Goal: Task Accomplishment & Management: Use online tool/utility

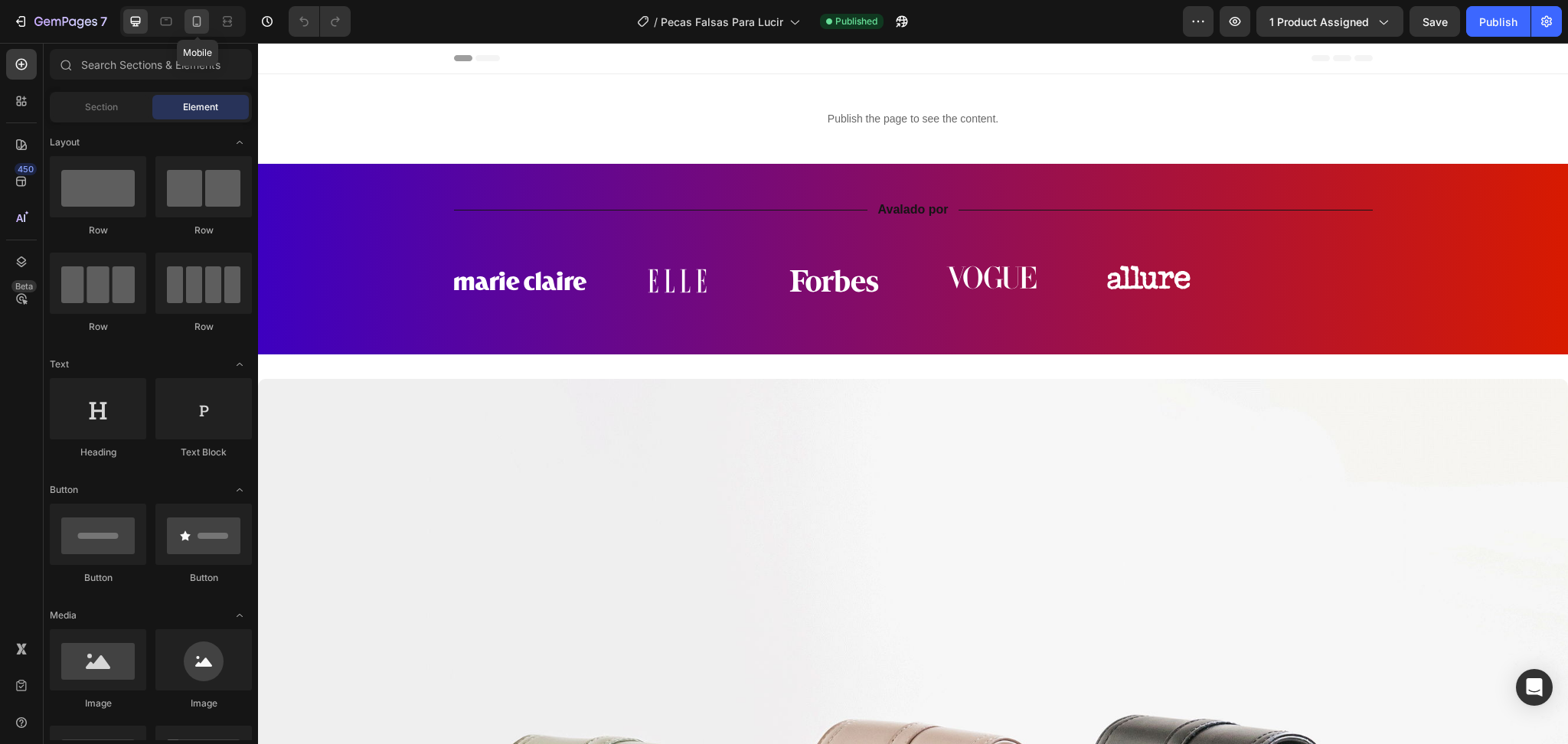
click at [191, 30] on div at bounding box center [196, 21] width 25 height 25
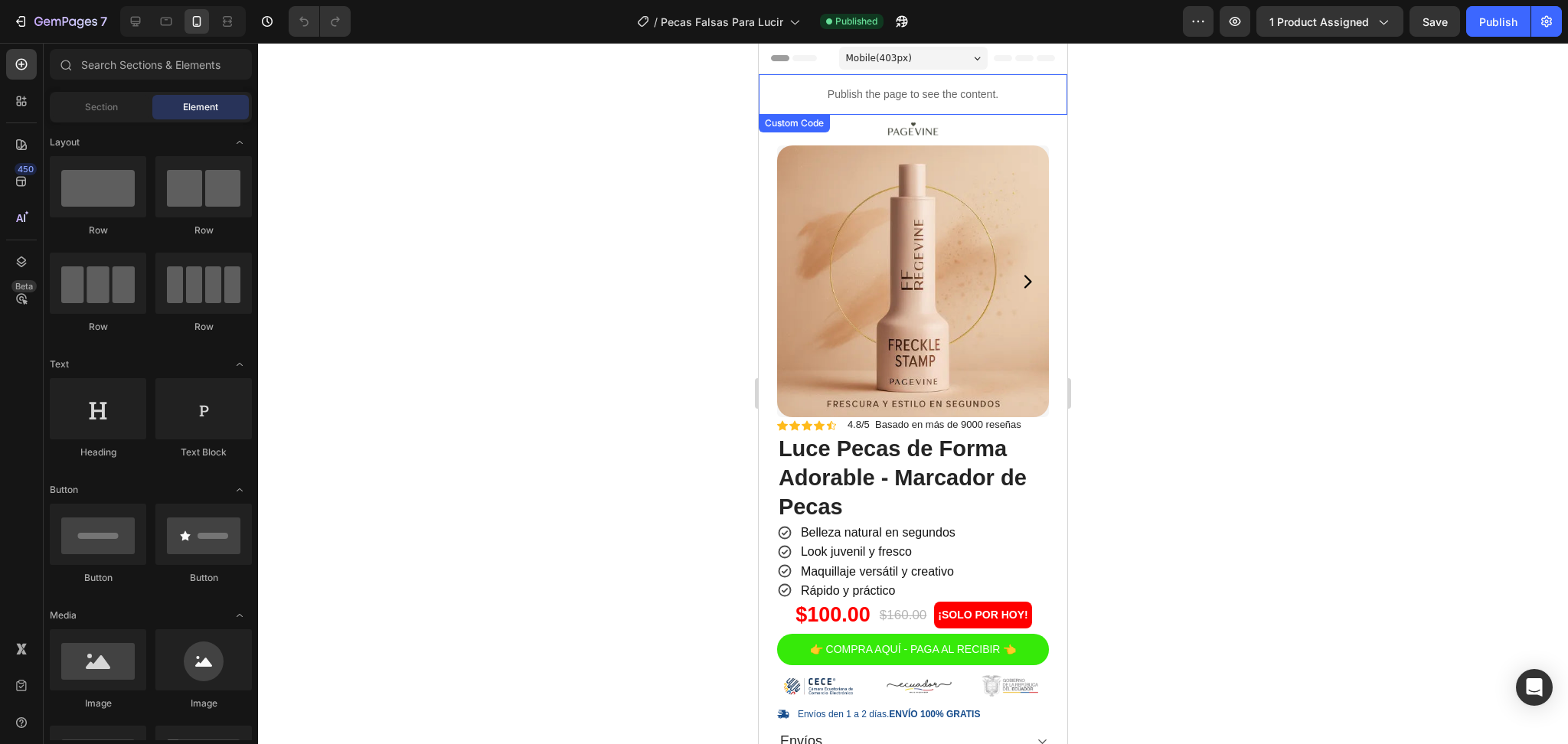
click at [939, 99] on p "Publish the page to see the content." at bounding box center [913, 95] width 308 height 16
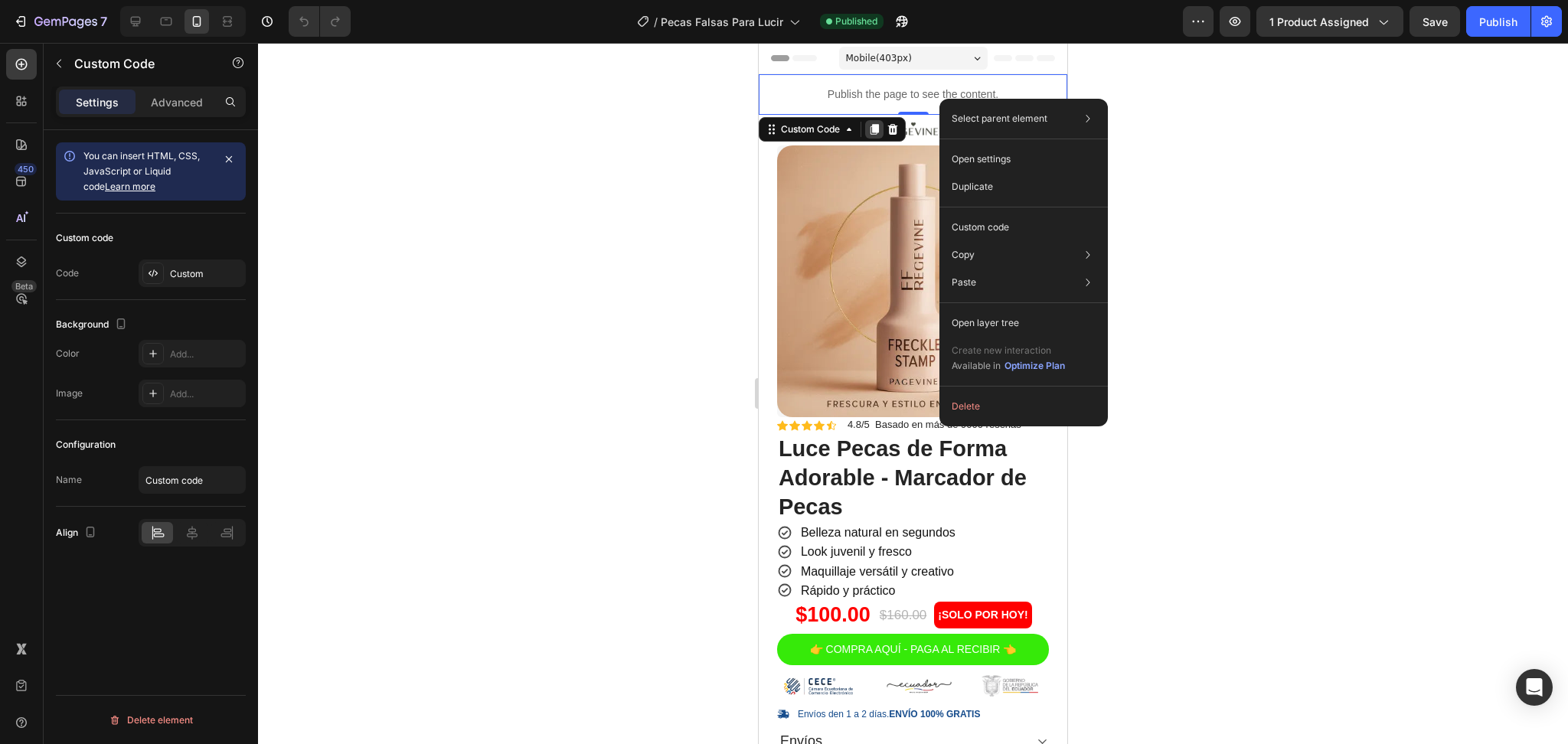
click at [871, 129] on icon at bounding box center [874, 129] width 9 height 10
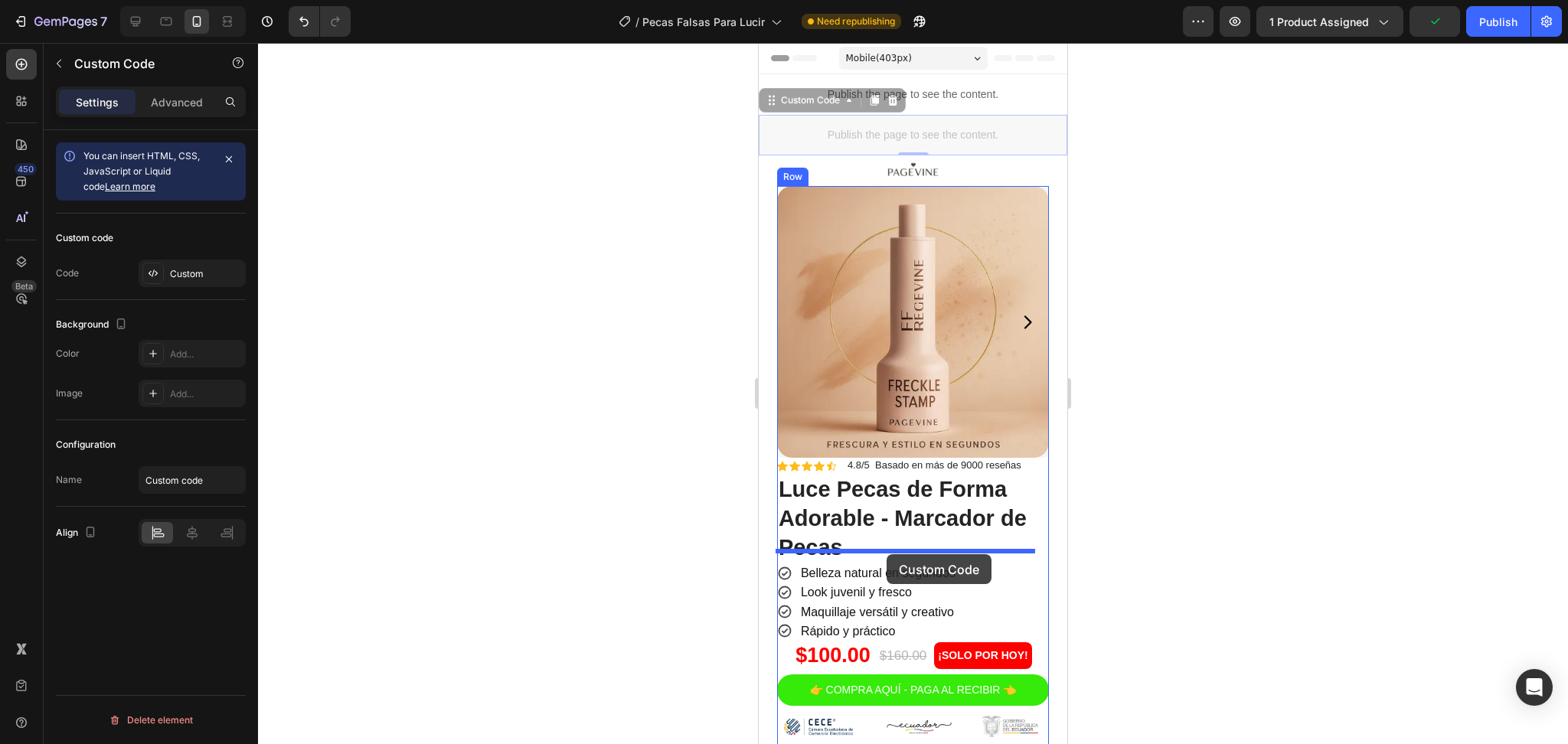
scroll to position [102, 0]
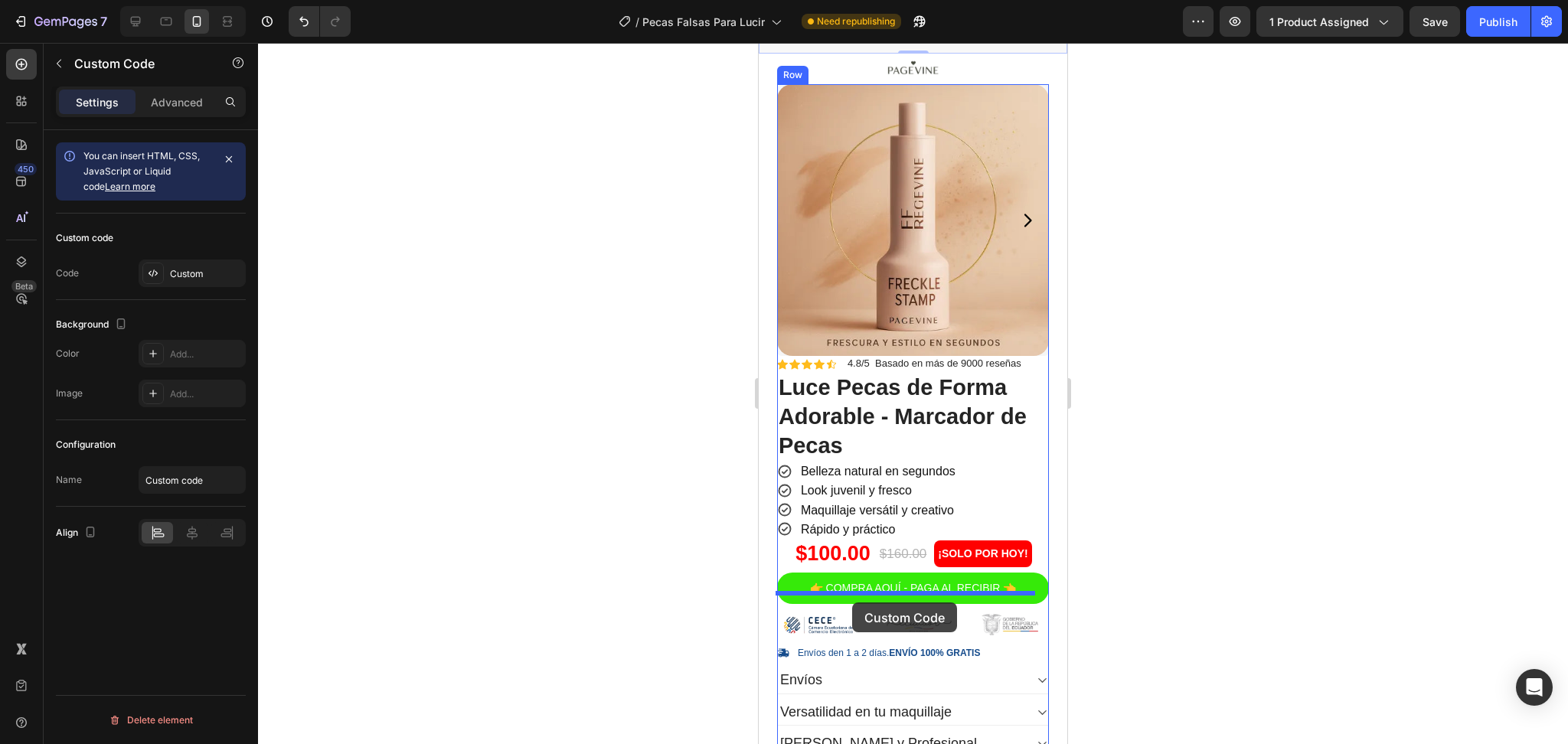
drag, startPoint x: 939, startPoint y: 132, endPoint x: 853, endPoint y: 602, distance: 477.8
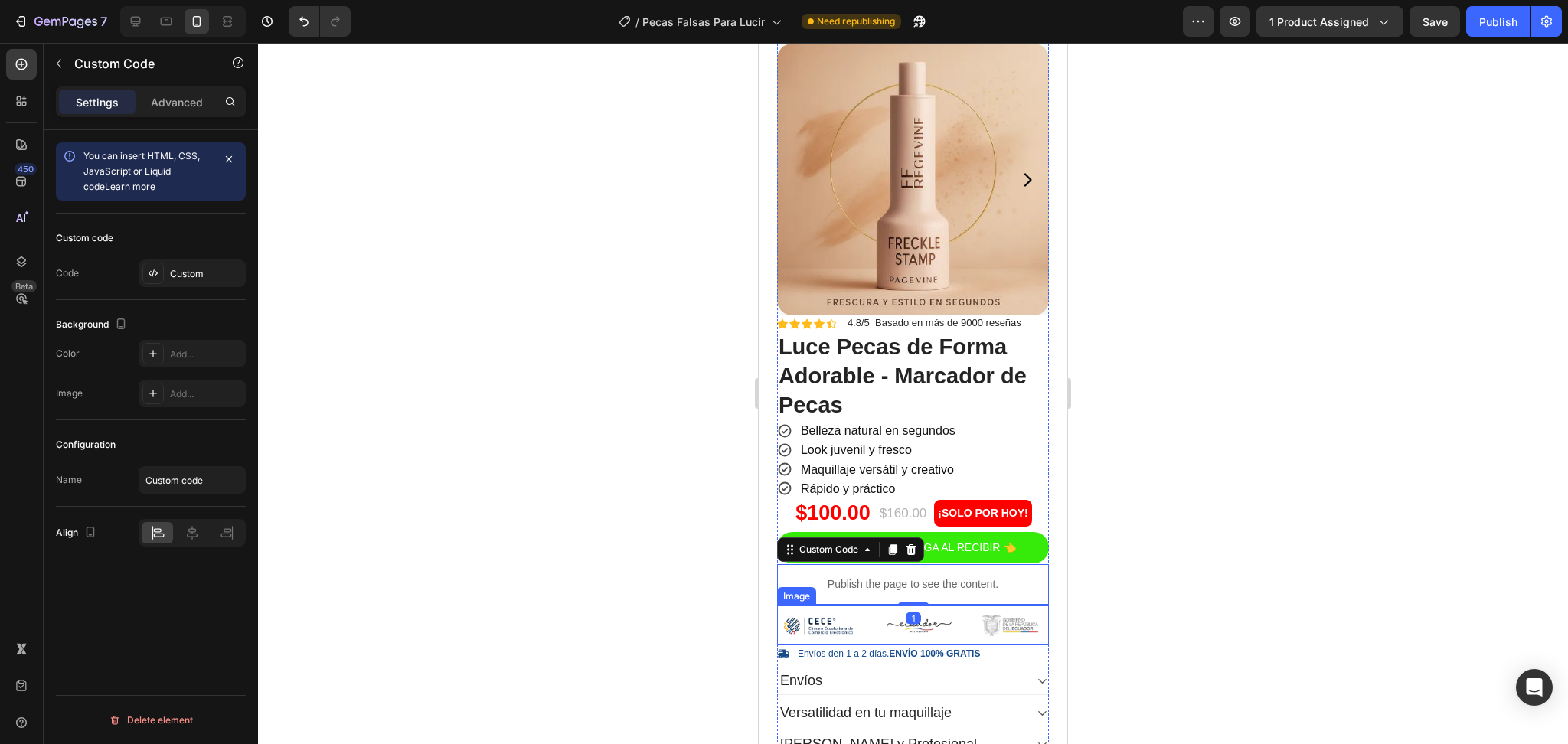
scroll to position [203, 0]
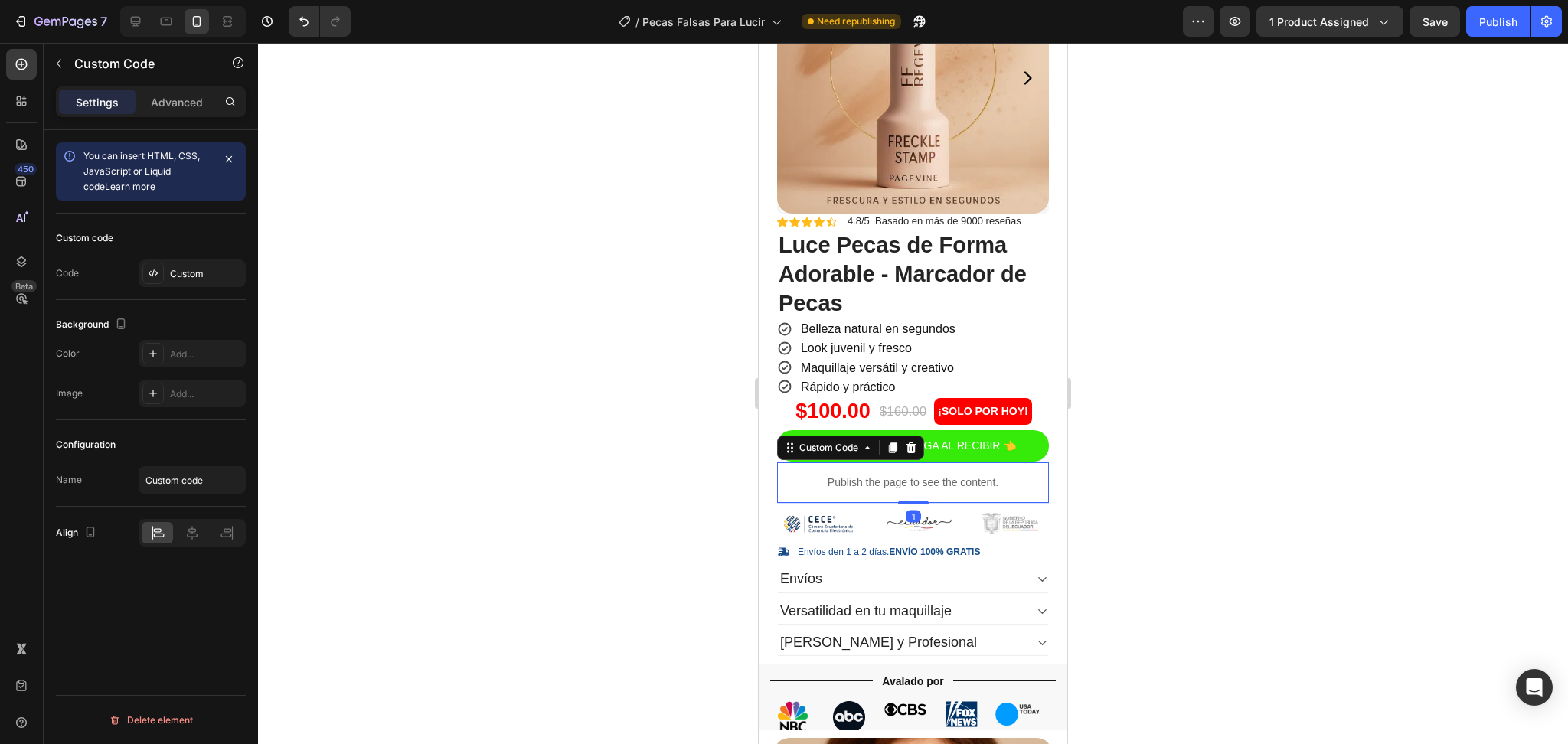
click at [871, 474] on p "Publish the page to see the content." at bounding box center [913, 482] width 272 height 16
click at [185, 273] on div "Custom" at bounding box center [206, 273] width 72 height 14
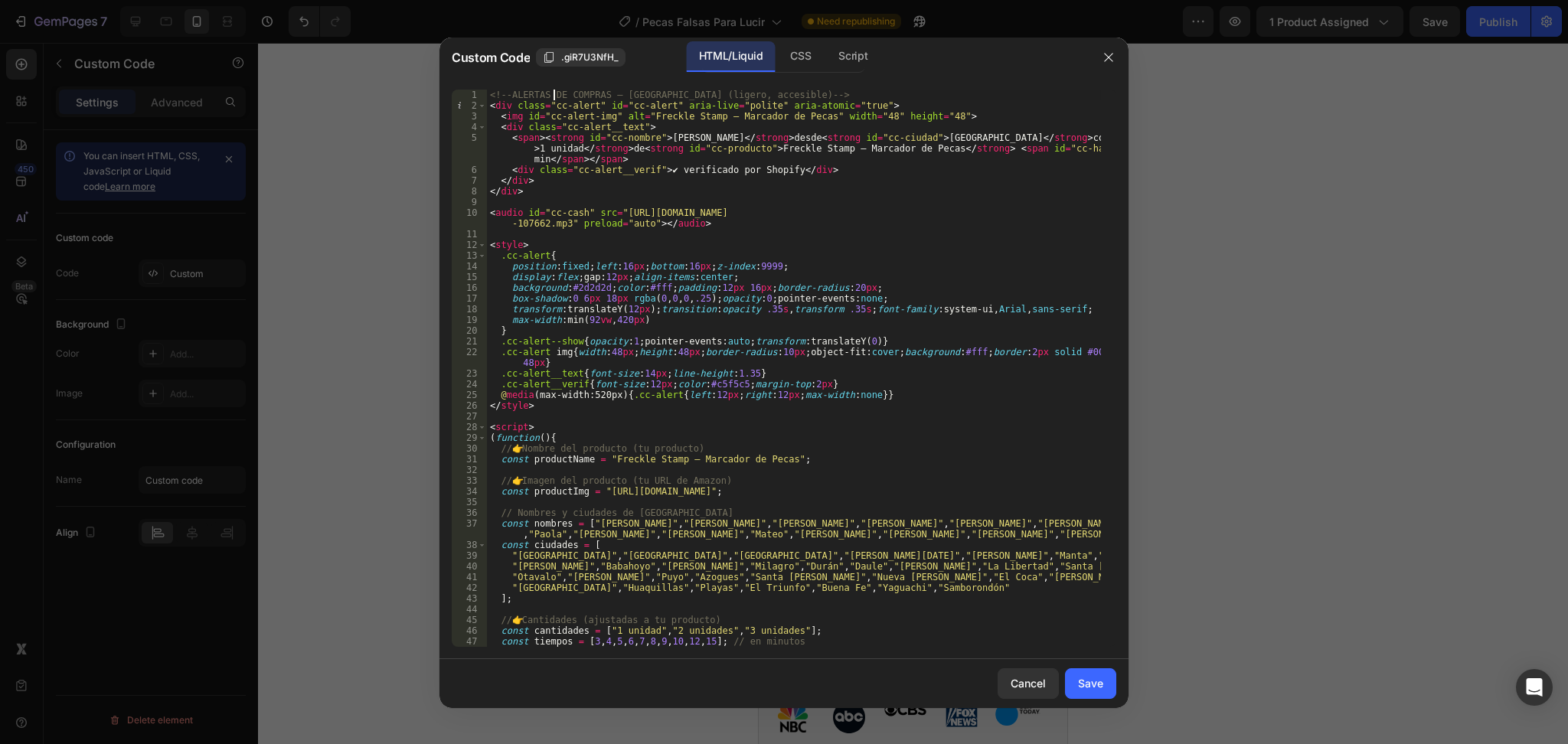
click at [552, 96] on div "<!-- ALERTAS DE COMPRAS – ECUADOR (ligero, accesible) --> < div class = "cc-ale…" at bounding box center [794, 379] width 614 height 579
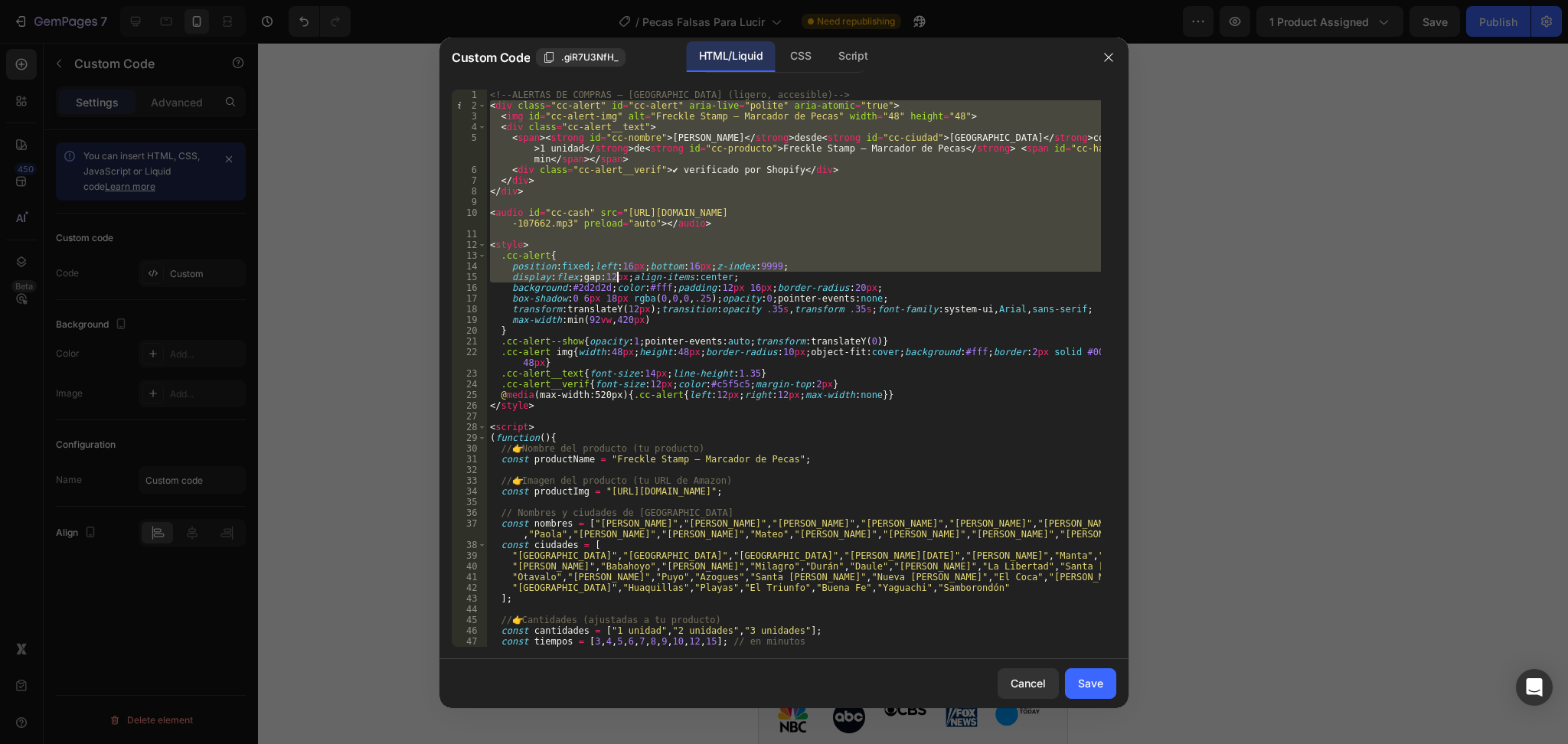
drag, startPoint x: 491, startPoint y: 100, endPoint x: 615, endPoint y: 285, distance: 222.7
click at [623, 294] on div "<!-- ALERTAS DE COMPRAS – ECUADOR (ligero, accesible) --> < div class = "cc-ale…" at bounding box center [794, 379] width 614 height 579
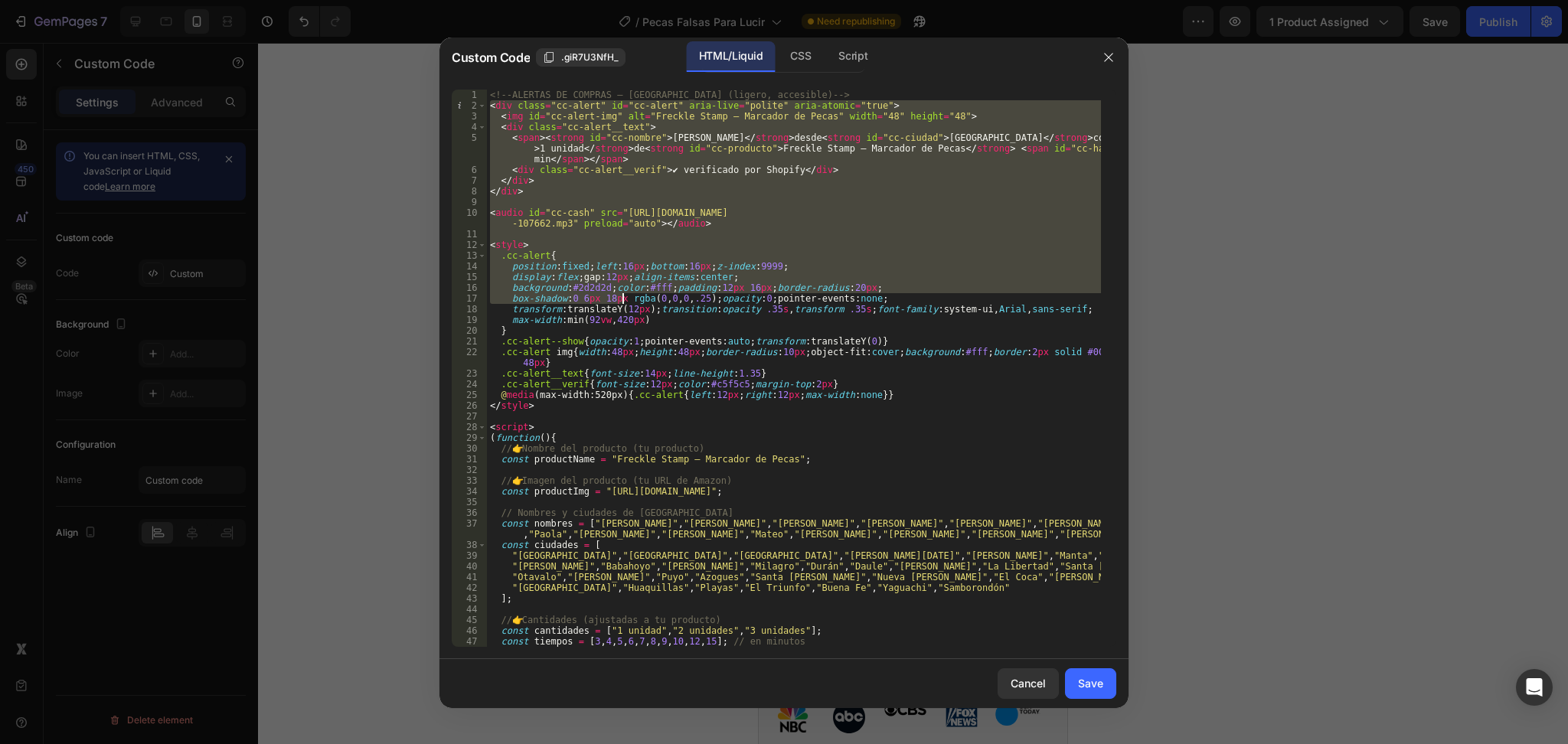
click at [499, 94] on div "<!-- ALERTAS DE COMPRAS – ECUADOR (ligero, accesible) --> < div class = "cc-ale…" at bounding box center [794, 379] width 614 height 579
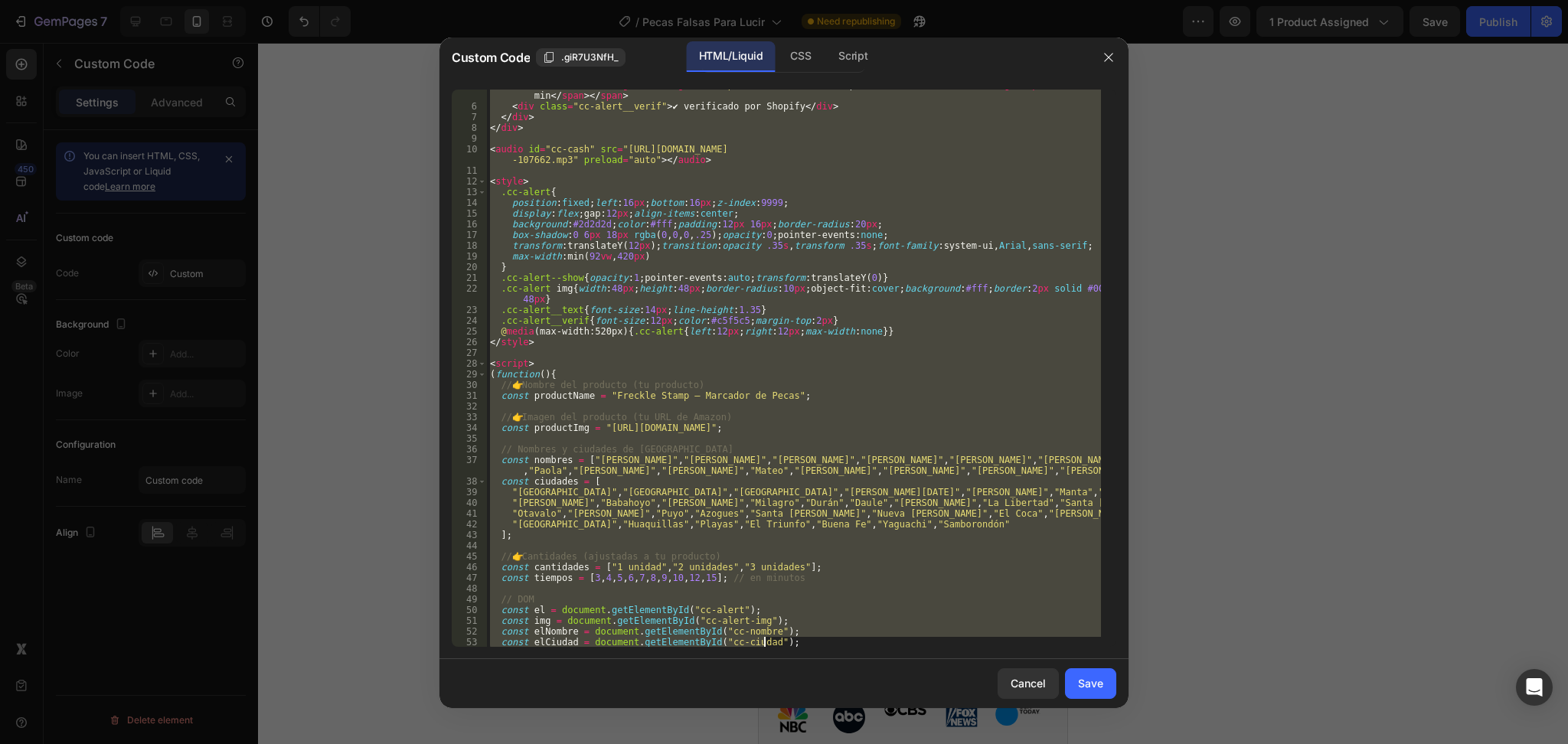
scroll to position [471, 0]
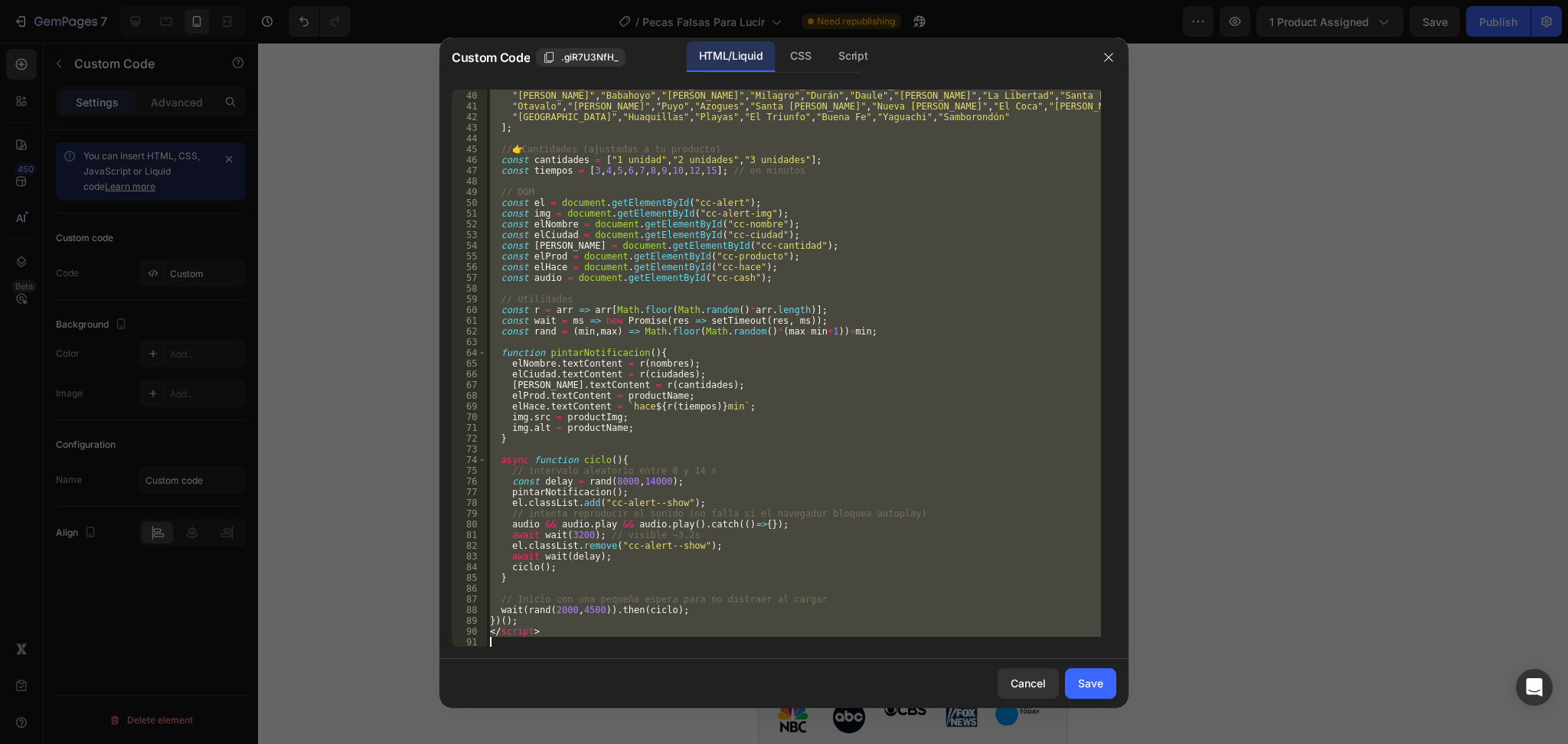
drag, startPoint x: 491, startPoint y: 94, endPoint x: 916, endPoint y: 722, distance: 758.3
click at [916, 722] on div "Custom Code .giR7U3NfH_ HTML/Liquid CSS Script <!-- ALERTAS DE COMPRAS – ECUADO…" at bounding box center [784, 372] width 1568 height 744
type textarea "</script>"
paste textarea
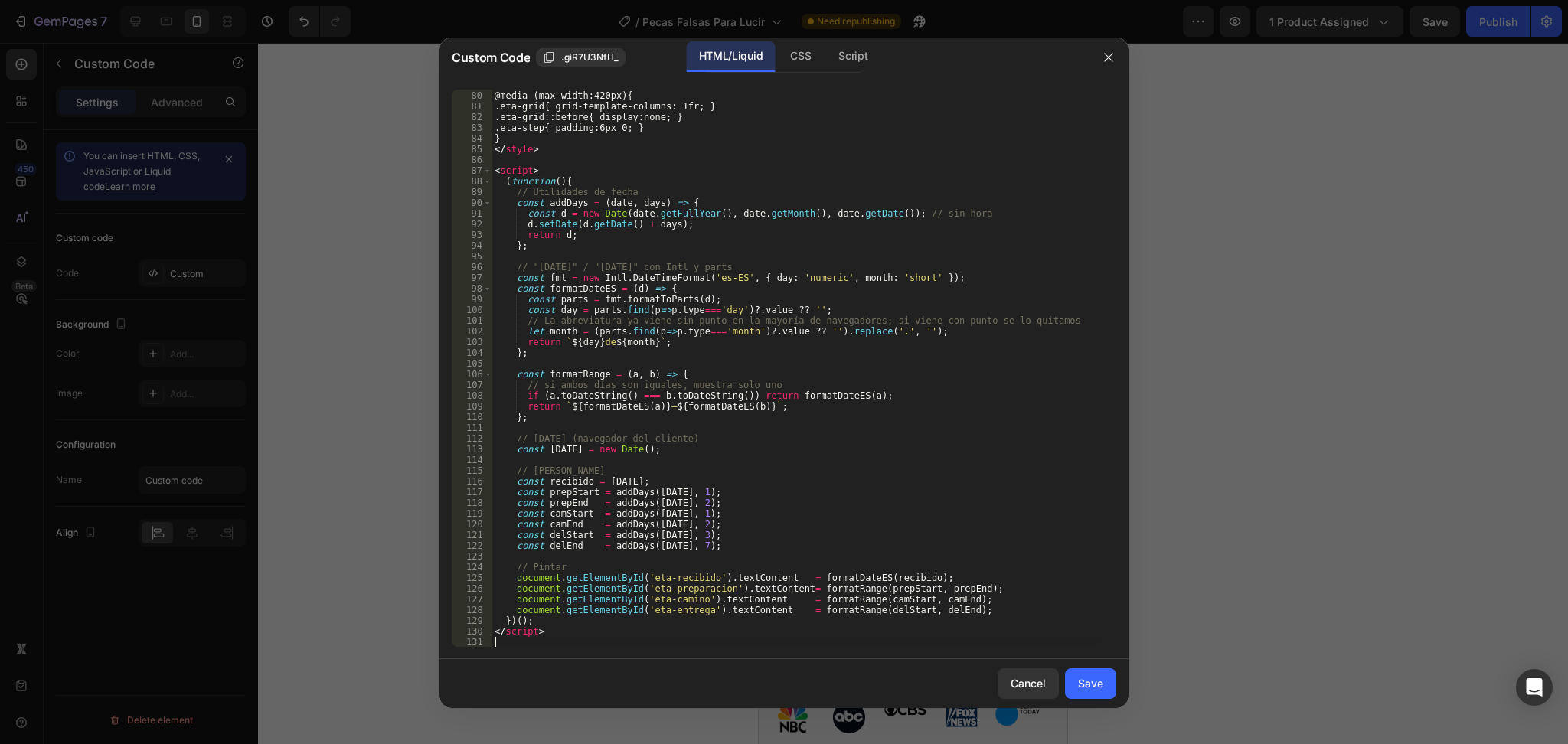
scroll to position [846, 0]
click at [1087, 687] on div "Save" at bounding box center [1090, 683] width 26 height 16
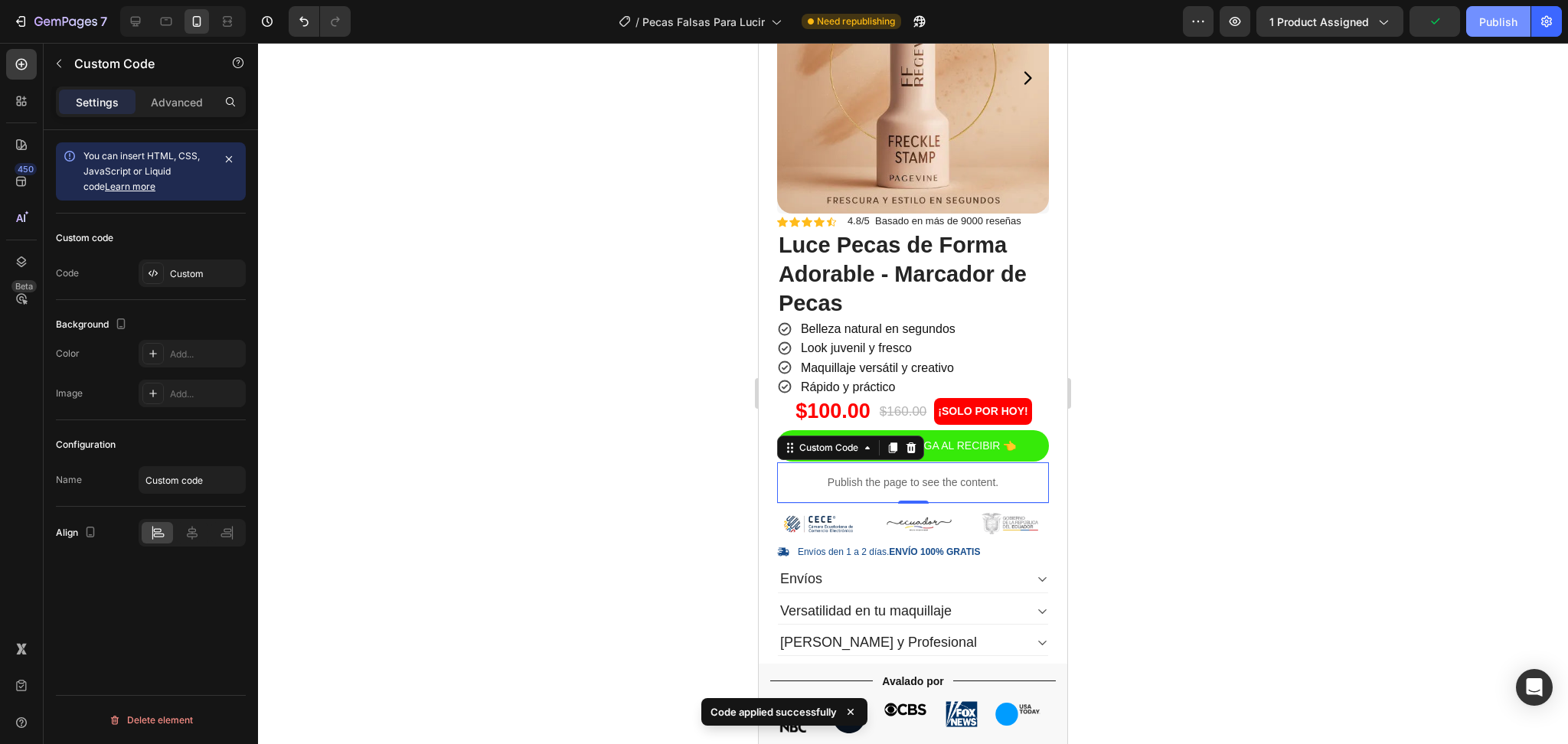
click at [1500, 25] on div "Publish" at bounding box center [1498, 22] width 38 height 16
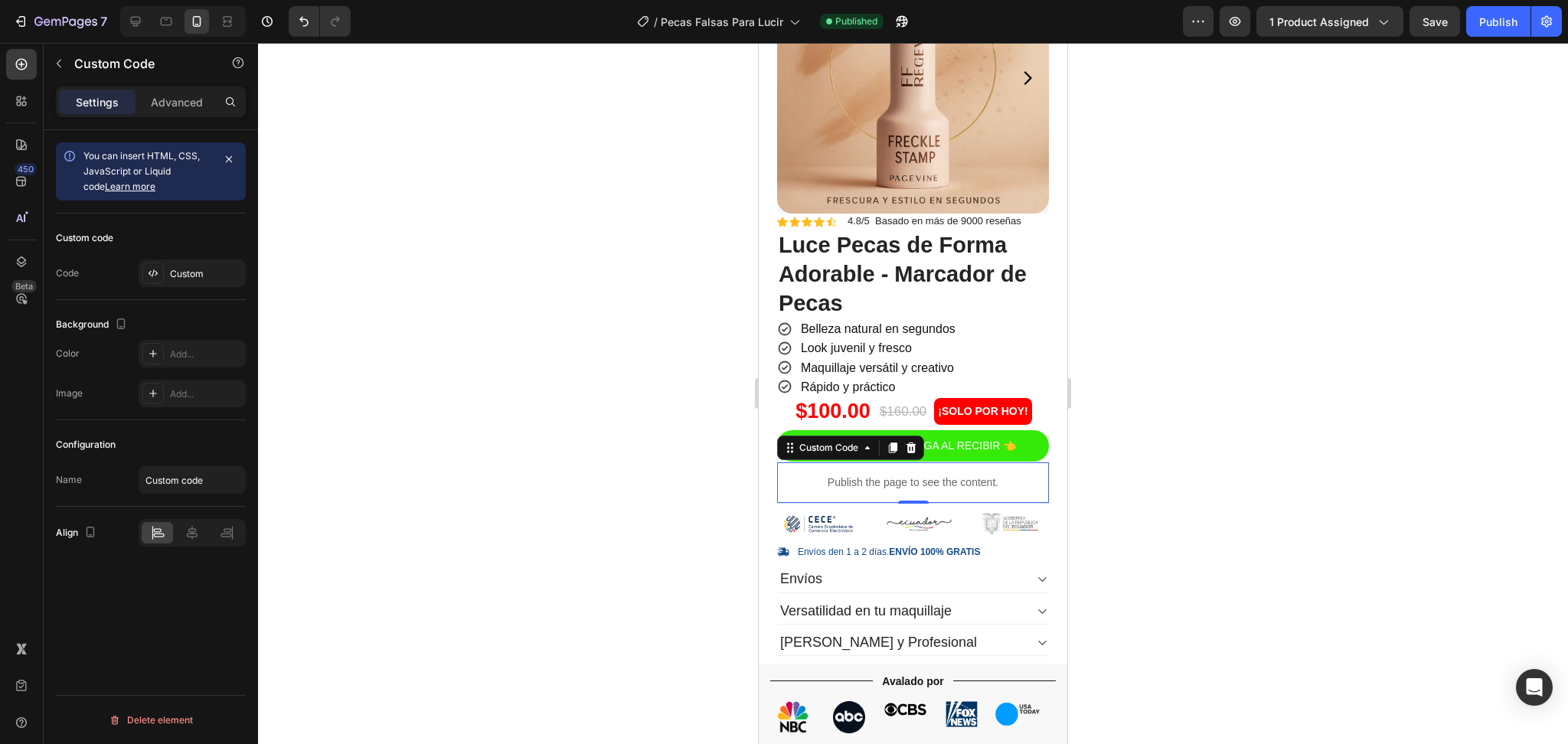
click at [835, 479] on div "Publish the page to see the content." at bounding box center [913, 482] width 272 height 41
click at [196, 267] on div "Custom" at bounding box center [206, 273] width 72 height 14
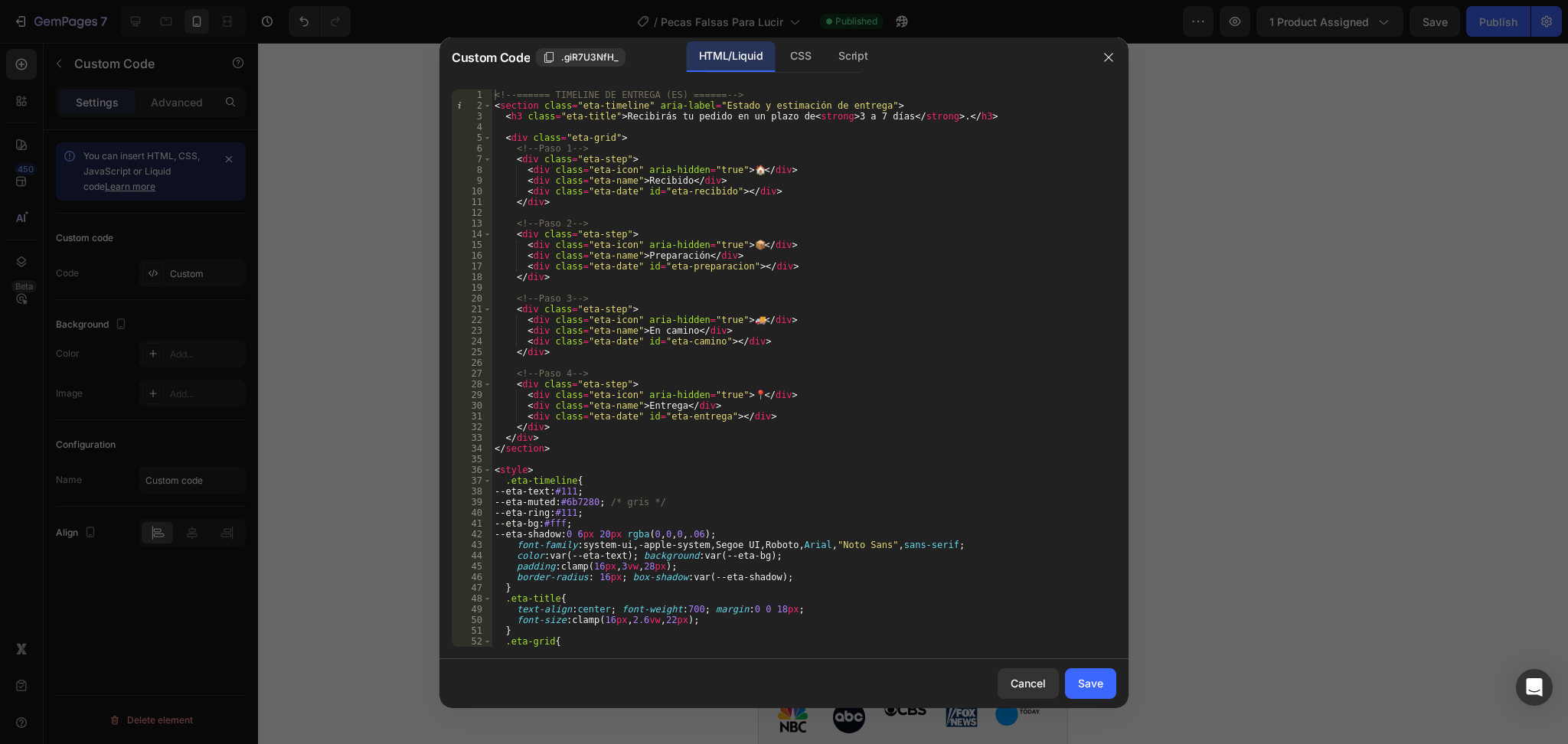
click at [506, 99] on div "<!-- ====== TIMELINE DE ENTREGA (ES) ====== --> < section class = "eta-timeline…" at bounding box center [796, 379] width 610 height 579
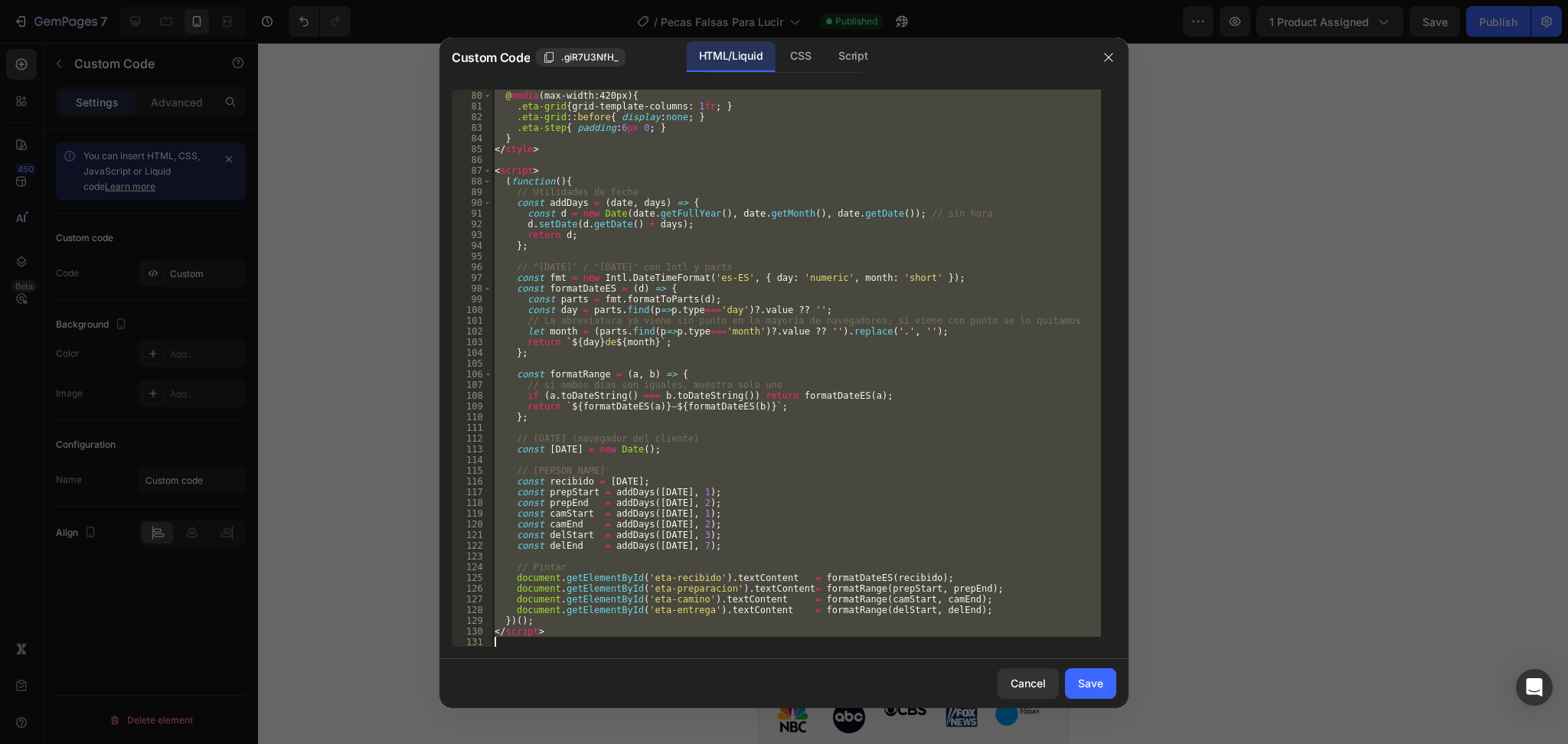
drag, startPoint x: 494, startPoint y: 95, endPoint x: 749, endPoint y: 649, distance: 609.9
click at [749, 649] on div "<!-- ====== TIMELINE DE ENTREGA (ES) ====== --> 79 80 81 82 83 84 85 86 87 88 8…" at bounding box center [784, 368] width 689 height 581
type textarea "</script>"
paste textarea
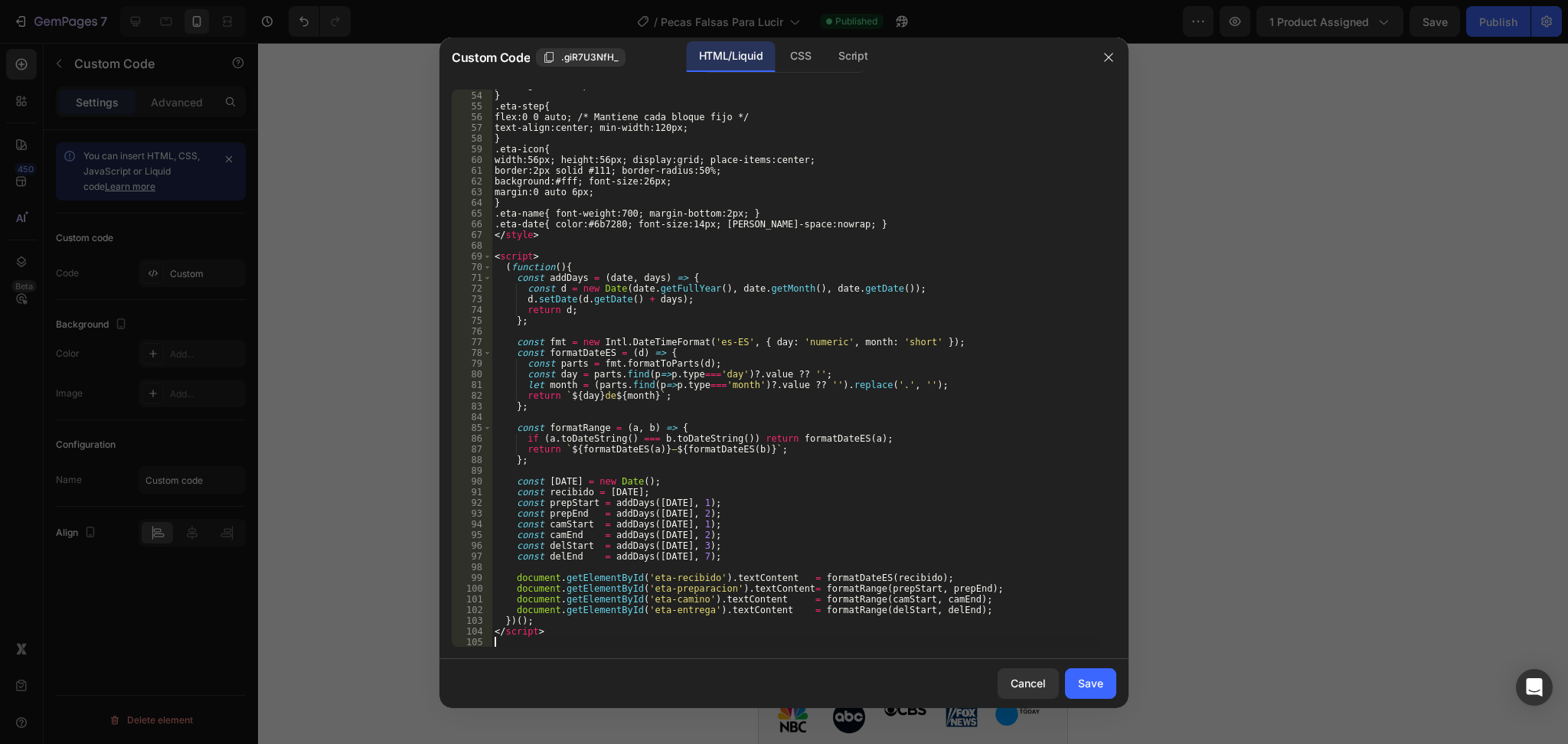
scroll to position [567, 0]
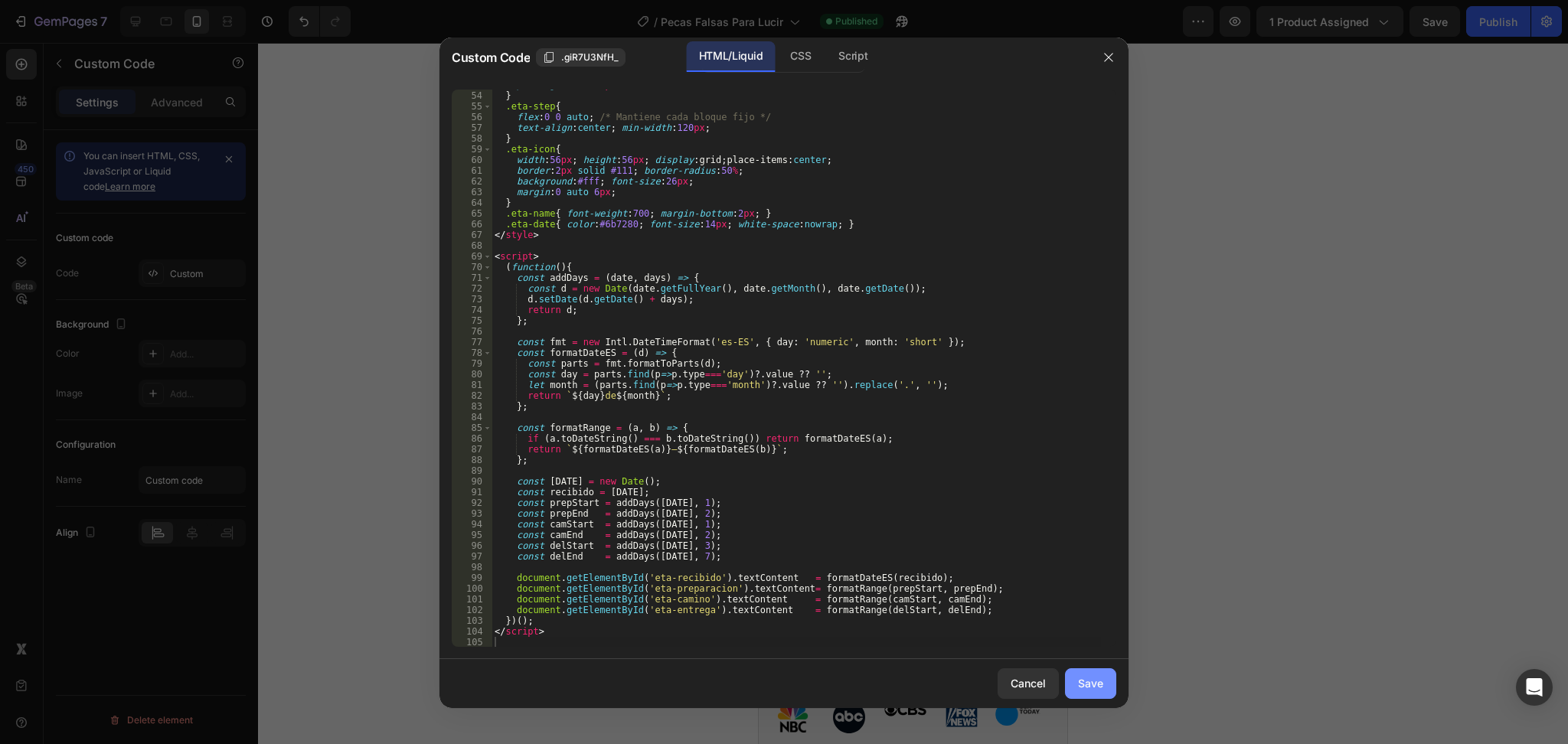
click at [1110, 681] on button "Save" at bounding box center [1090, 683] width 51 height 30
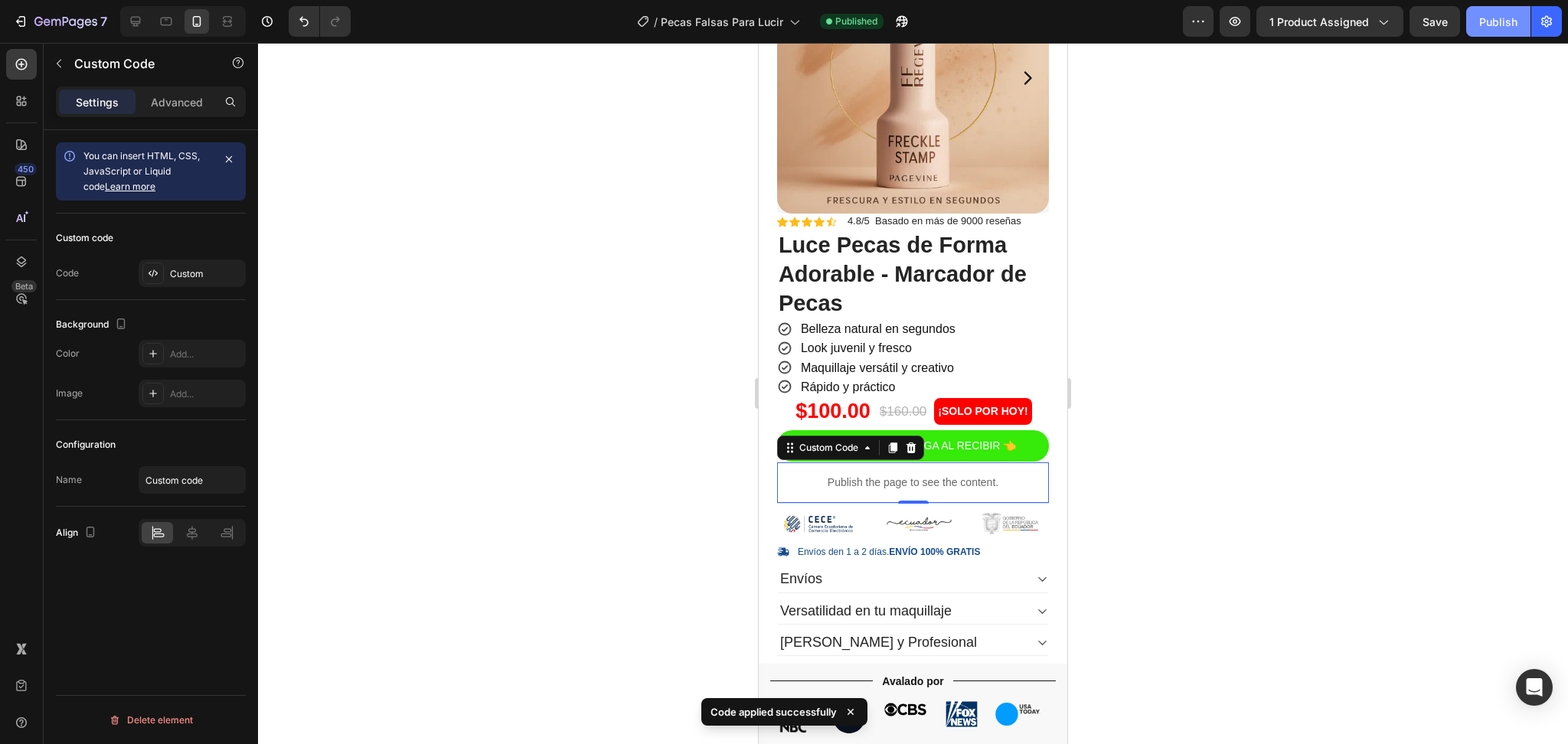
click at [1497, 22] on div "Publish" at bounding box center [1498, 22] width 38 height 16
click at [869, 476] on p "Publish the page to see the content." at bounding box center [913, 482] width 272 height 16
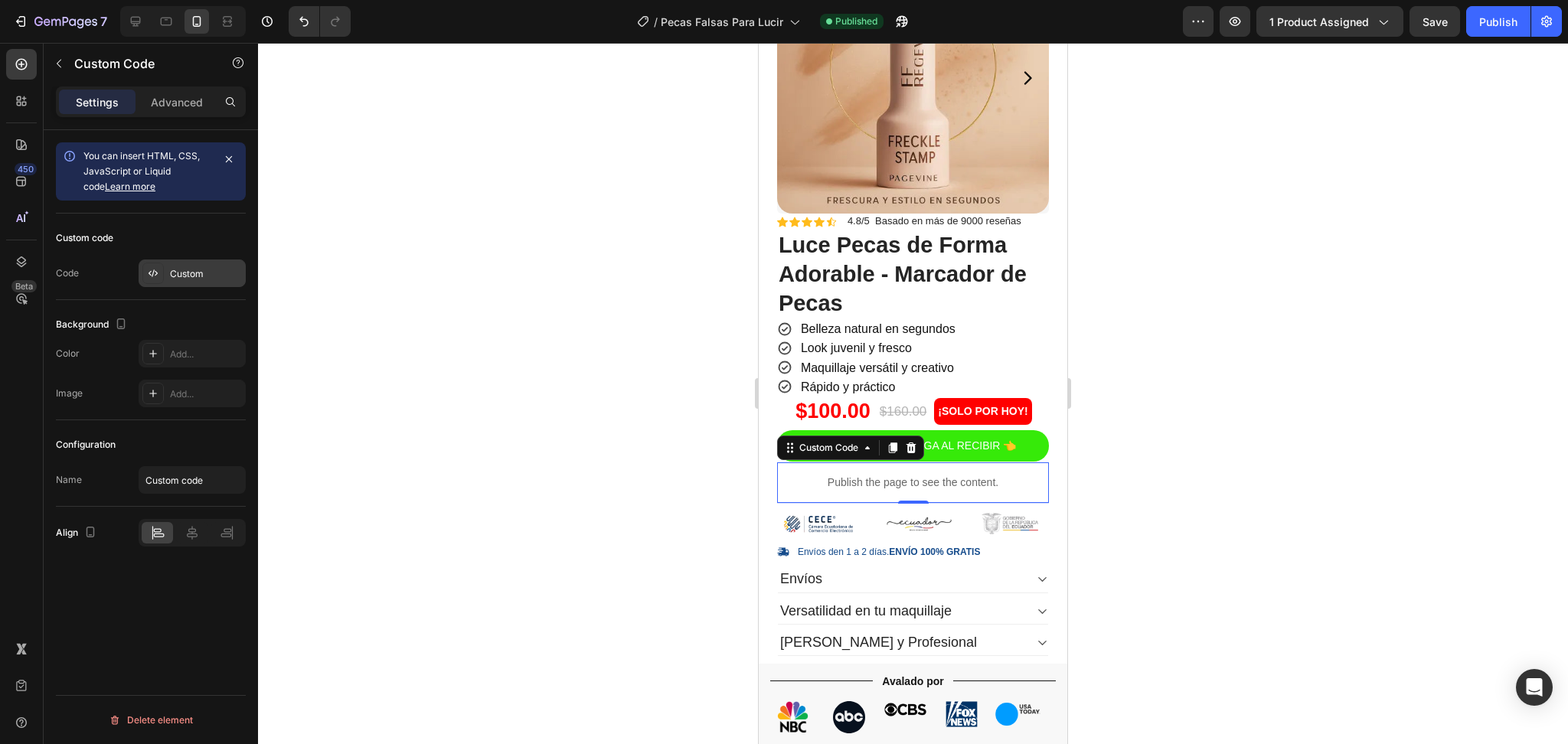
click at [179, 271] on div "Custom" at bounding box center [206, 273] width 72 height 14
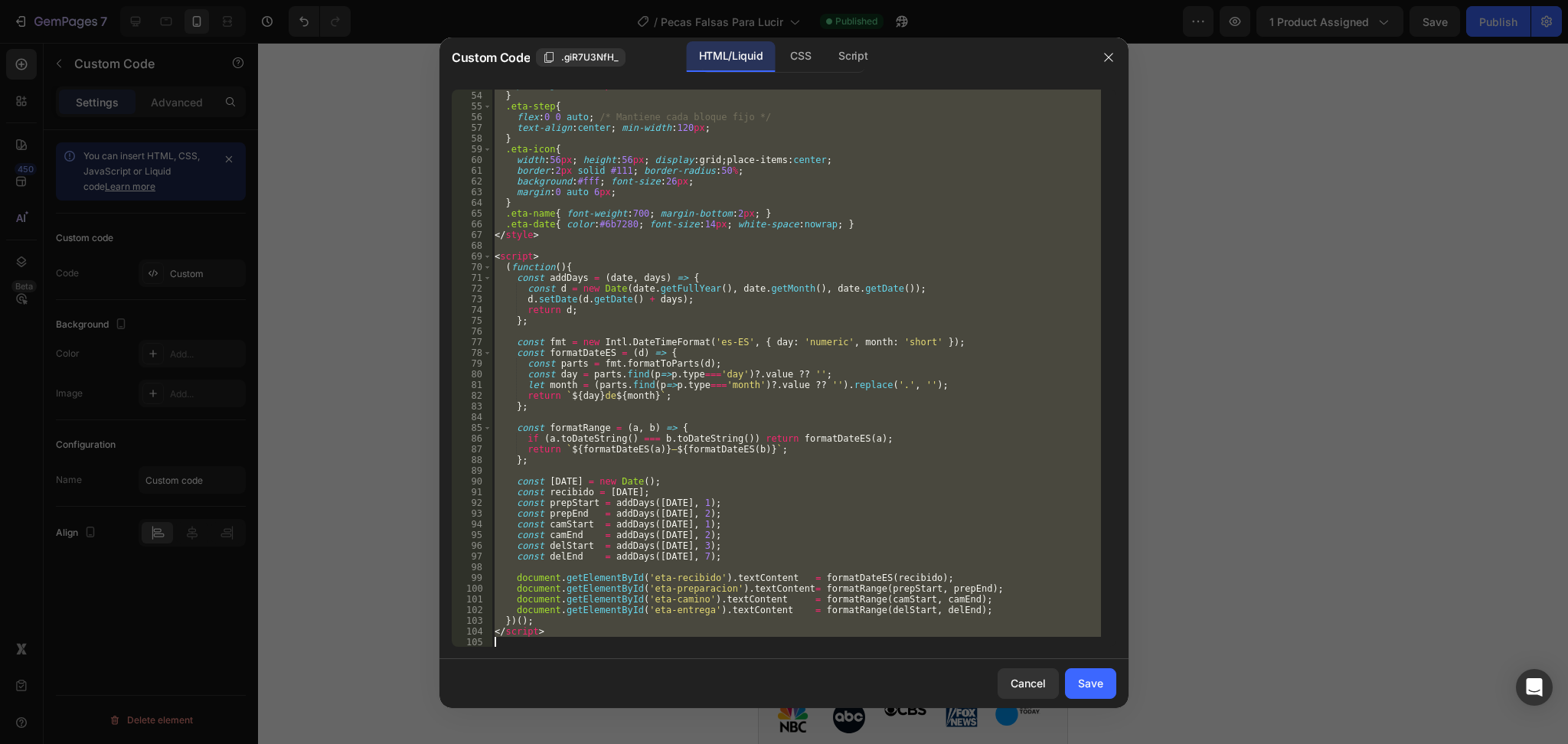
drag, startPoint x: 494, startPoint y: 95, endPoint x: 773, endPoint y: 662, distance: 631.9
click at [773, 662] on div "Custom Code .giR7U3NfH_ HTML/Liquid CSS Script <!-- ====== TIMELINE DE ENTREGA …" at bounding box center [784, 372] width 689 height 670
type textarea "</script>"
paste textarea
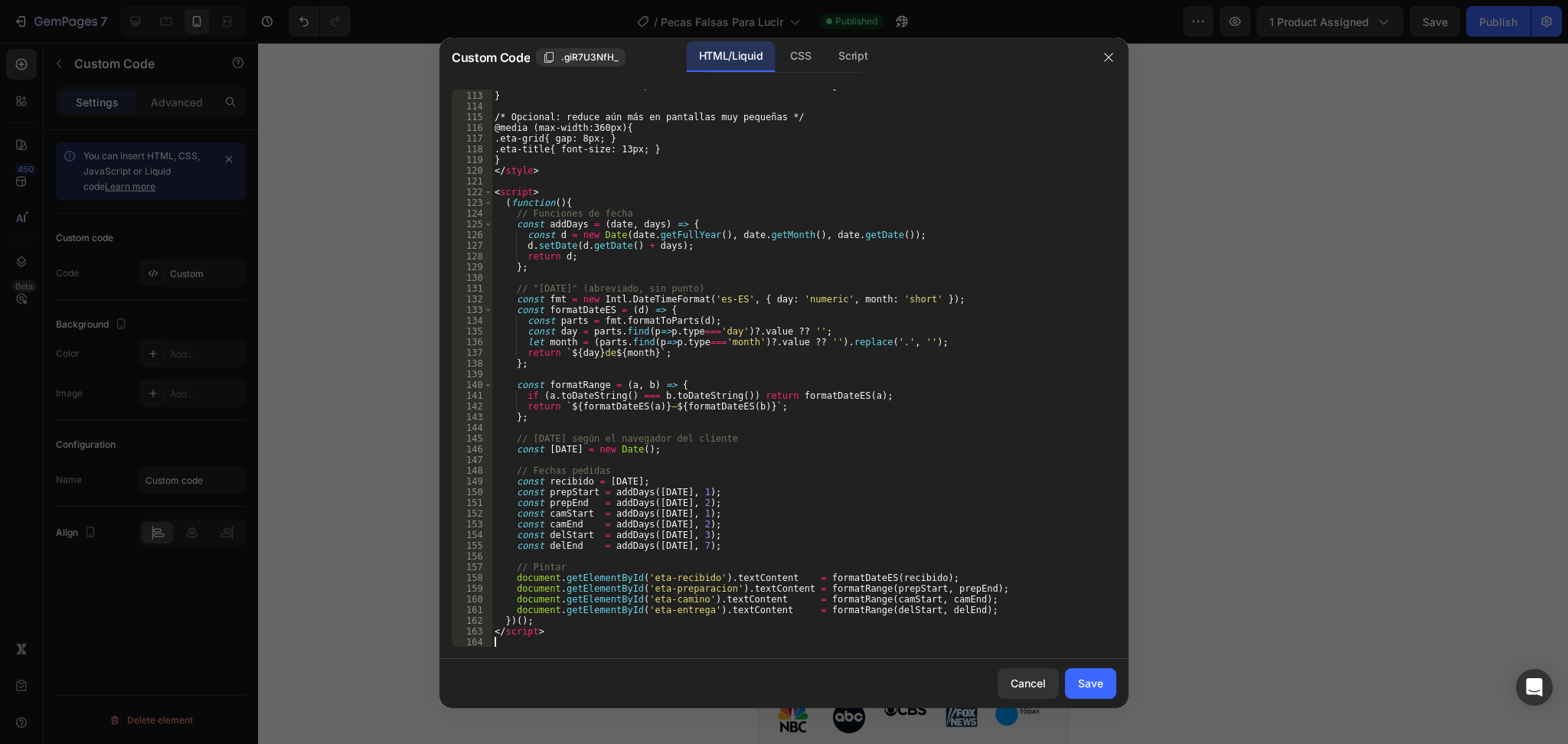
scroll to position [1198, 0]
click at [1098, 682] on div "Save" at bounding box center [1090, 683] width 26 height 16
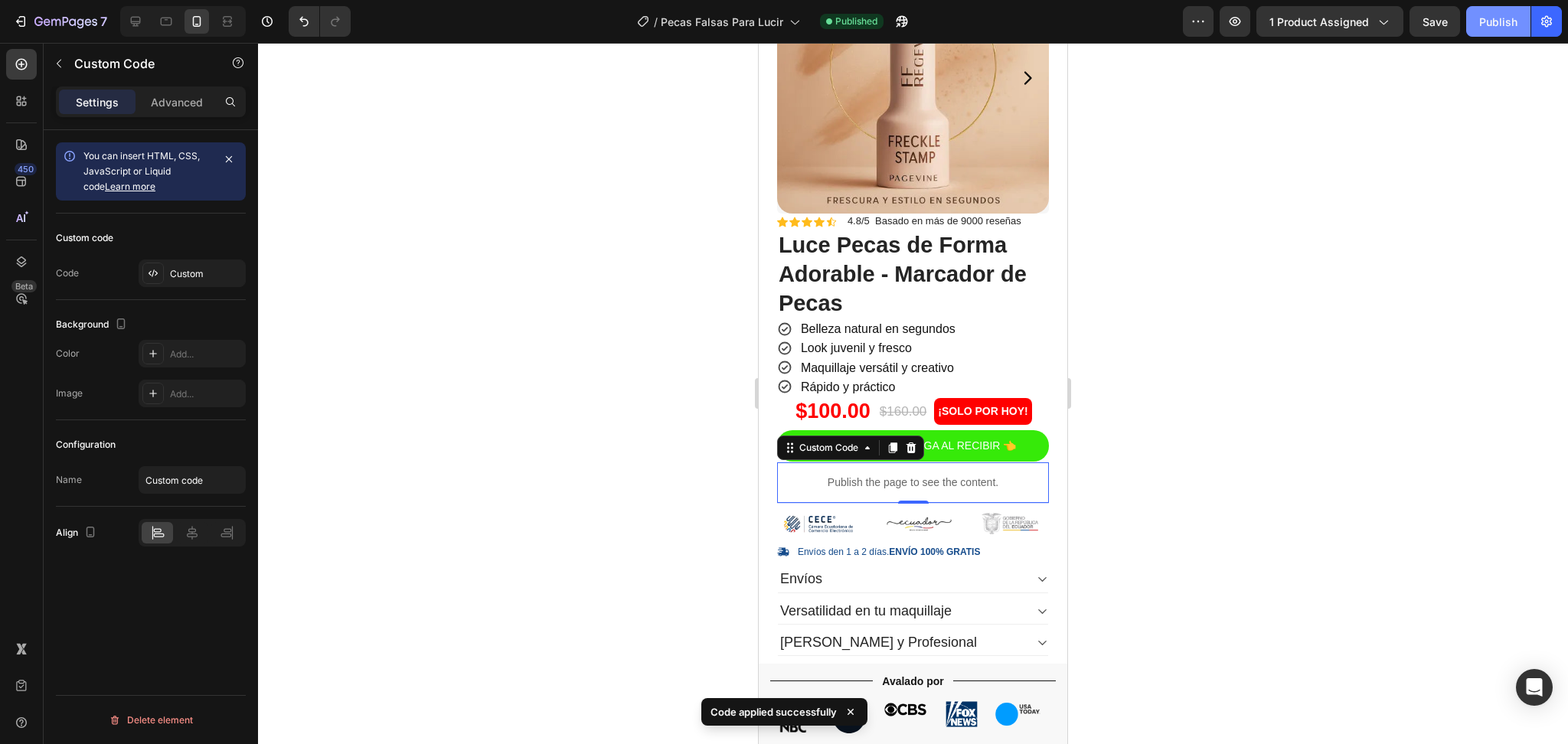
click at [1507, 20] on div "Publish" at bounding box center [1498, 22] width 38 height 16
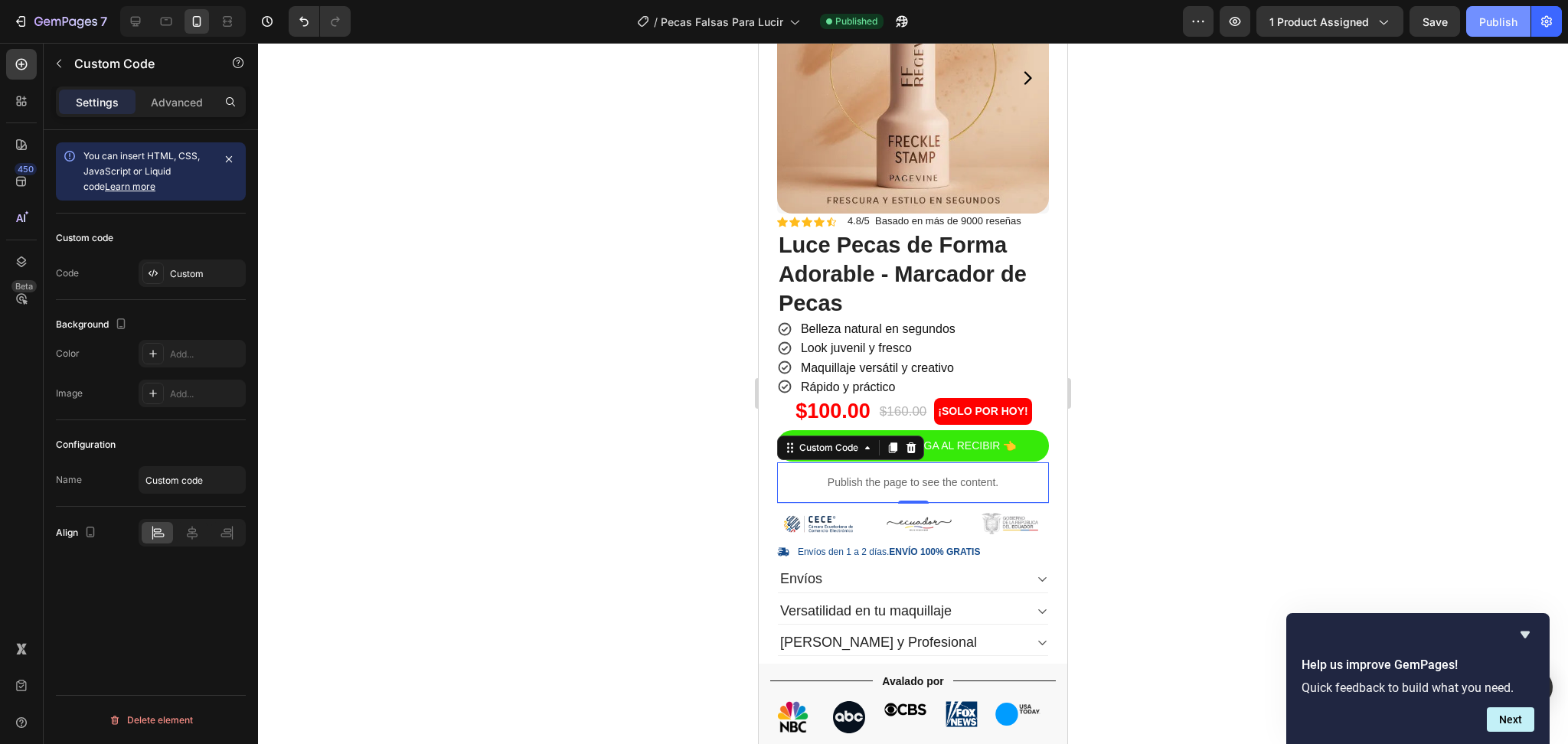
click at [1507, 12] on button "Publish" at bounding box center [1498, 22] width 64 height 30
click at [43, 24] on icon "button" at bounding box center [66, 22] width 62 height 13
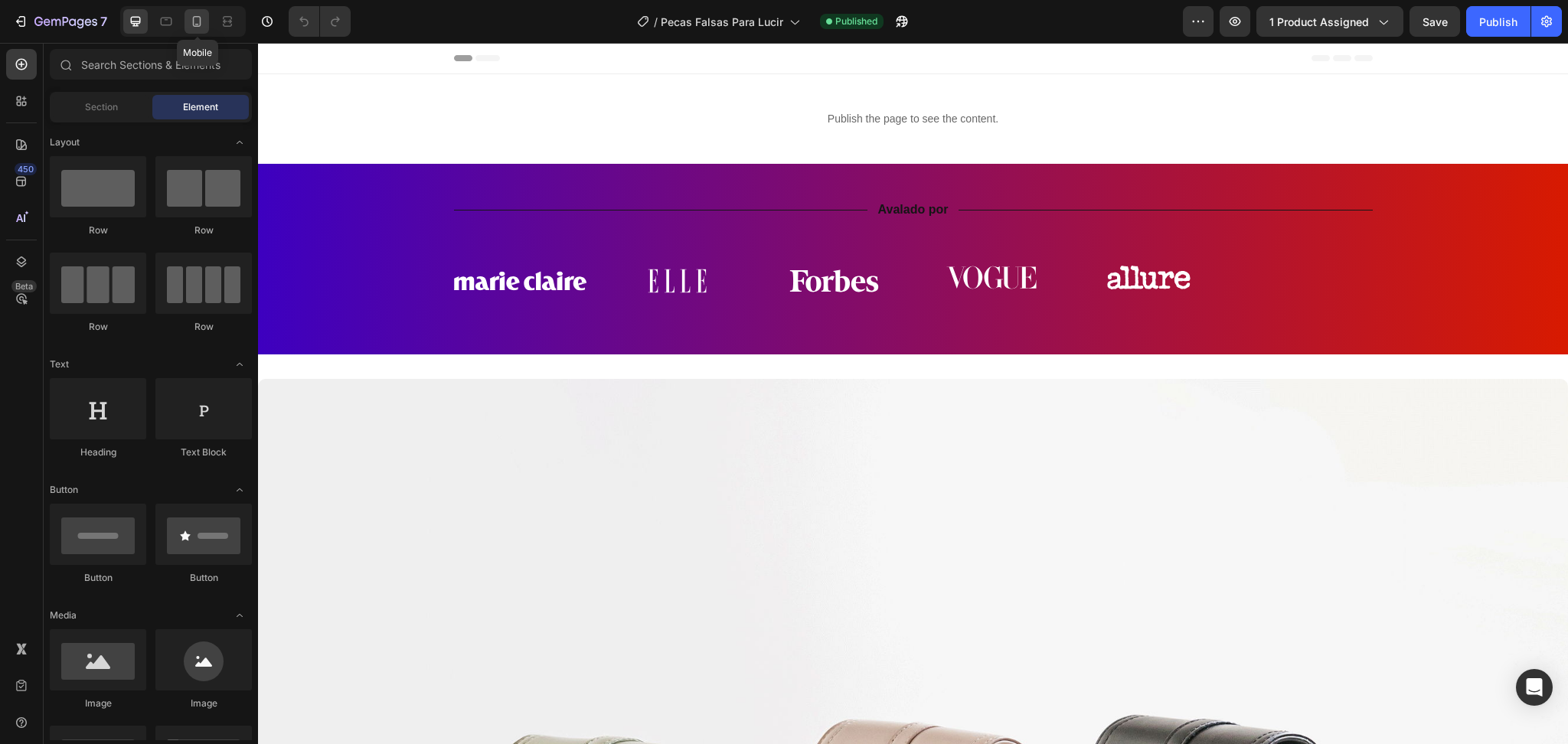
click at [192, 23] on icon at bounding box center [196, 21] width 15 height 15
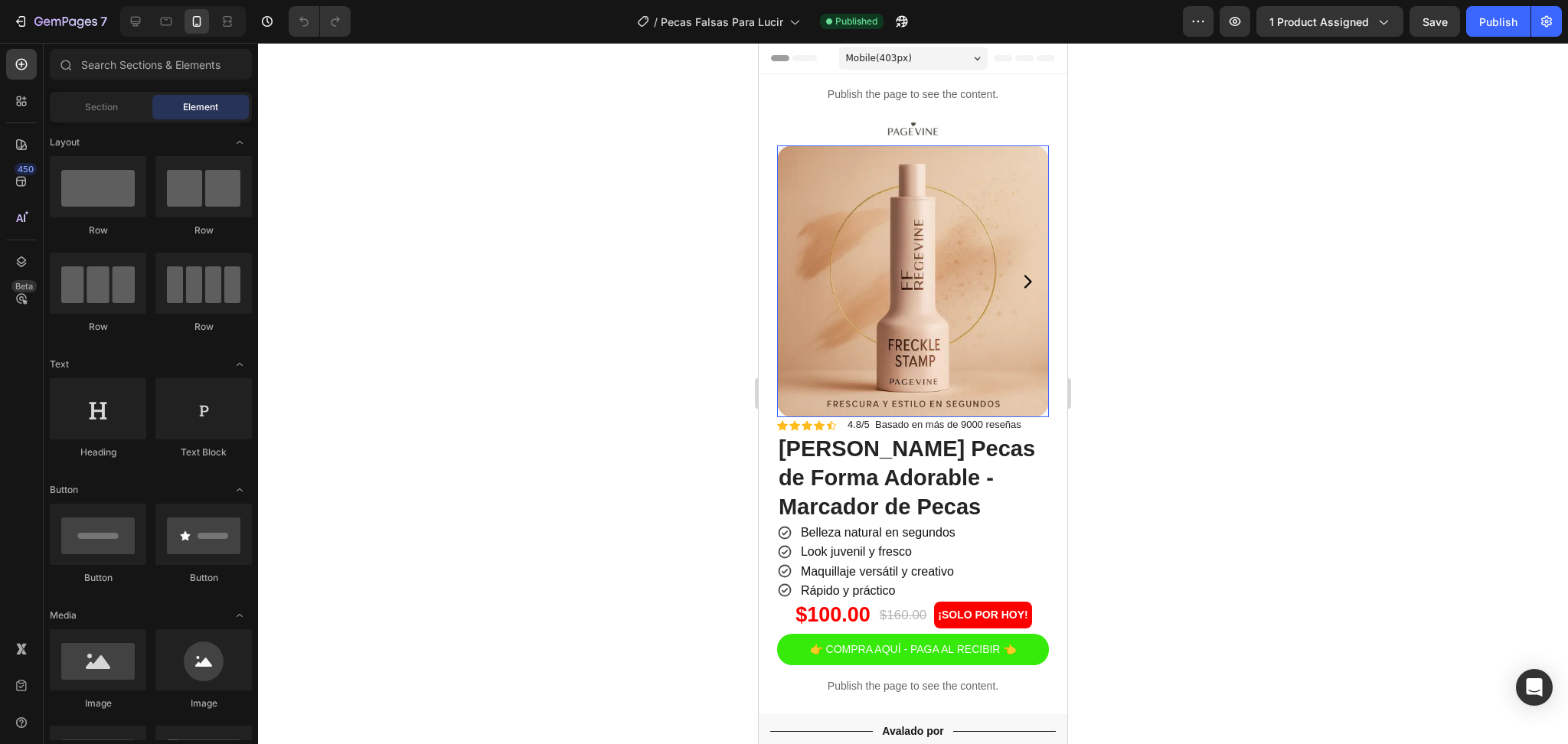
scroll to position [509, 0]
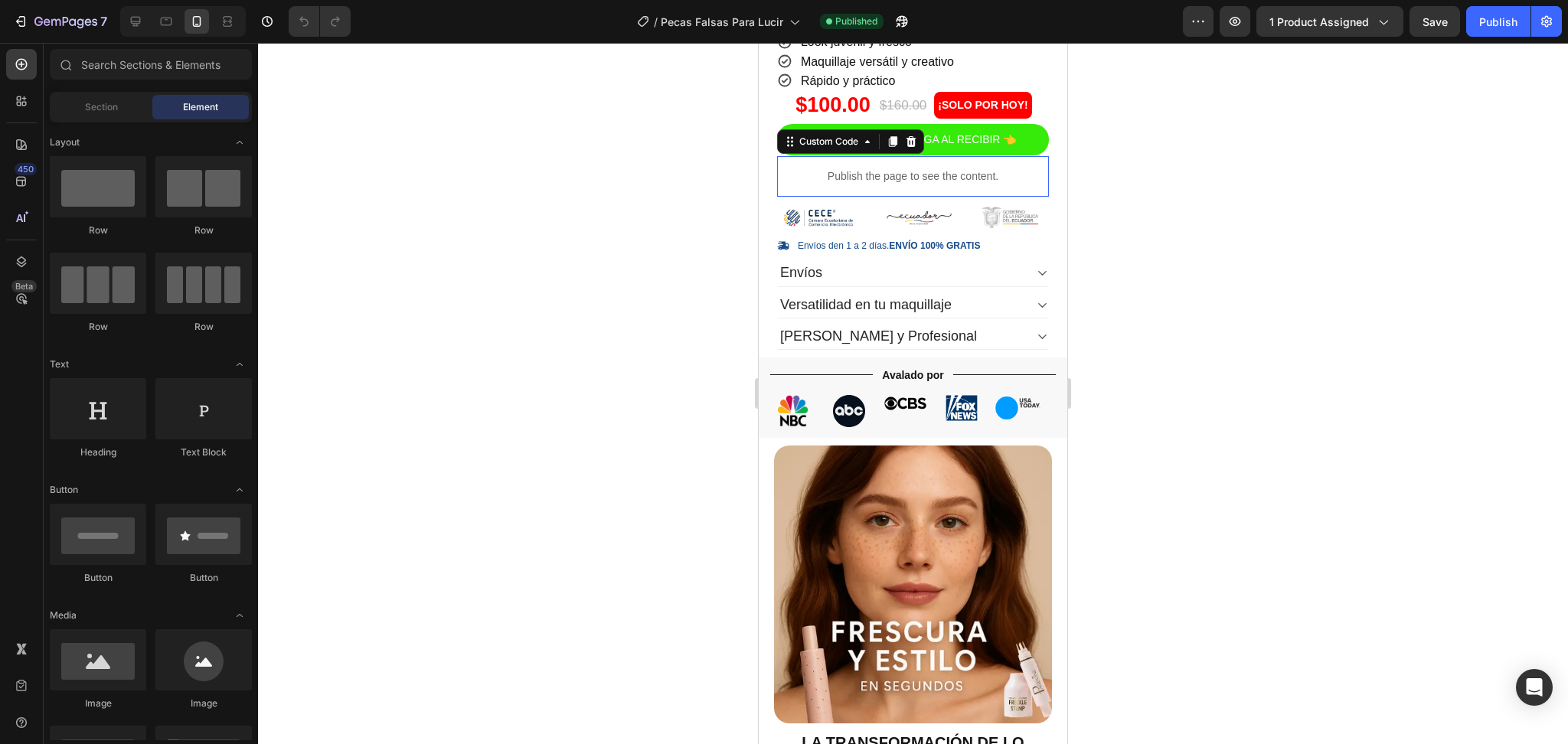
click at [901, 168] on p "Publish the page to see the content." at bounding box center [913, 176] width 272 height 16
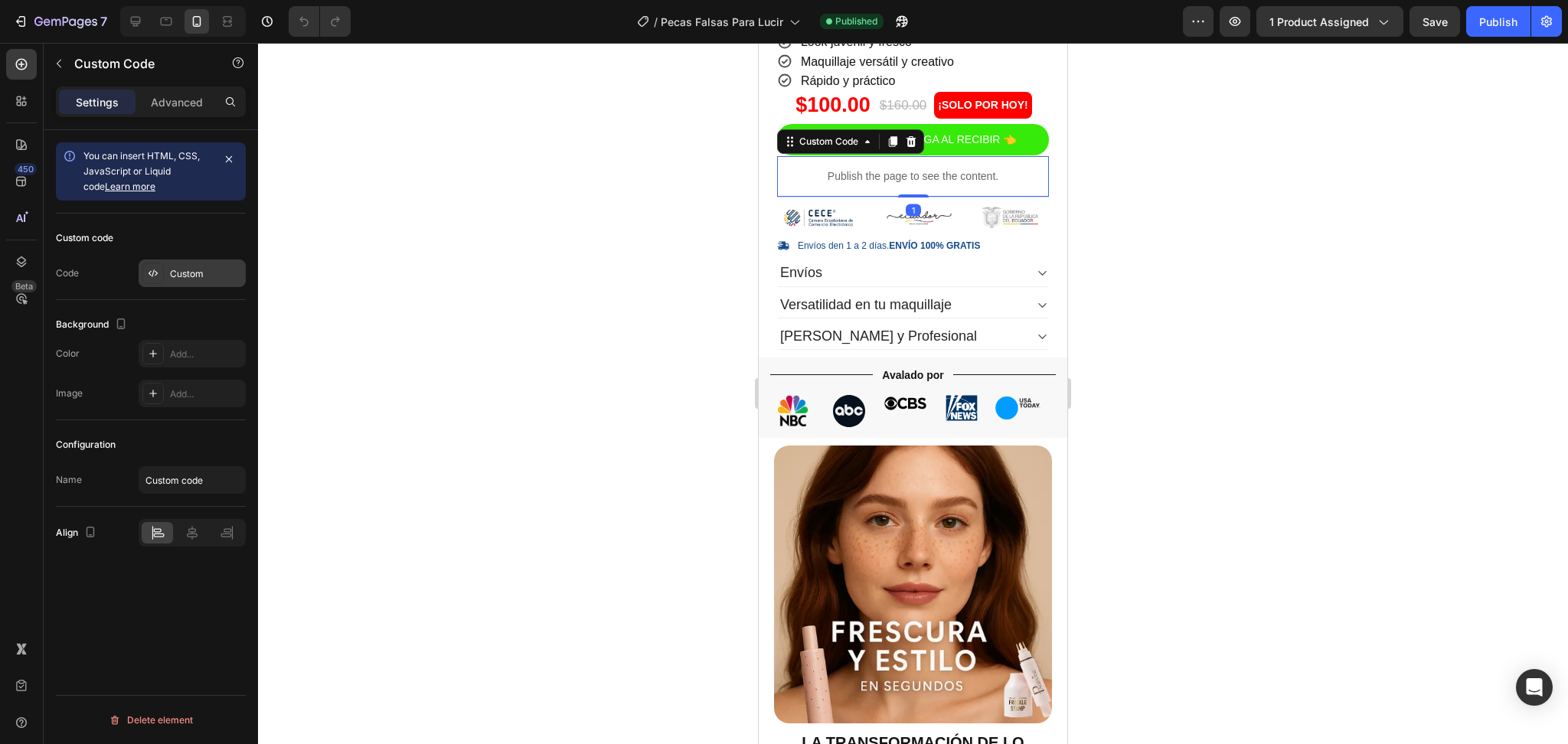
click at [179, 271] on div "Custom" at bounding box center [206, 273] width 72 height 14
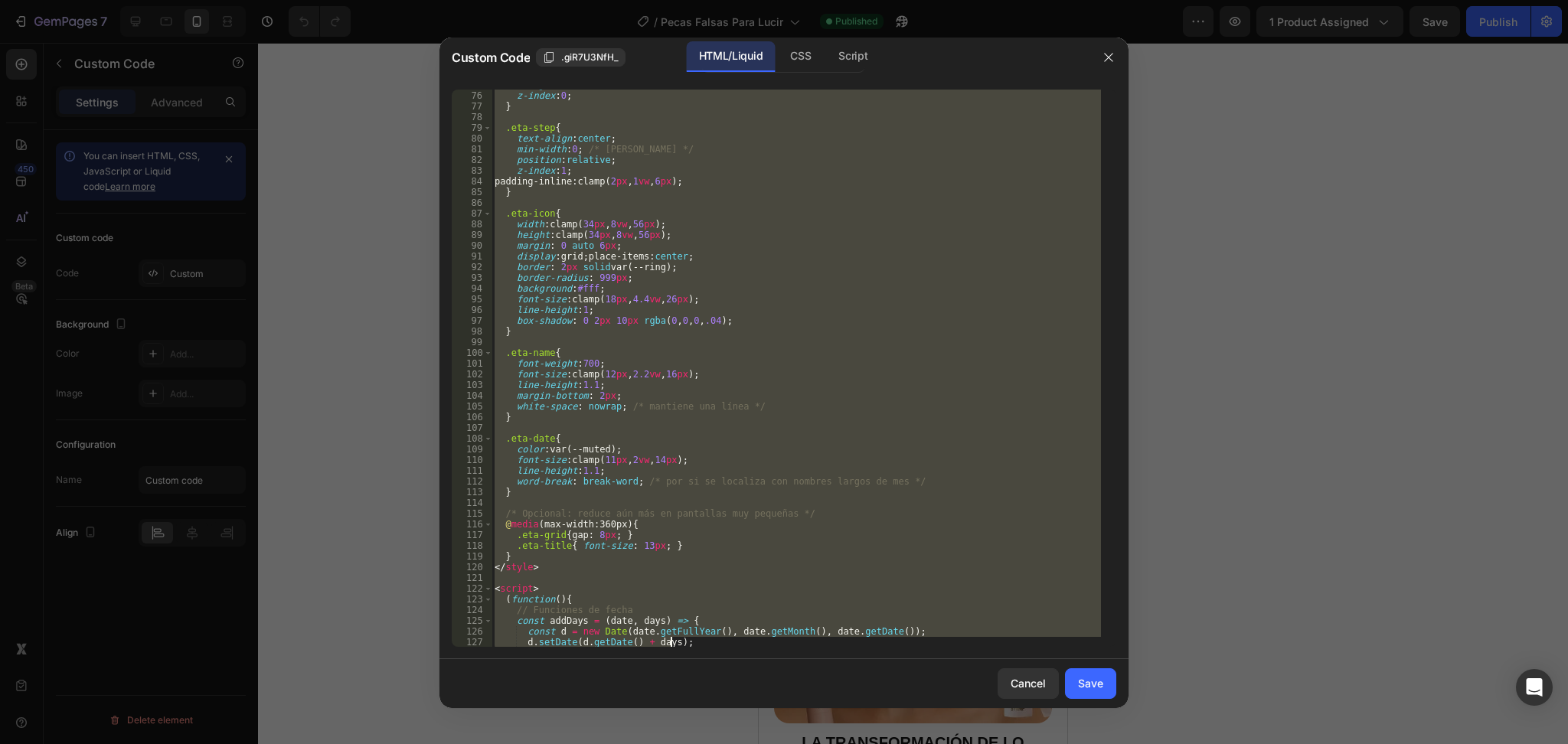
scroll to position [1198, 0]
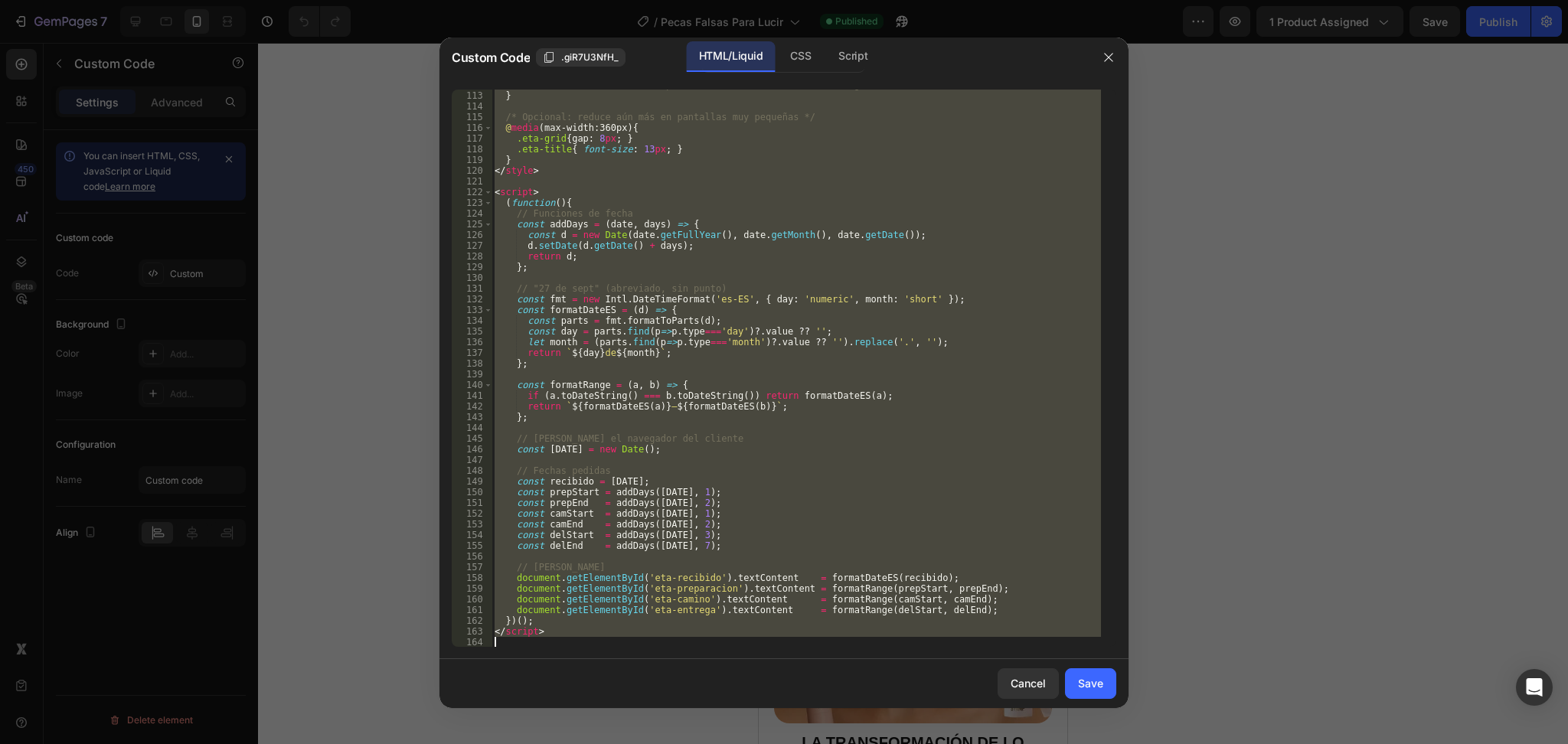
drag, startPoint x: 492, startPoint y: 94, endPoint x: 692, endPoint y: 730, distance: 666.7
click at [691, 730] on div "Custom Code .giR7U3NfH_ HTML/Liquid CSS Script <!-- ====== TIMELINE DE ENTREGA …" at bounding box center [784, 372] width 1568 height 744
type textarea "</script>"
paste textarea
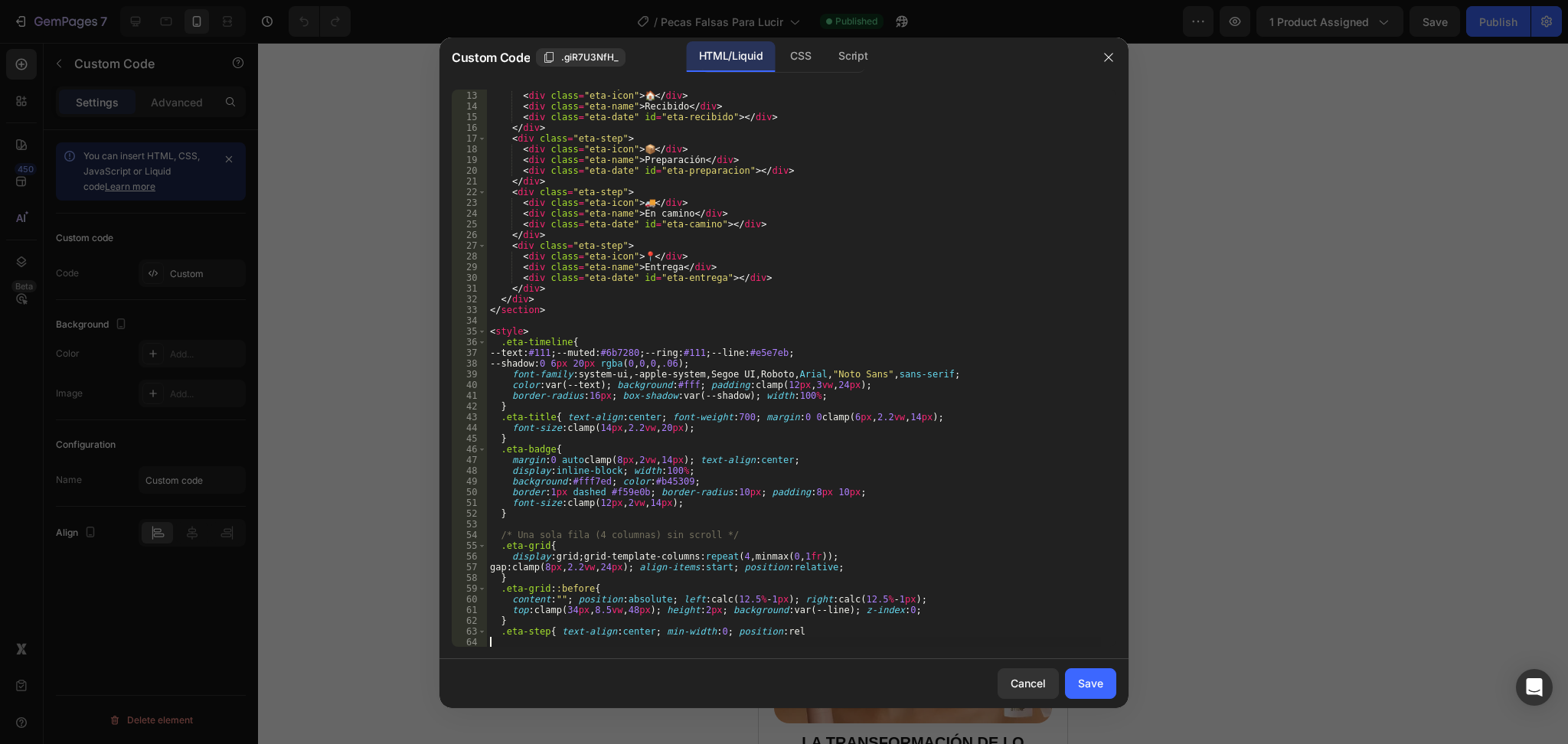
scroll to position [128, 0]
click at [1087, 690] on div "Save" at bounding box center [1090, 683] width 26 height 16
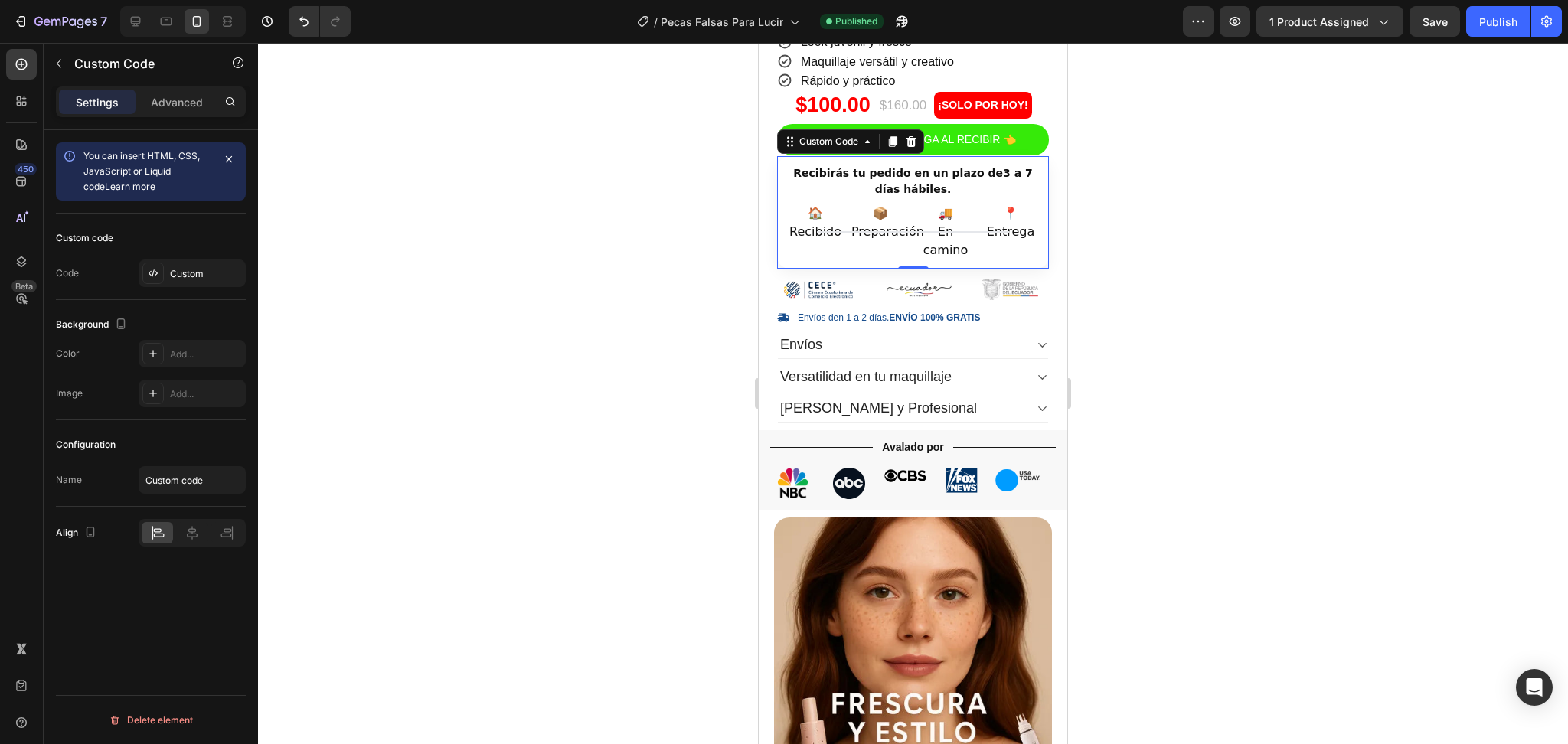
click at [902, 223] on div "Preparación" at bounding box center [881, 231] width 58 height 18
click at [154, 274] on icon at bounding box center [152, 272] width 12 height 12
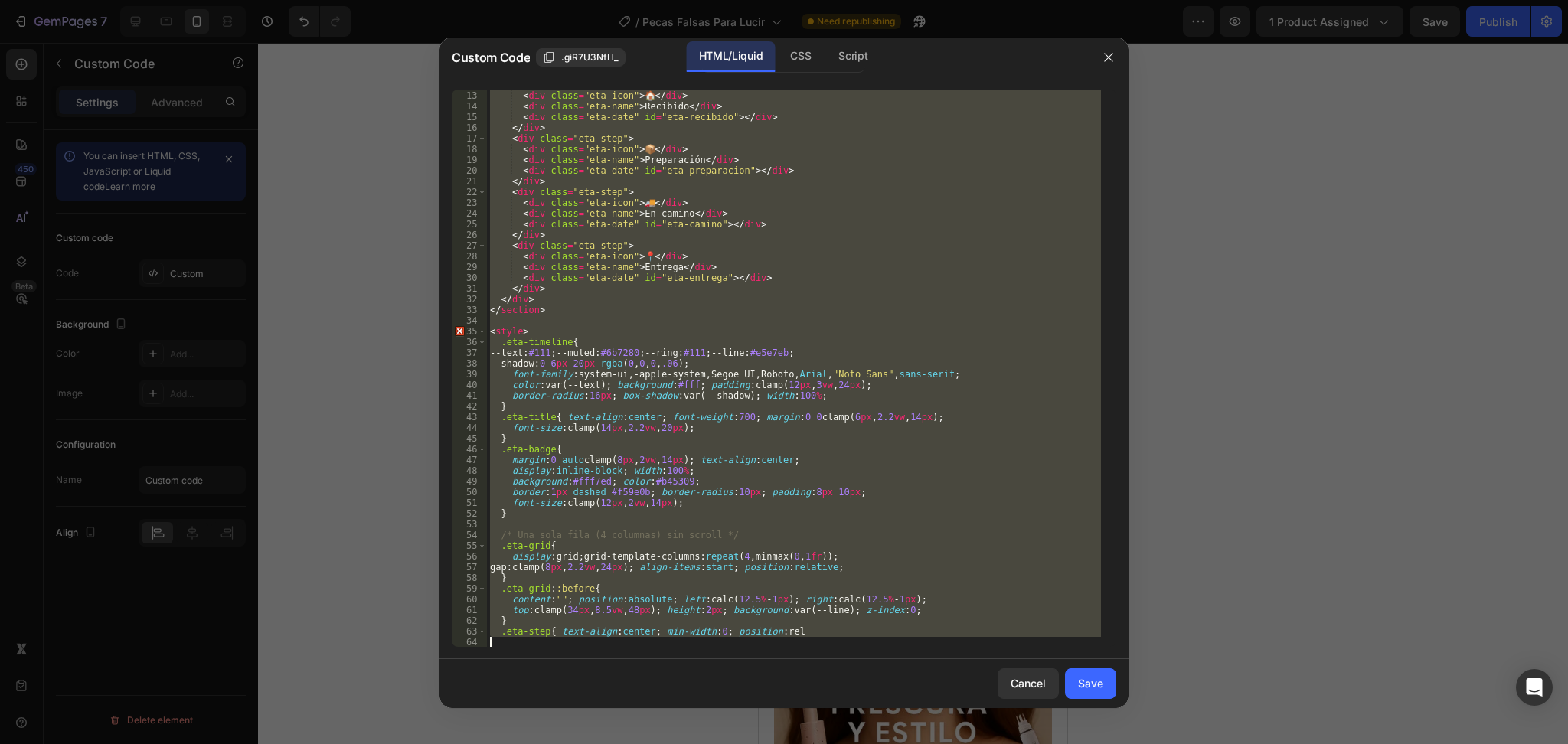
drag, startPoint x: 490, startPoint y: 97, endPoint x: 697, endPoint y: 678, distance: 616.8
click at [697, 678] on div "Custom Code .giR7U3NfH_ HTML/Liquid CSS Script <!-- ====== TIMELINE DE ENTREGA …" at bounding box center [784, 372] width 689 height 670
type textarea ".eta-step{ text-align:center; min-width:0; position:rel"
paste textarea
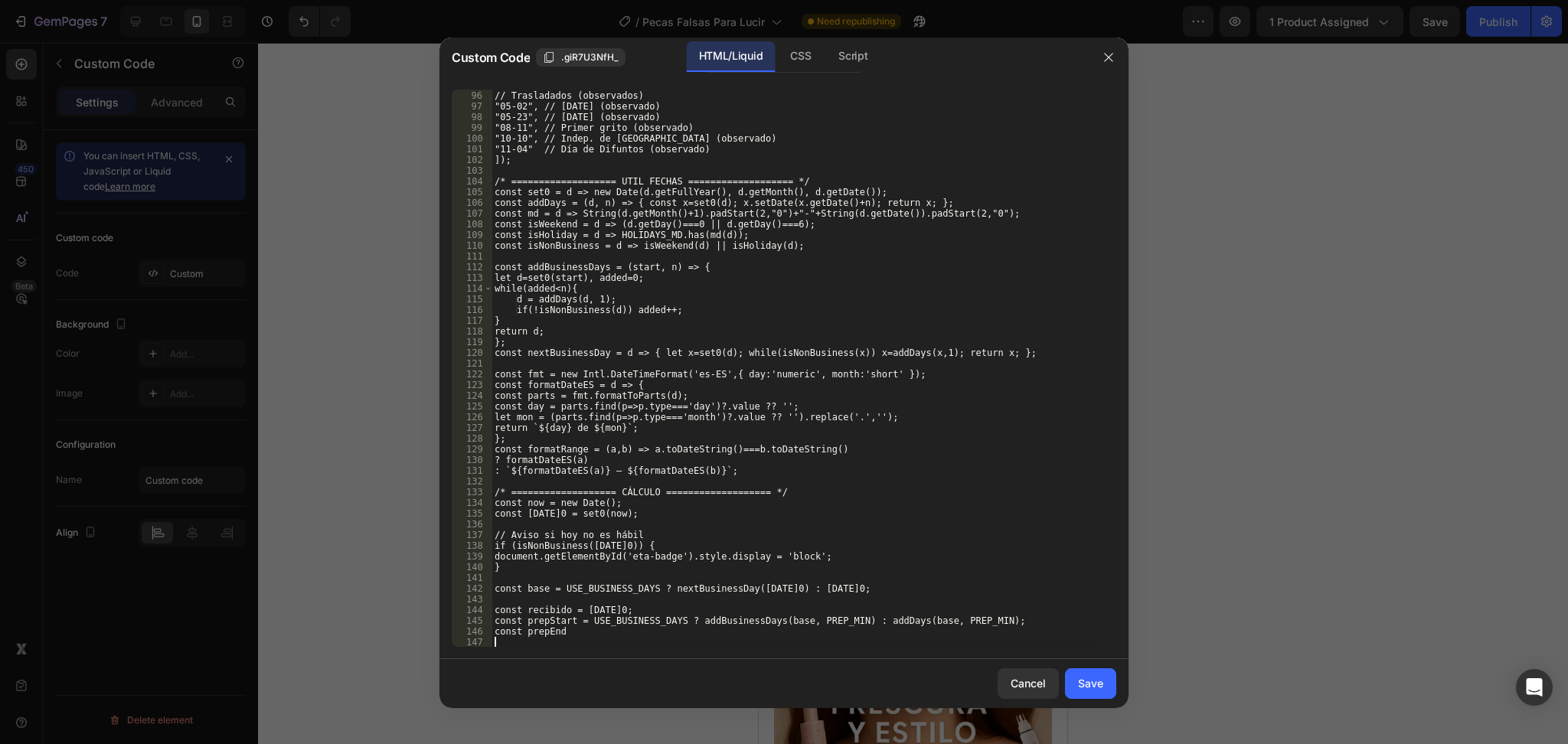
scroll to position [1017, 0]
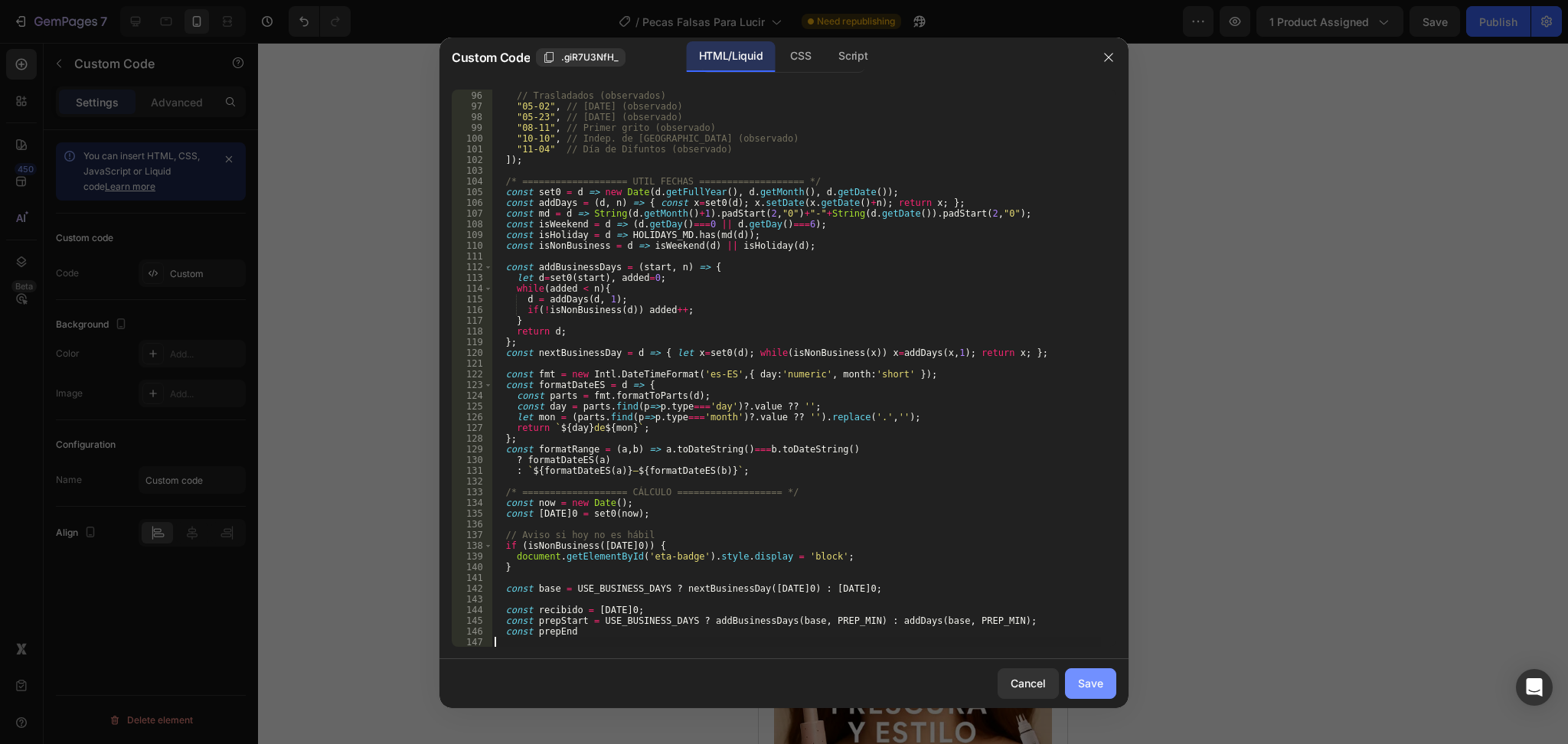
click at [1072, 685] on button "Save" at bounding box center [1090, 683] width 51 height 30
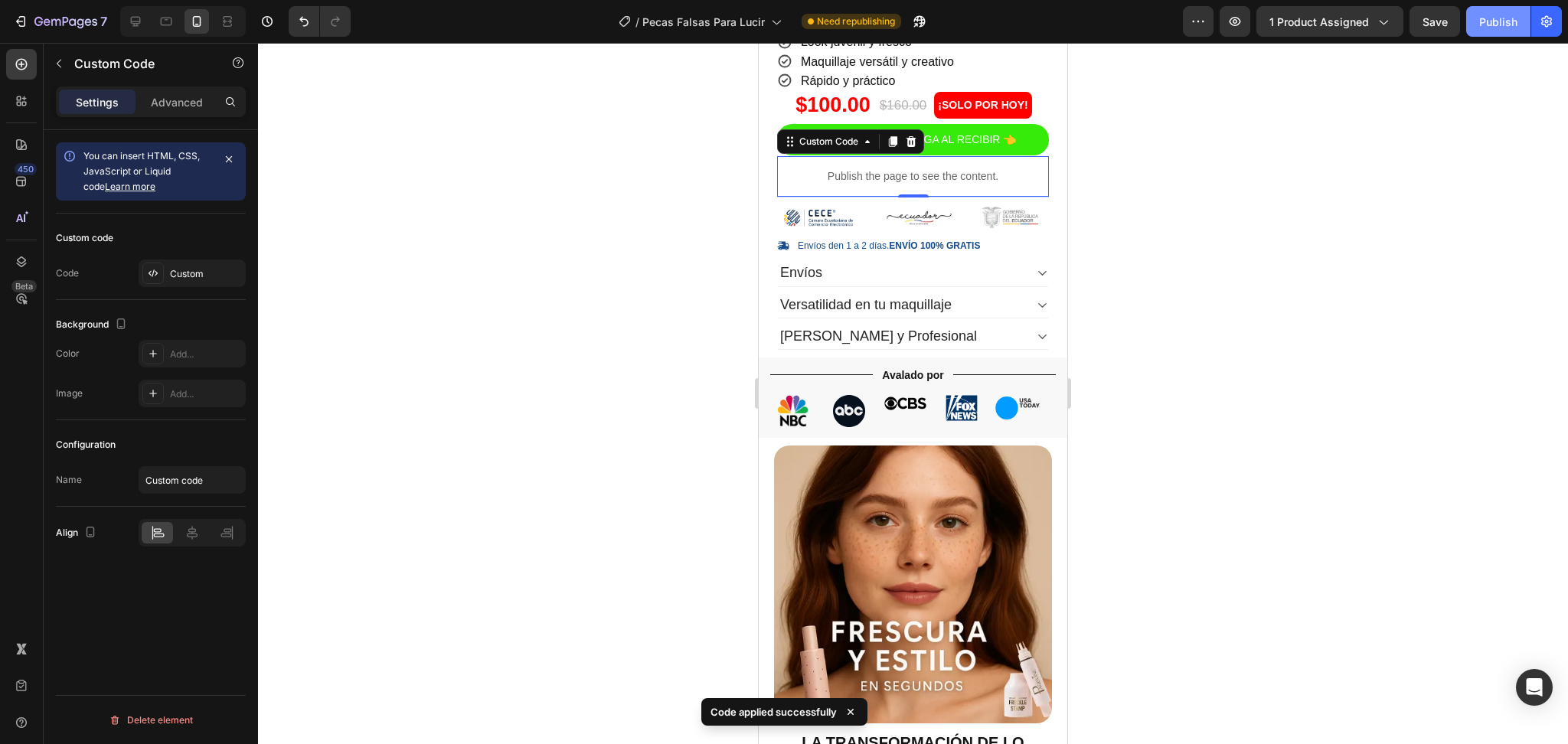
click at [1499, 24] on div "Publish" at bounding box center [1498, 22] width 38 height 16
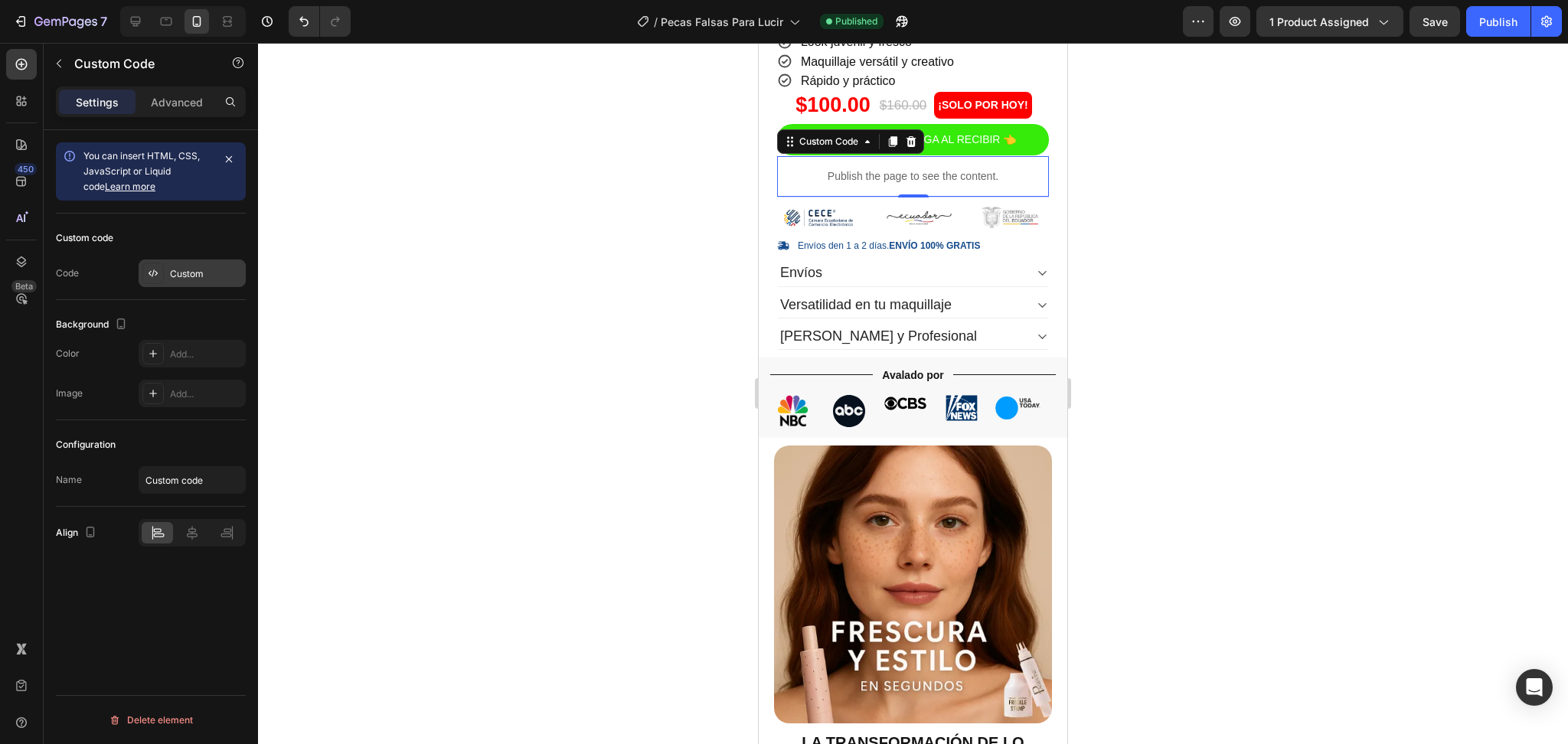
click at [178, 276] on div "Custom" at bounding box center [206, 273] width 72 height 14
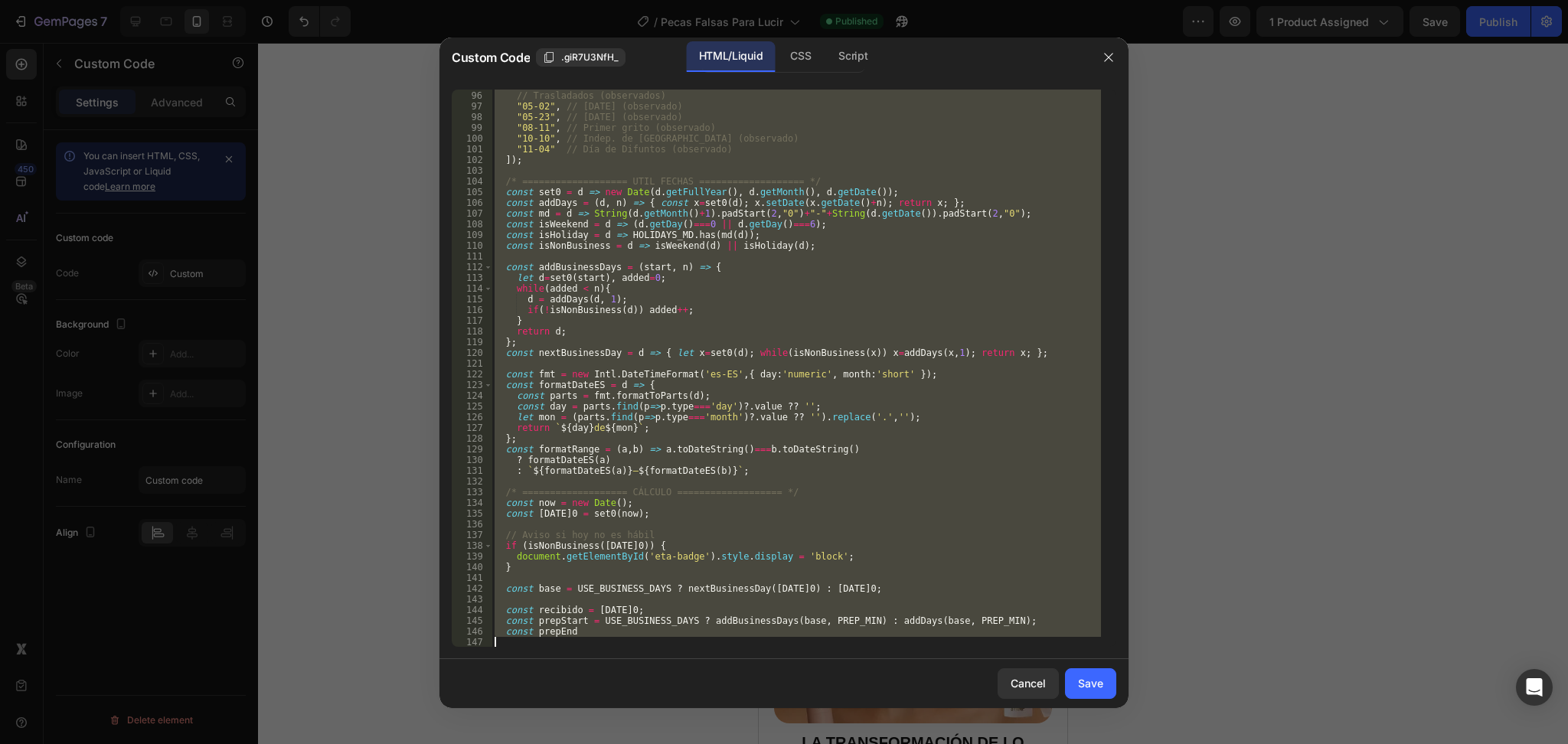
drag, startPoint x: 495, startPoint y: 98, endPoint x: 705, endPoint y: 650, distance: 590.6
click at [705, 650] on div "<!-- ====== TIMELINE DE ENTREGA – EC con fines de semana y feriados ====== --> …" at bounding box center [784, 368] width 689 height 581
type textarea "const prepEnd"
paste textarea
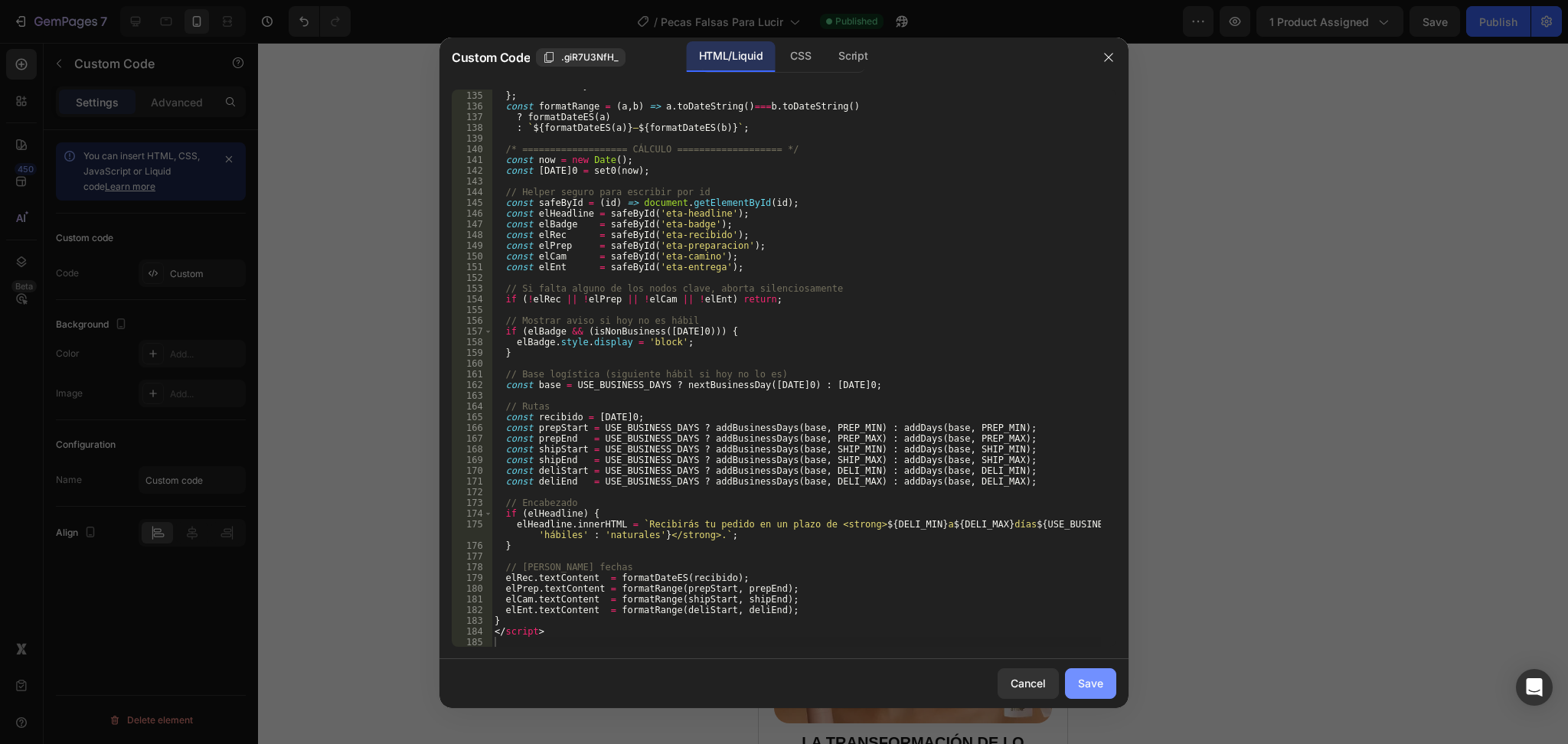
click at [1095, 681] on div "Save" at bounding box center [1090, 683] width 26 height 16
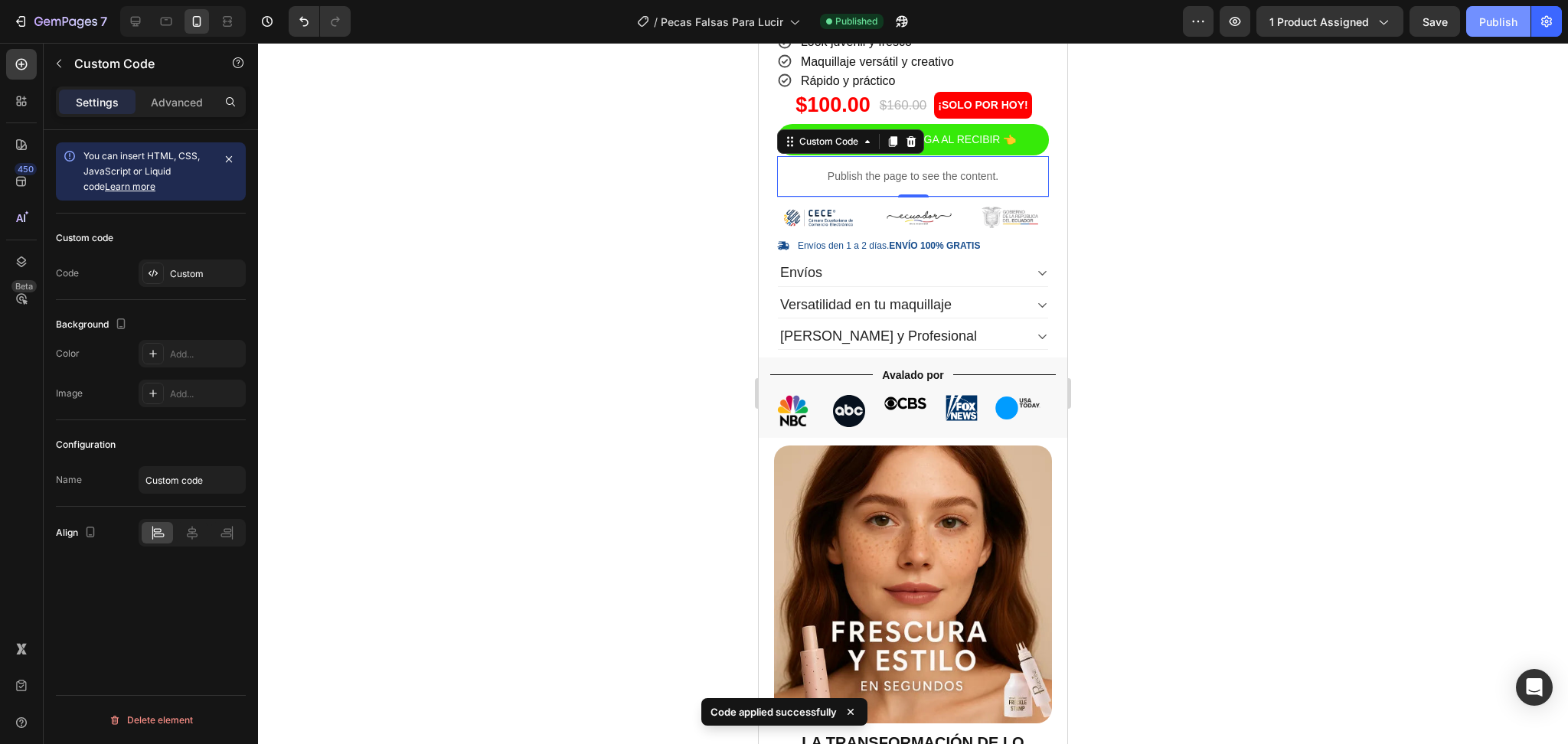
click at [1503, 19] on div "Publish" at bounding box center [1498, 22] width 38 height 16
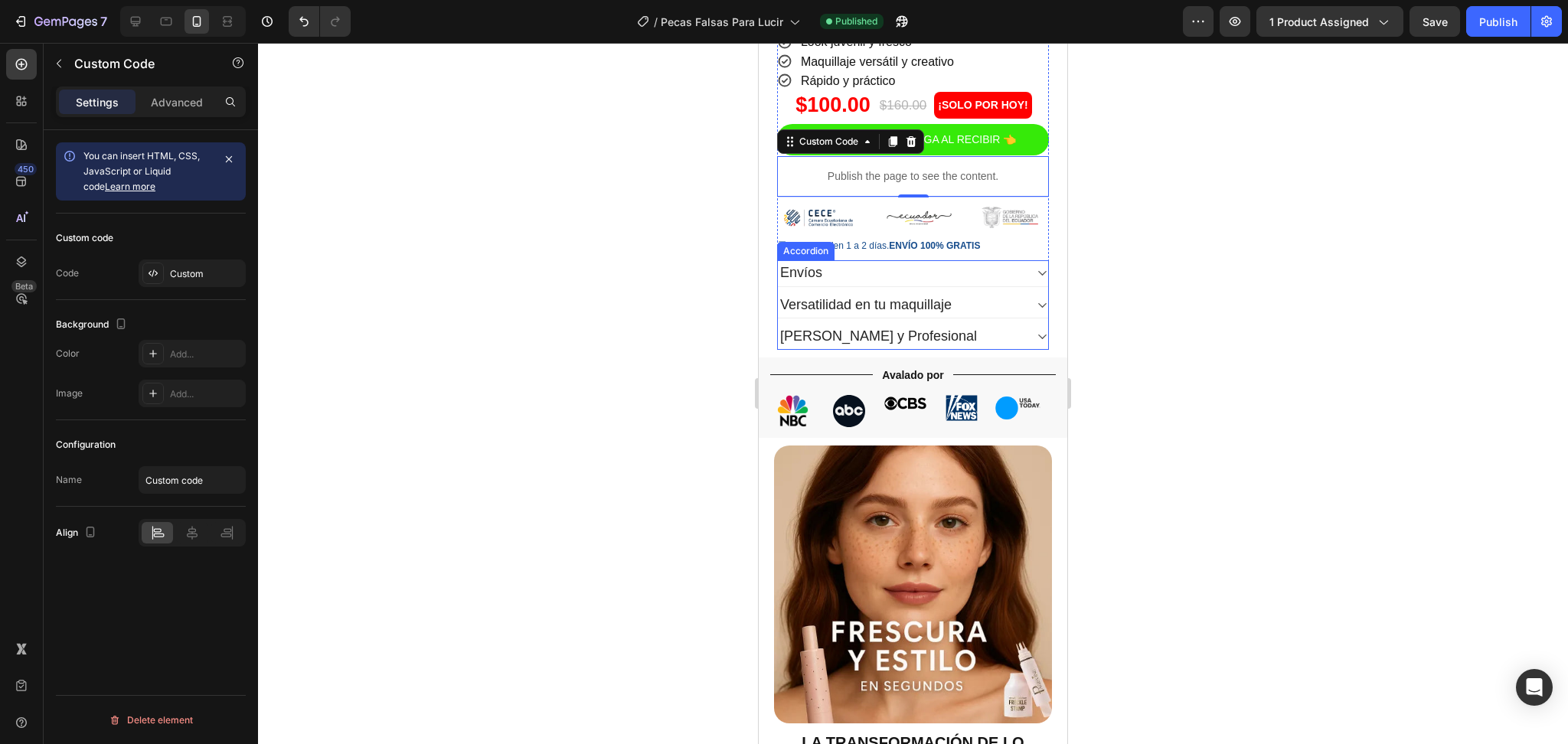
scroll to position [306, 0]
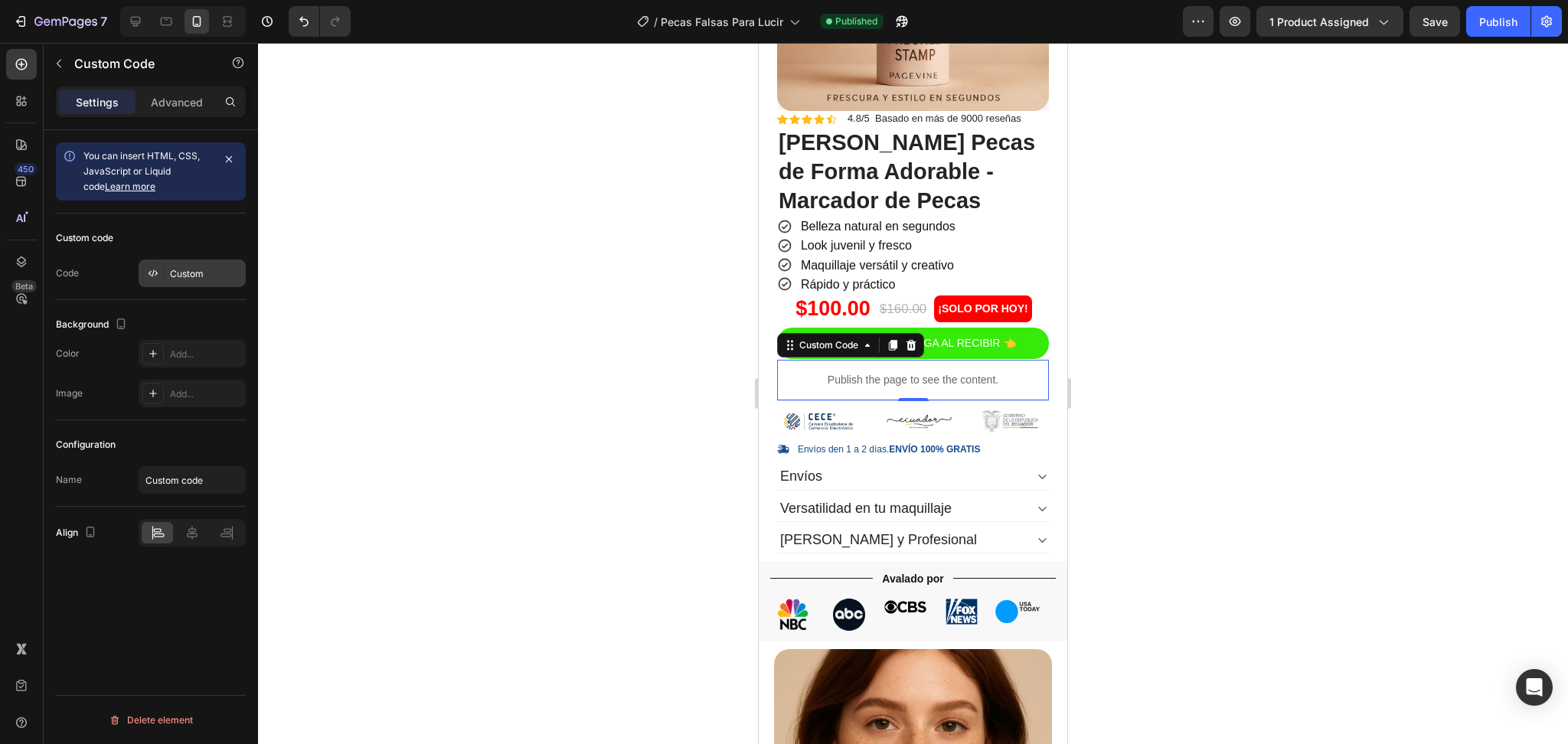
click at [158, 280] on icon at bounding box center [152, 272] width 12 height 12
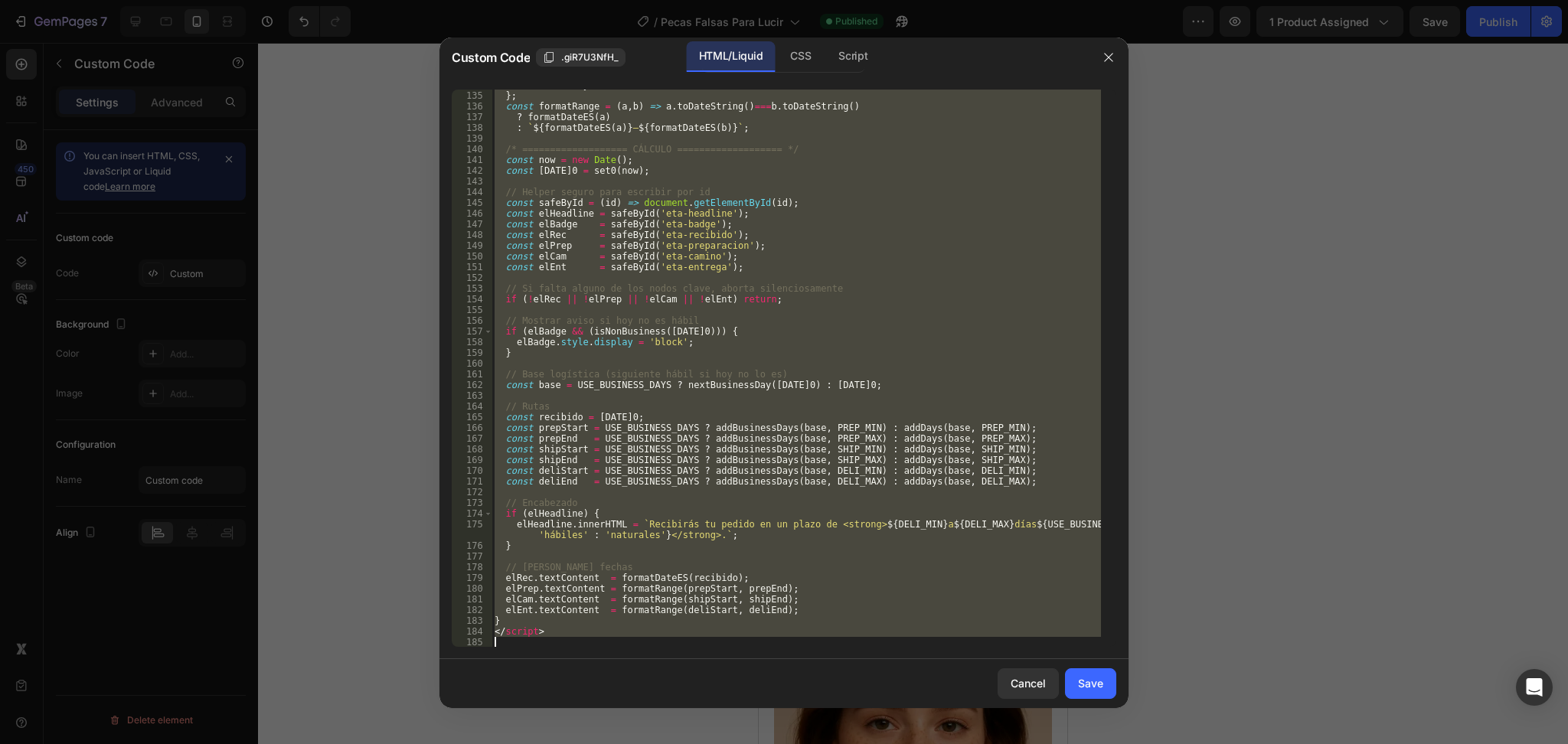
drag, startPoint x: 497, startPoint y: 98, endPoint x: 792, endPoint y: 694, distance: 665.0
click at [792, 694] on div "Custom Code .giR7U3NfH_ HTML/Liquid CSS Script <!-- ====== TIMELINE DE ENTREGA …" at bounding box center [784, 372] width 689 height 670
type textarea "</script>"
paste textarea
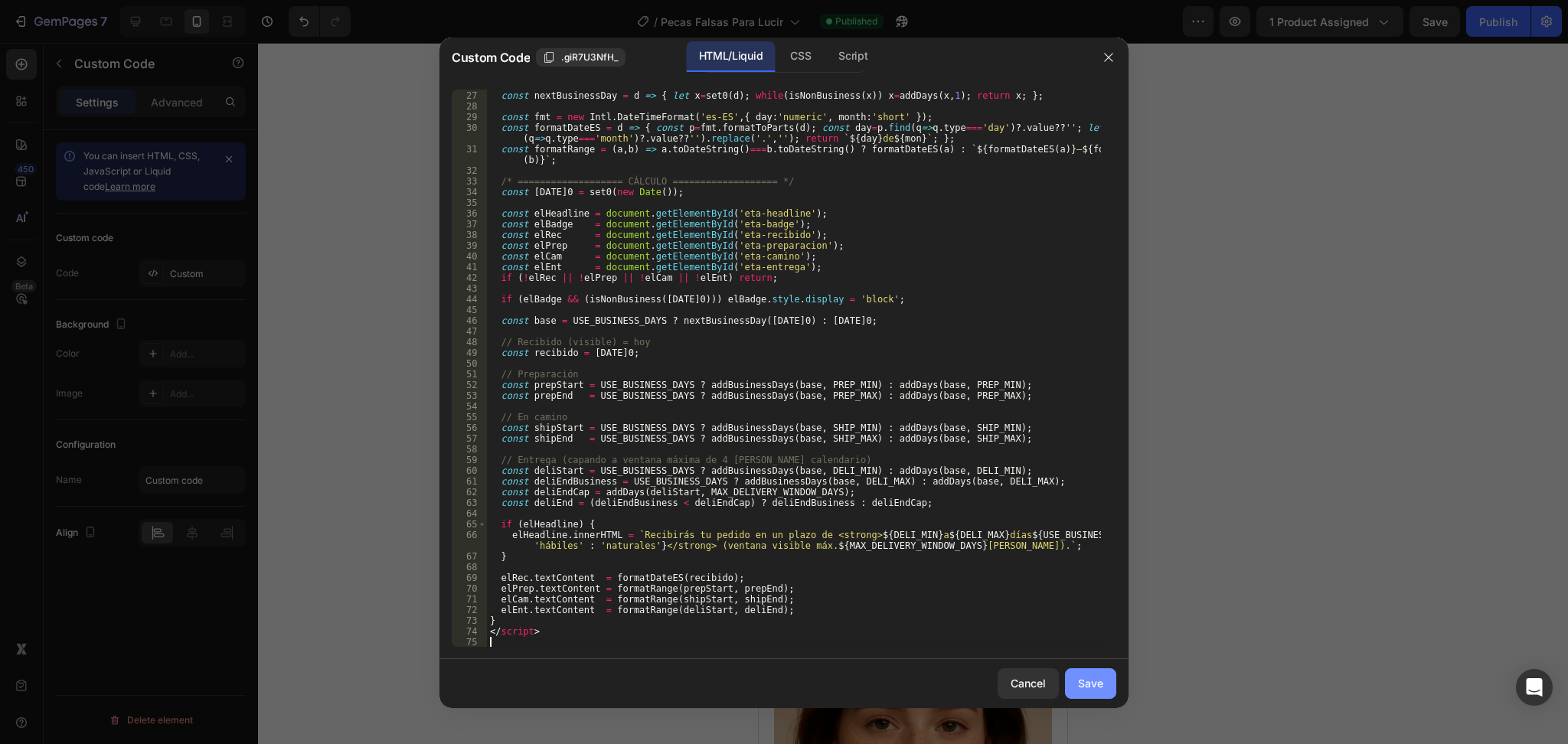
click at [1083, 690] on div "Save" at bounding box center [1090, 683] width 26 height 16
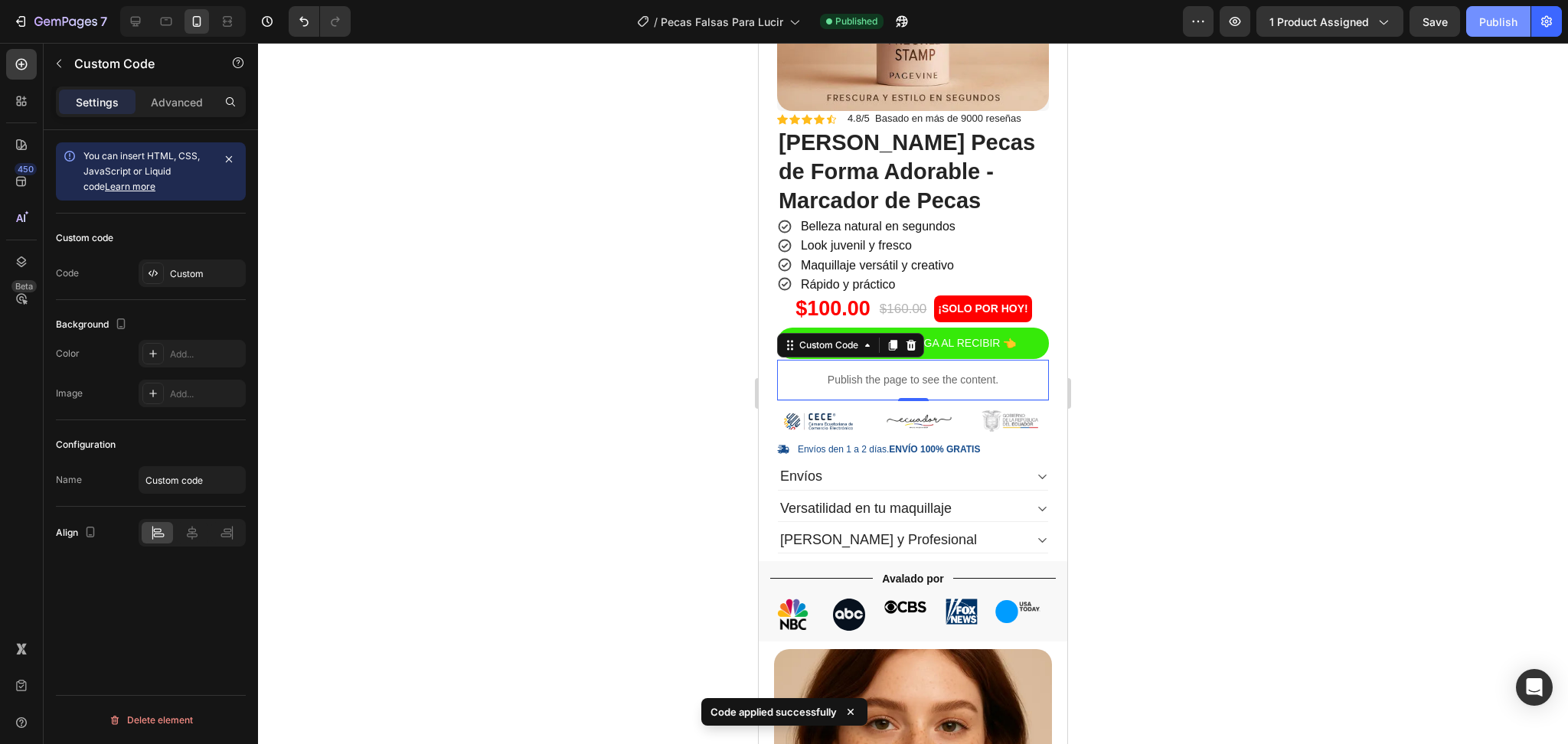
click at [1489, 19] on div "Publish" at bounding box center [1498, 22] width 38 height 16
click at [929, 372] on p "Publish the page to see the content." at bounding box center [913, 380] width 272 height 16
click at [172, 282] on div "Custom" at bounding box center [192, 273] width 107 height 27
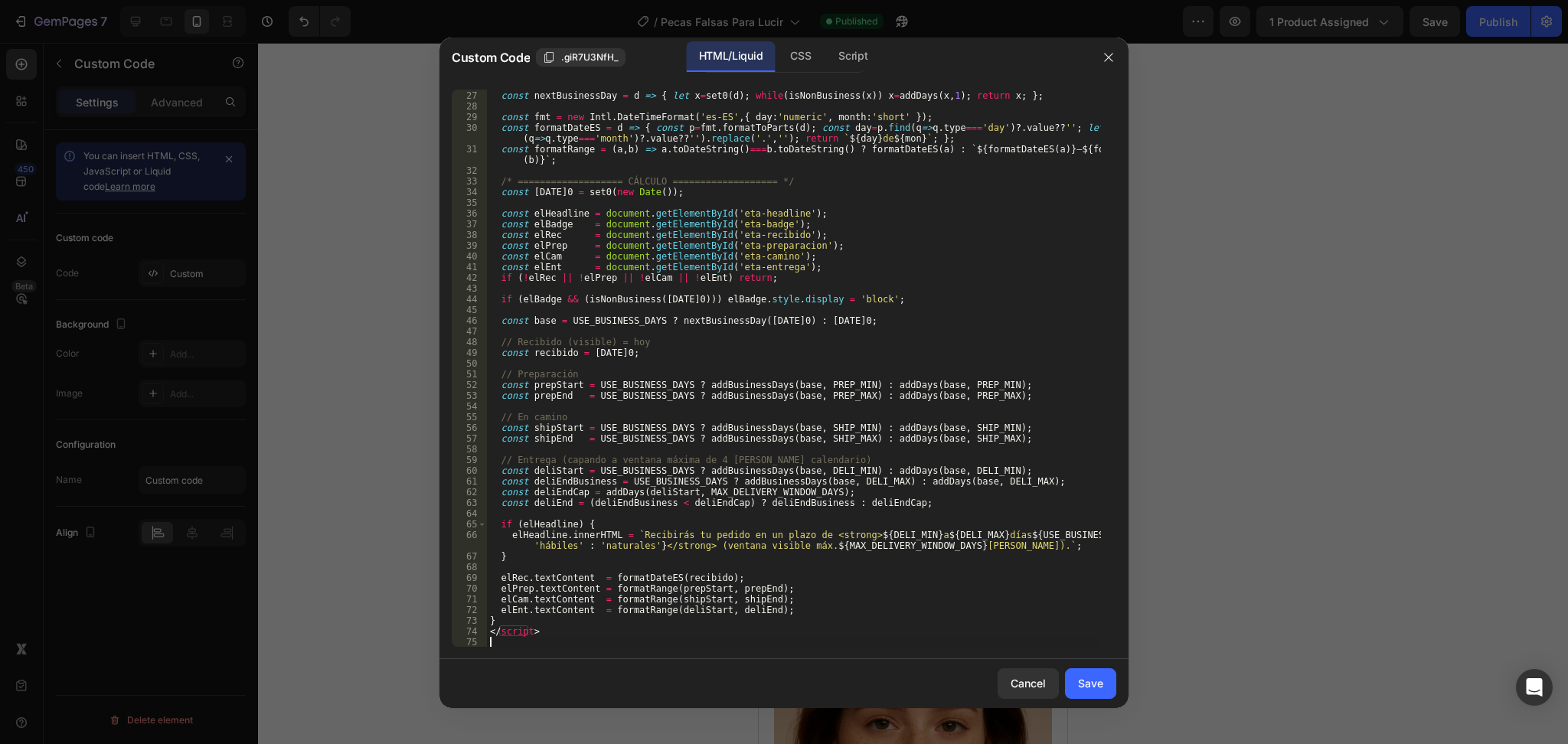
click at [584, 643] on div "const addBusinessDays = ( start , n ) => { let d = set0 ( start ) , a = 0 ; whi…" at bounding box center [794, 364] width 614 height 590
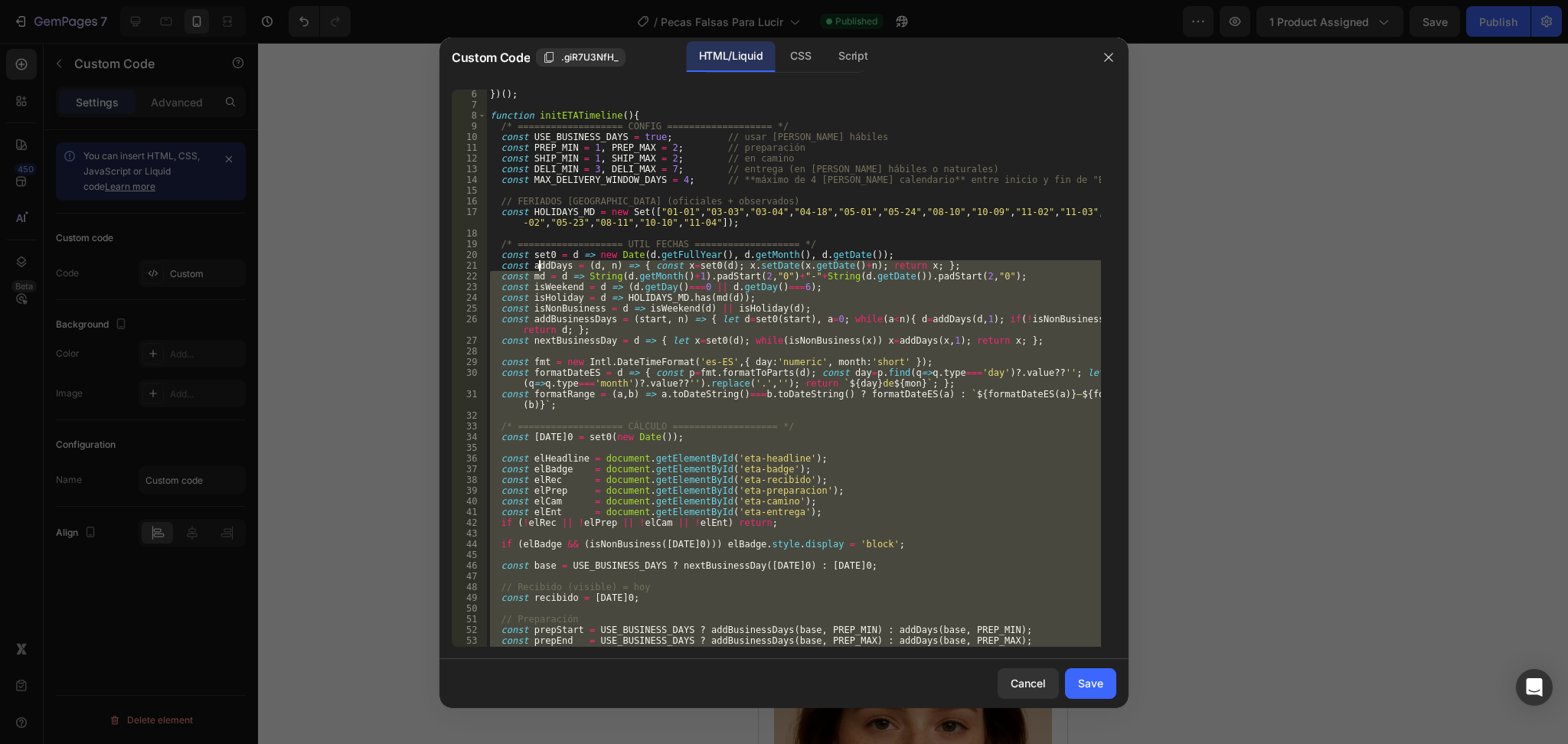
scroll to position [0, 0]
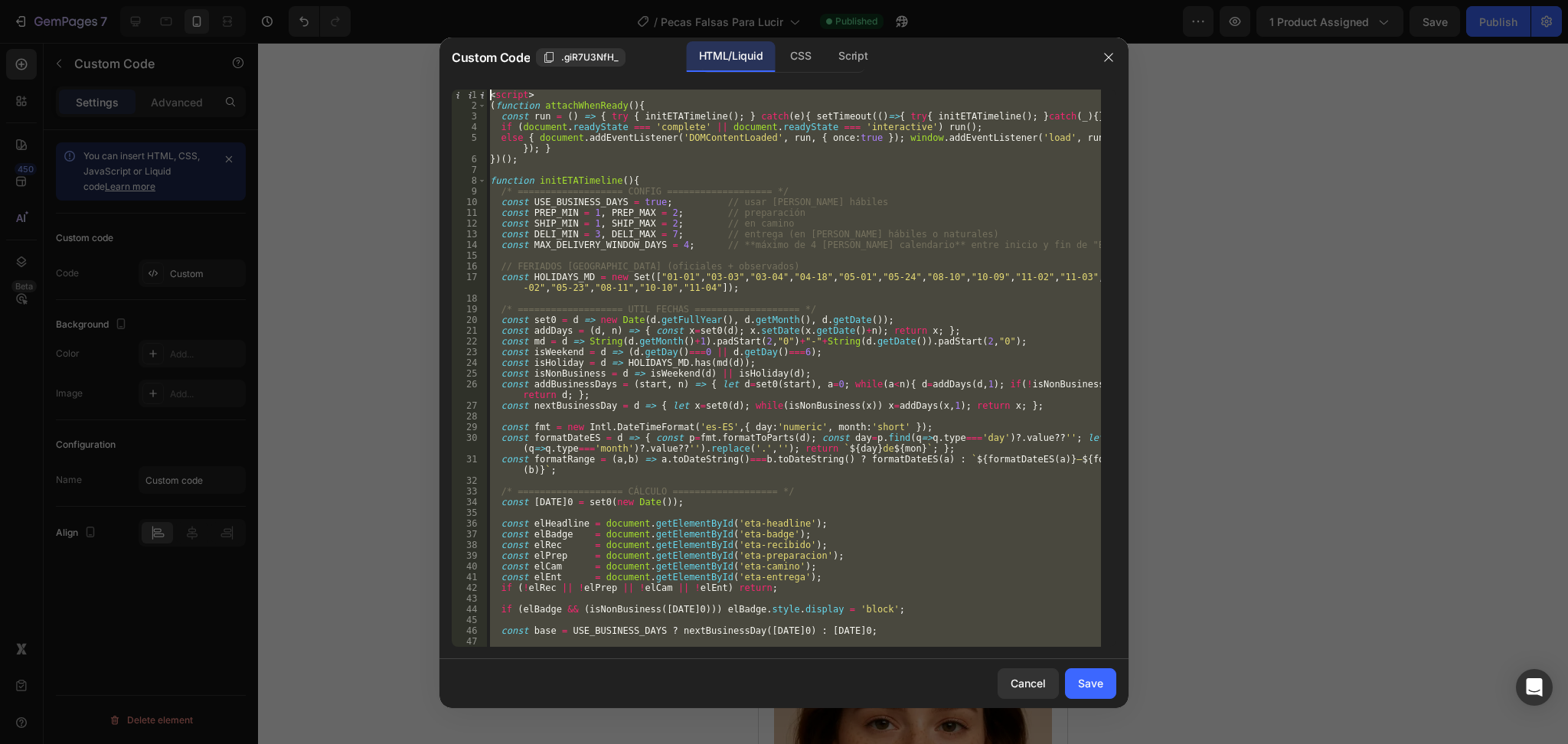
drag, startPoint x: 540, startPoint y: 640, endPoint x: 487, endPoint y: 85, distance: 557.5
click at [487, 85] on div "1 2 3 4 5 6 7 8 9 10 11 12 13 14 15 16 17 18 19 20 21 22 23 24 25 26 27 28 29 3…" at bounding box center [784, 368] width 689 height 581
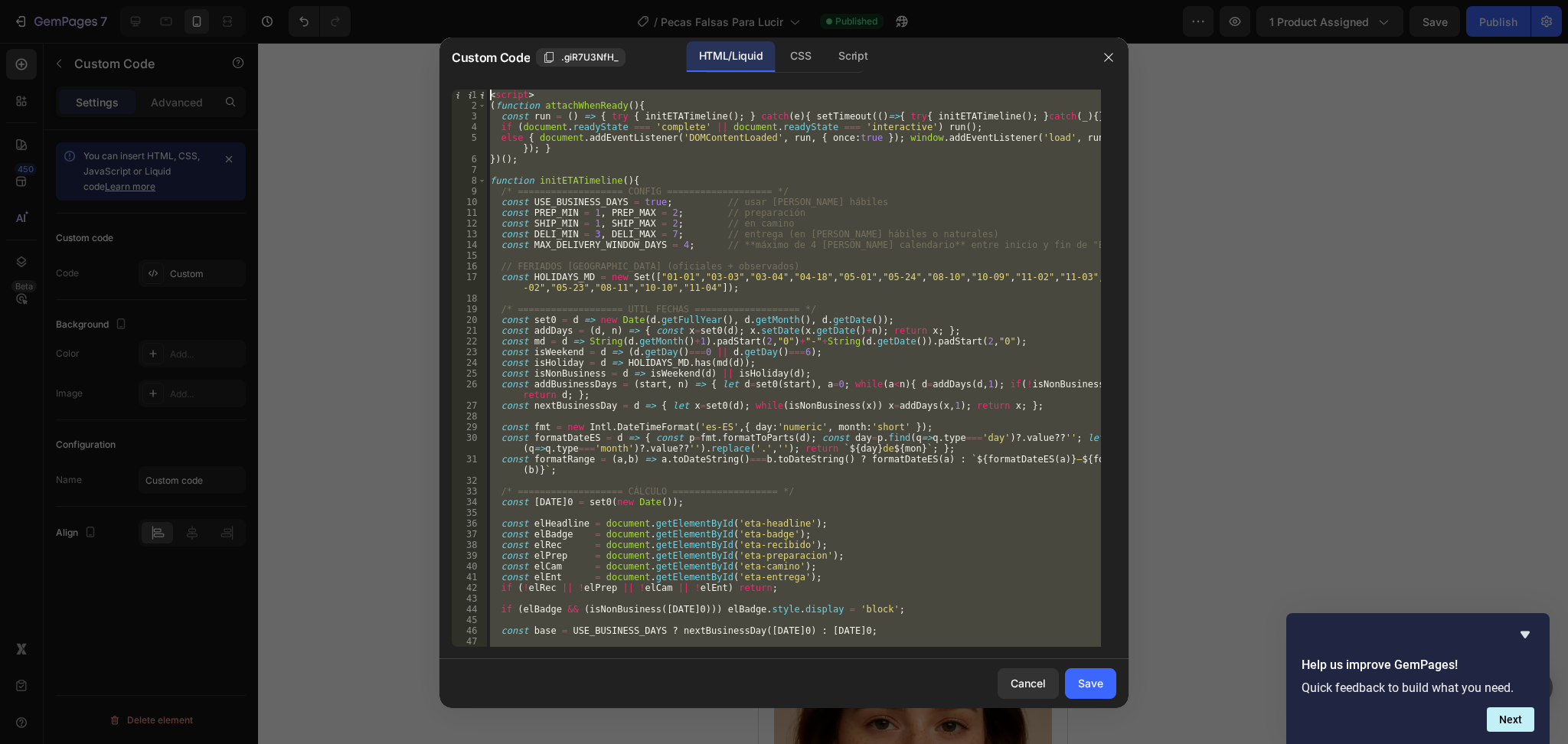
click at [521, 96] on div "< script > ( function attachWhenReady ( ) { const run = ( ) => { try { initETAT…" at bounding box center [794, 368] width 614 height 557
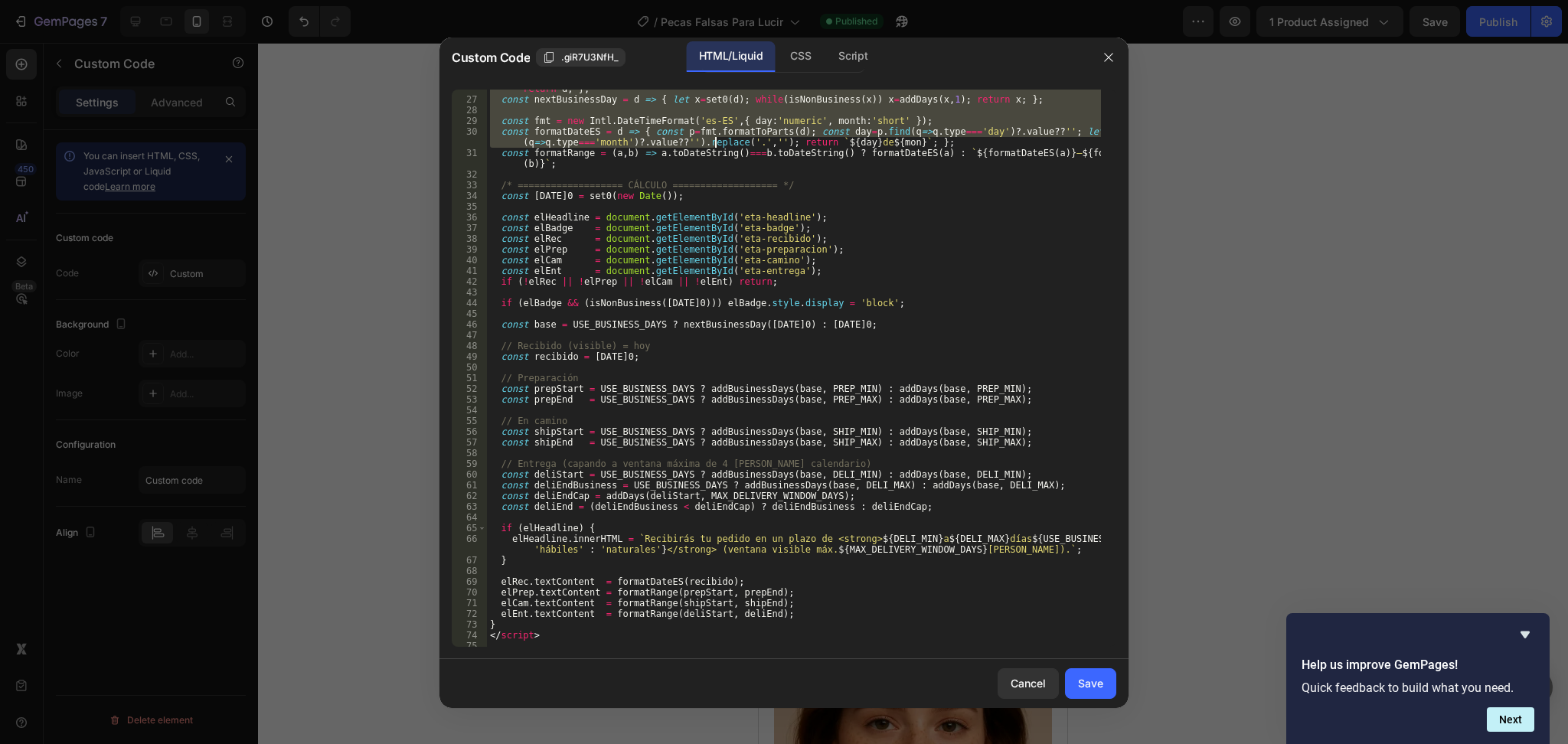
scroll to position [310, 0]
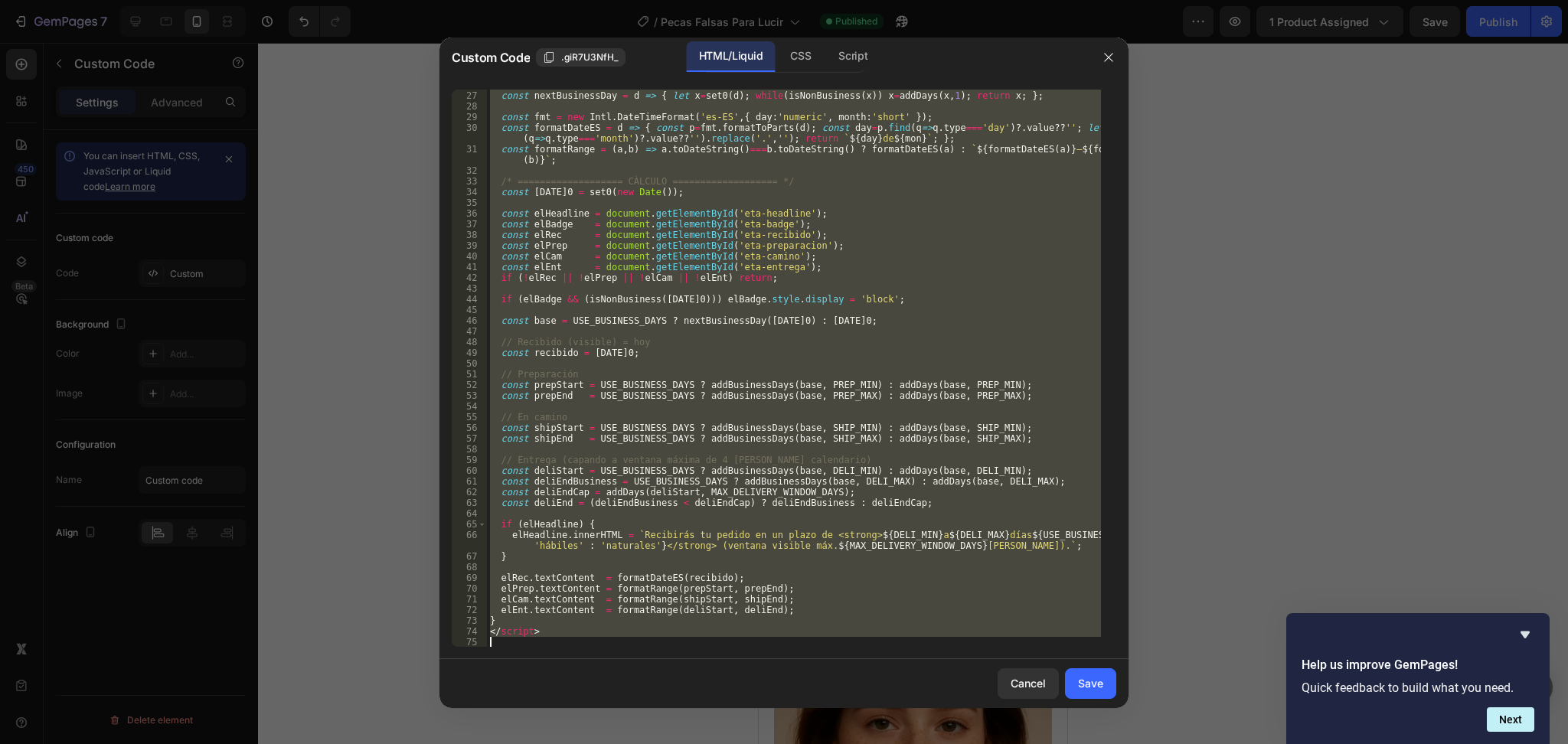
drag, startPoint x: 489, startPoint y: 93, endPoint x: 727, endPoint y: 660, distance: 614.9
click at [727, 660] on div "Custom Code .giR7U3NfH_ HTML/Liquid CSS Script <script> 26 27 28 29 30 31 32 33…" at bounding box center [784, 372] width 689 height 670
type textarea "</script>"
paste textarea
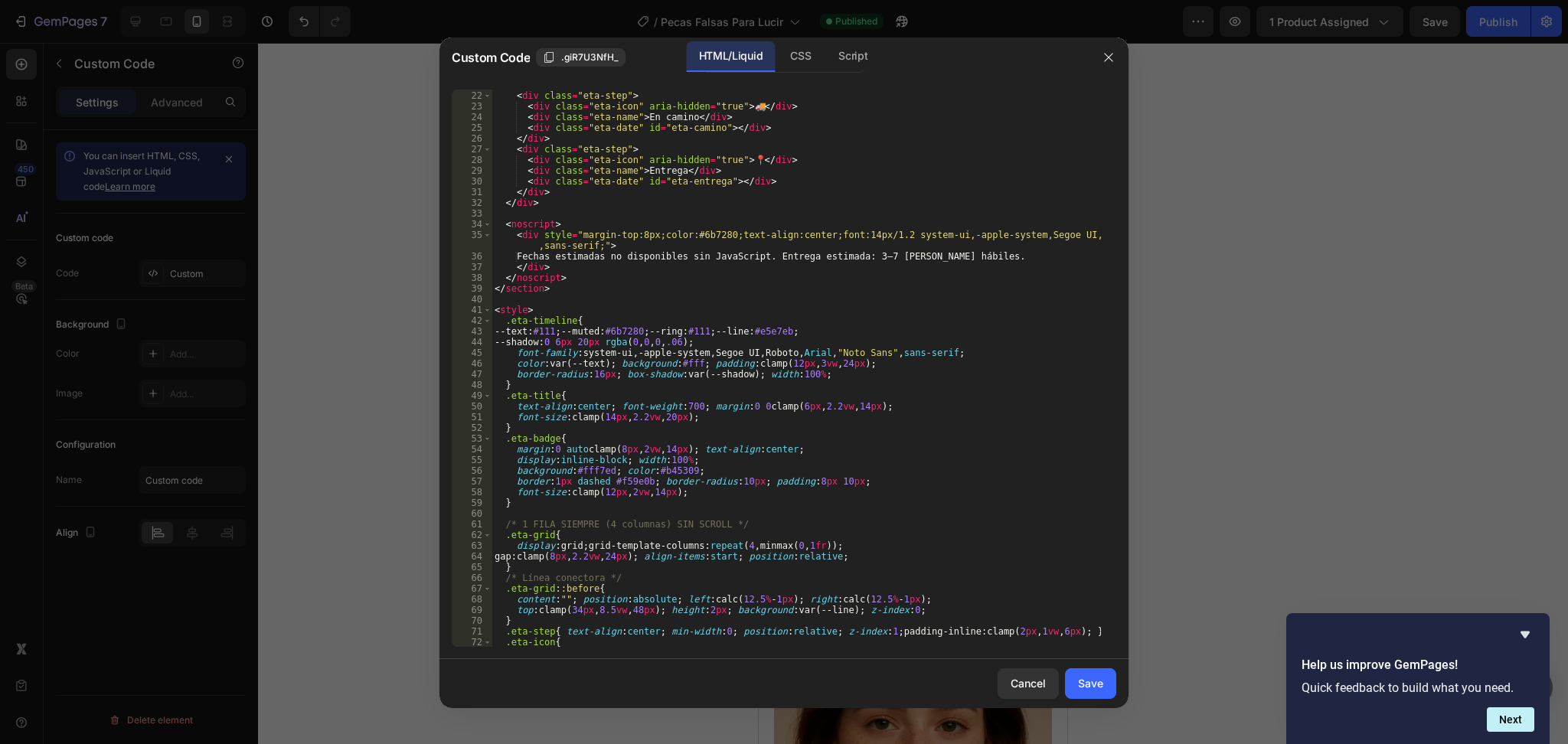
scroll to position [0, 0]
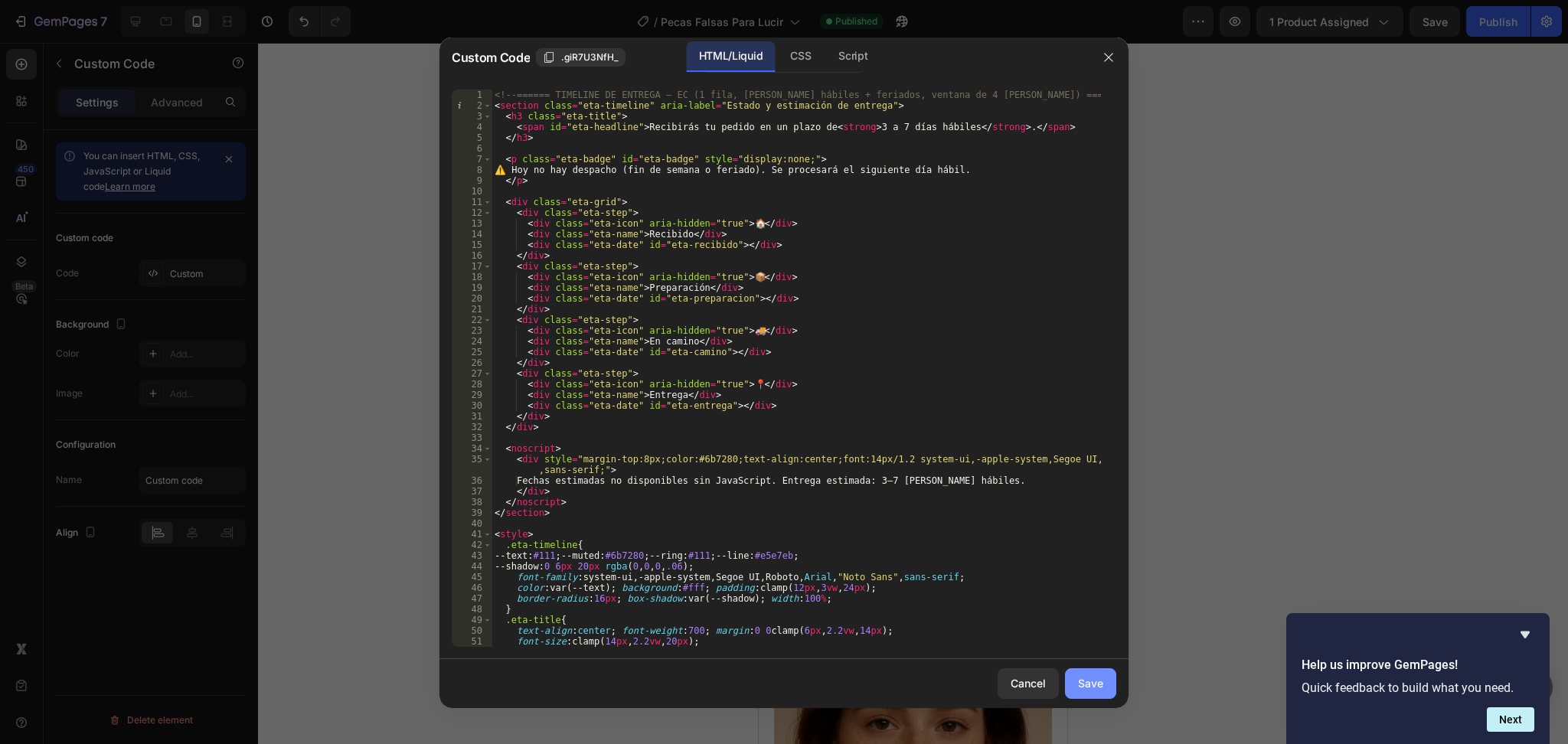
click at [1094, 686] on div "Save" at bounding box center [1090, 683] width 26 height 16
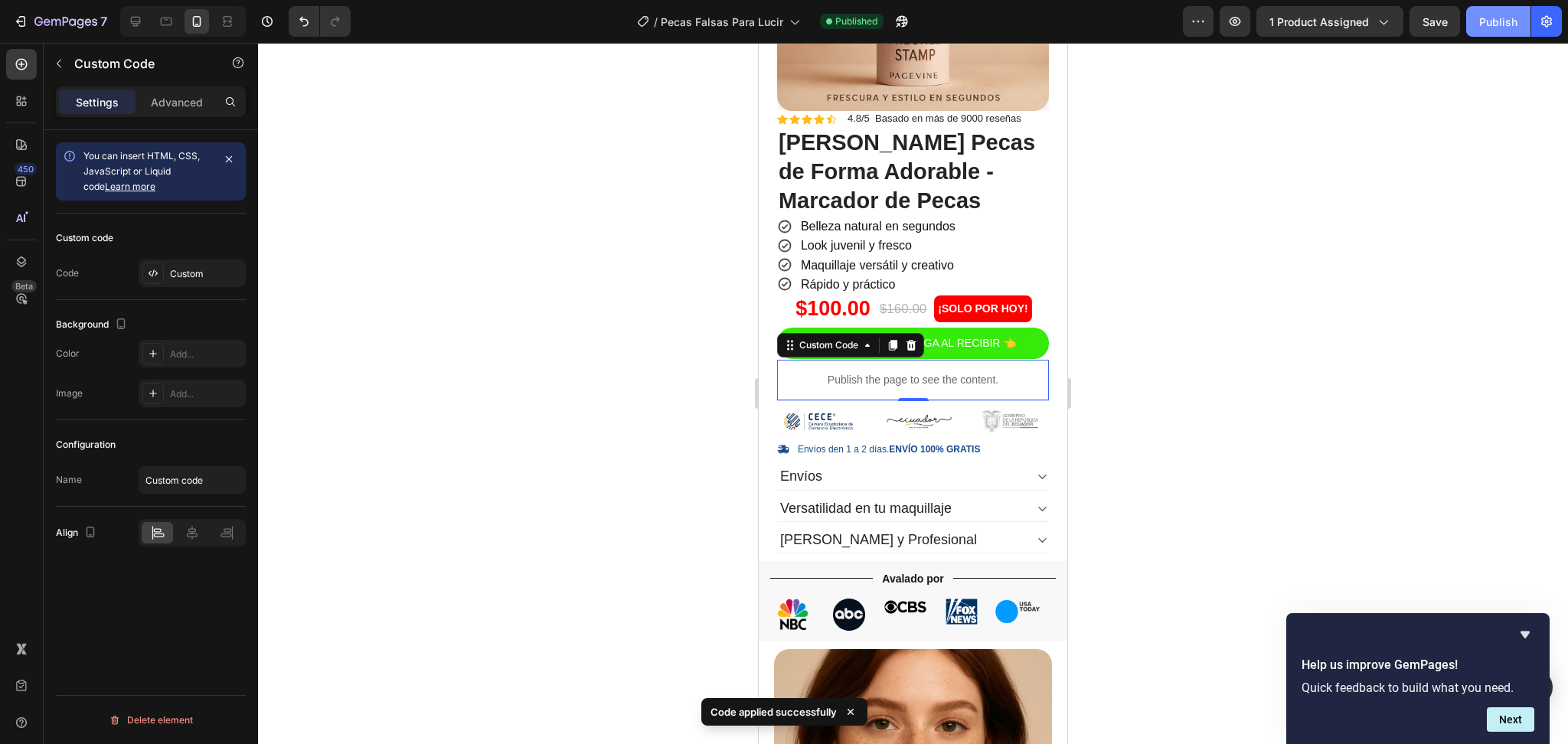
click at [1497, 24] on div "Publish" at bounding box center [1498, 22] width 38 height 16
click at [157, 271] on icon at bounding box center [152, 272] width 12 height 12
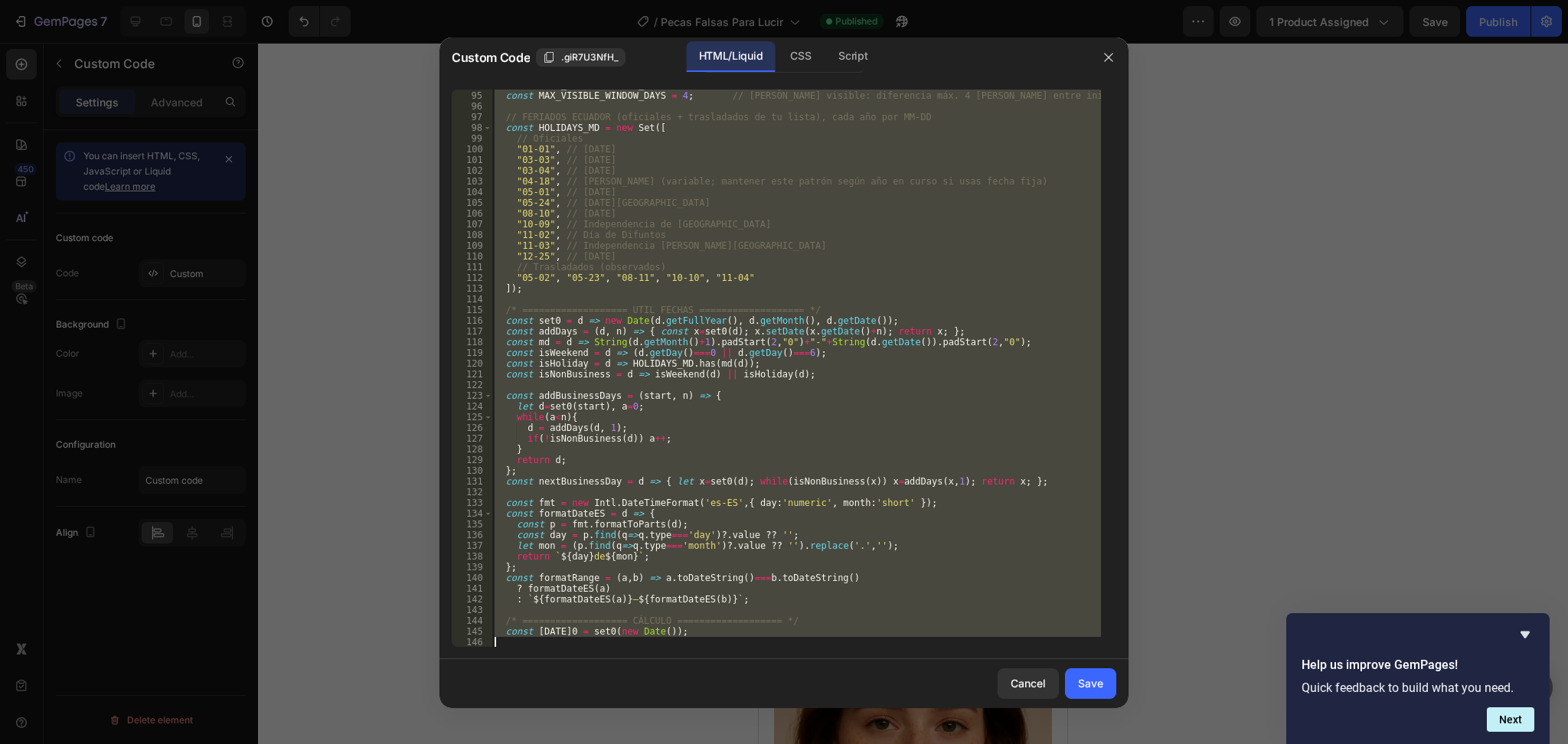
scroll to position [1521, 0]
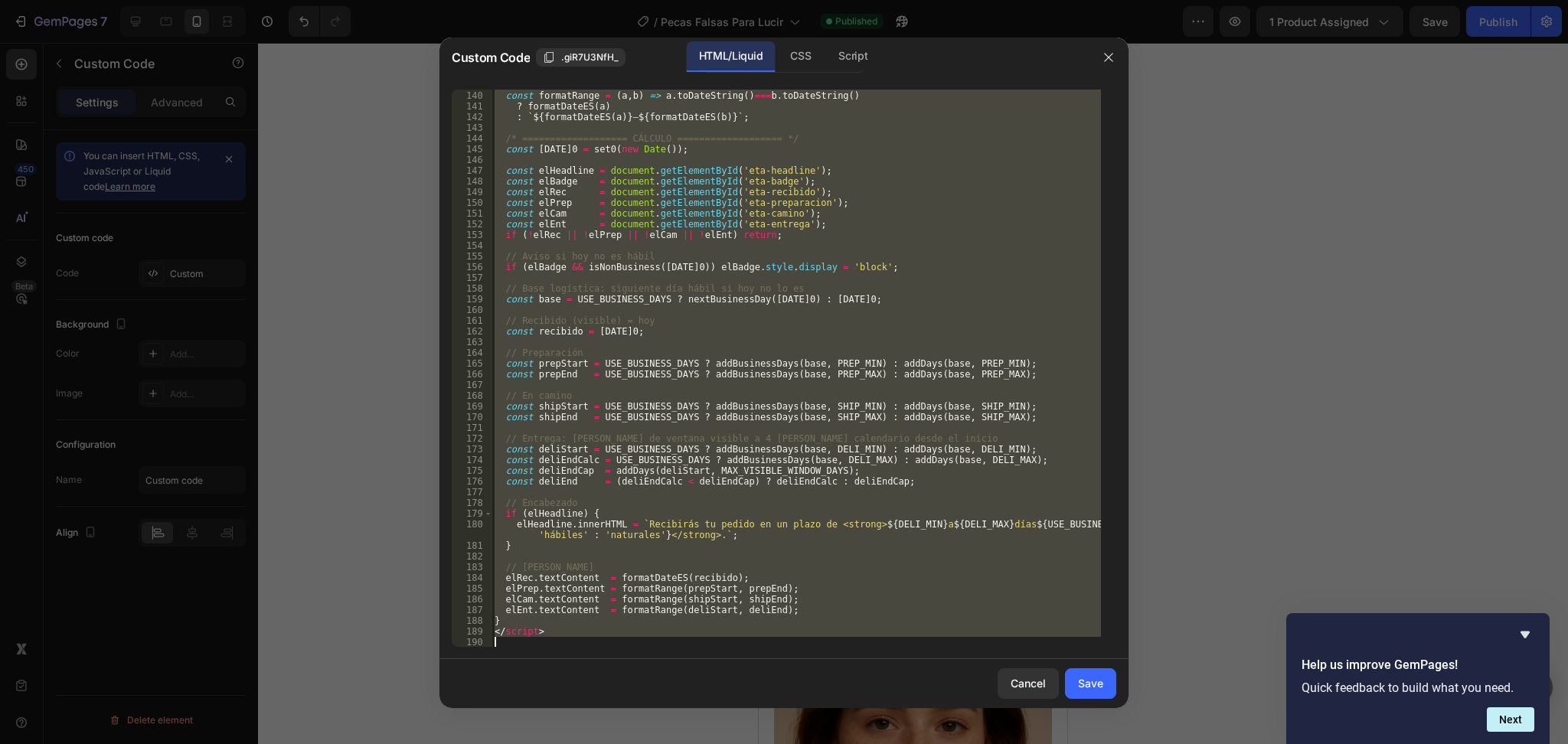
drag, startPoint x: 492, startPoint y: 90, endPoint x: 687, endPoint y: 753, distance: 691.1
click at [687, 0] on html "7 Version history / Pecas Falsas Para Lucir Published Preview 1 product assigne…" at bounding box center [784, 0] width 1568 height 0
type textarea "</script>"
paste textarea
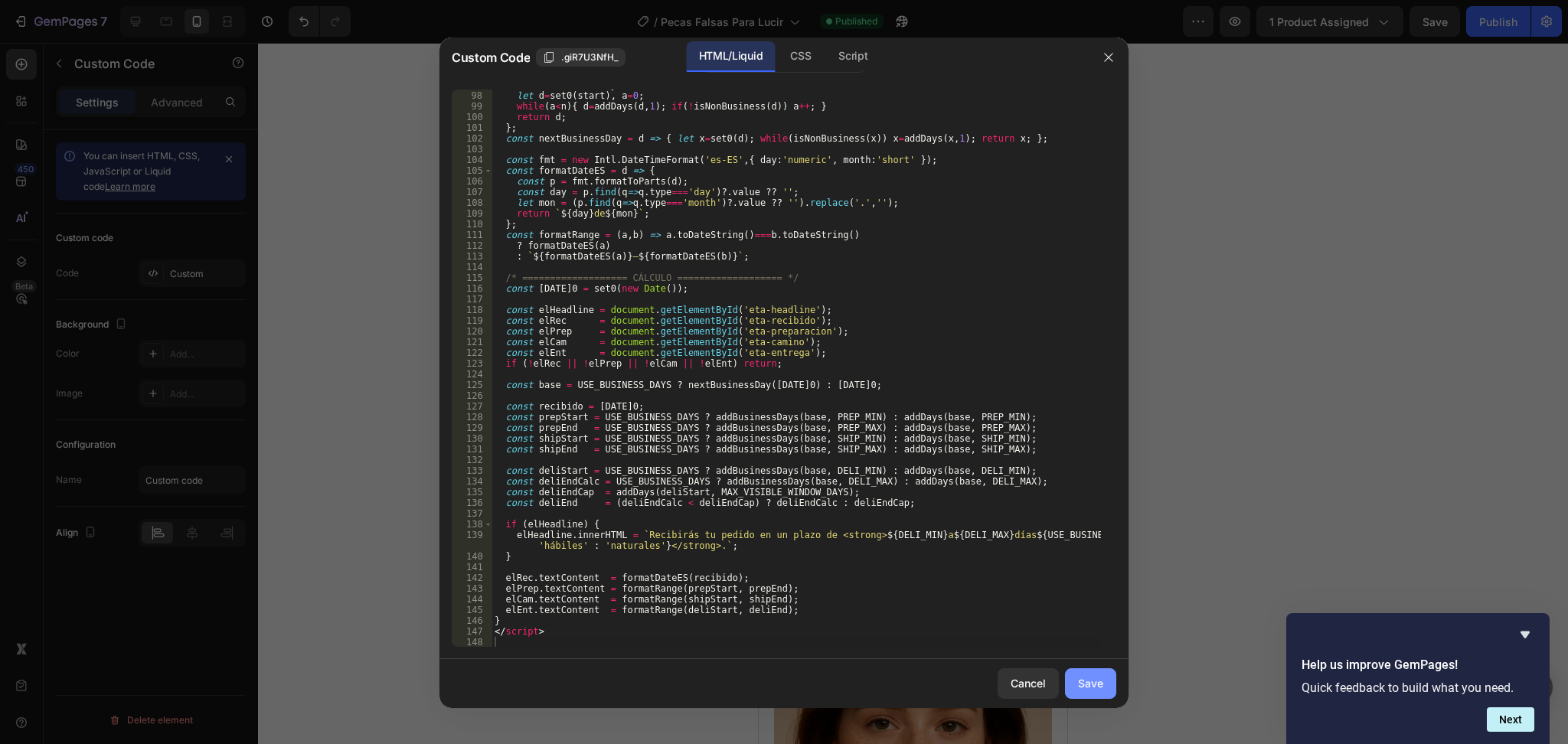
click at [1090, 680] on div "Save" at bounding box center [1090, 683] width 26 height 16
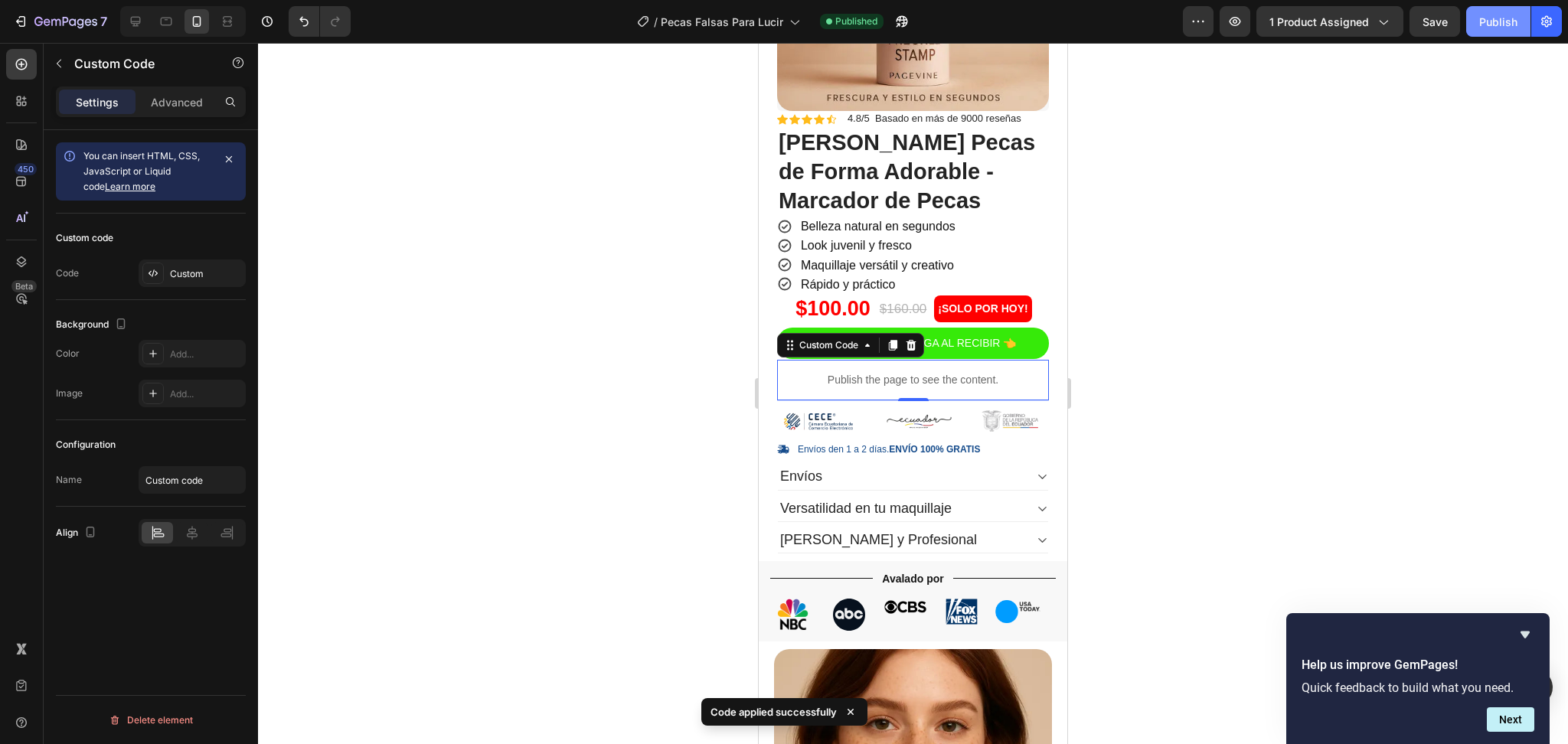
click at [1479, 22] on button "Publish" at bounding box center [1498, 22] width 64 height 30
click at [200, 275] on div "Custom" at bounding box center [206, 273] width 72 height 14
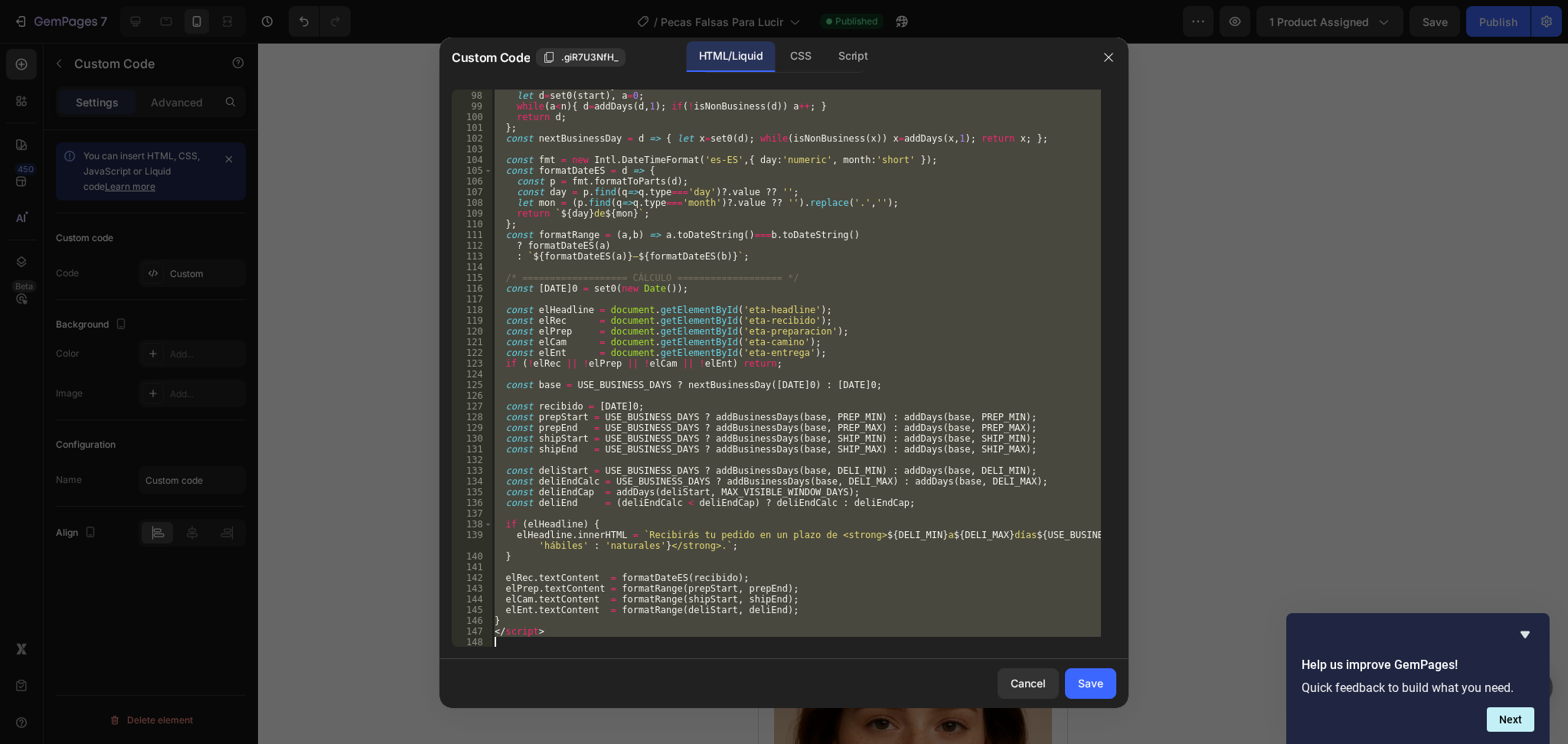
drag, startPoint x: 494, startPoint y: 90, endPoint x: 720, endPoint y: 645, distance: 599.3
click at [720, 645] on div "const addBusinessDays = ( start , n ) => { let d = set0 ( start ) , a = 0 ; whi…" at bounding box center [796, 368] width 610 height 579
type textarea "</script>"
click at [1011, 680] on div "Cancel" at bounding box center [1028, 683] width 35 height 16
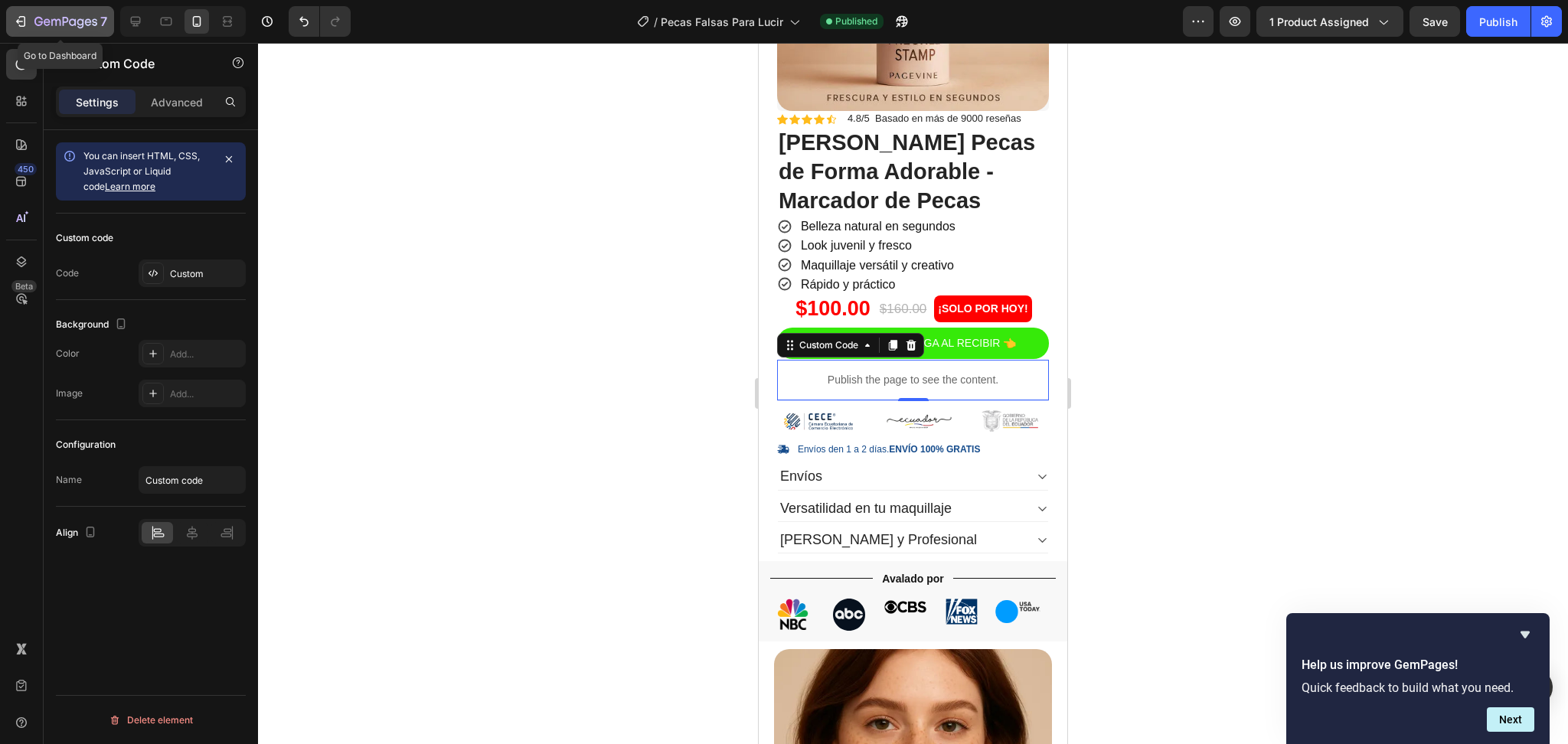
click at [46, 22] on icon "button" at bounding box center [46, 22] width 7 height 7
